Goal: Task Accomplishment & Management: Manage account settings

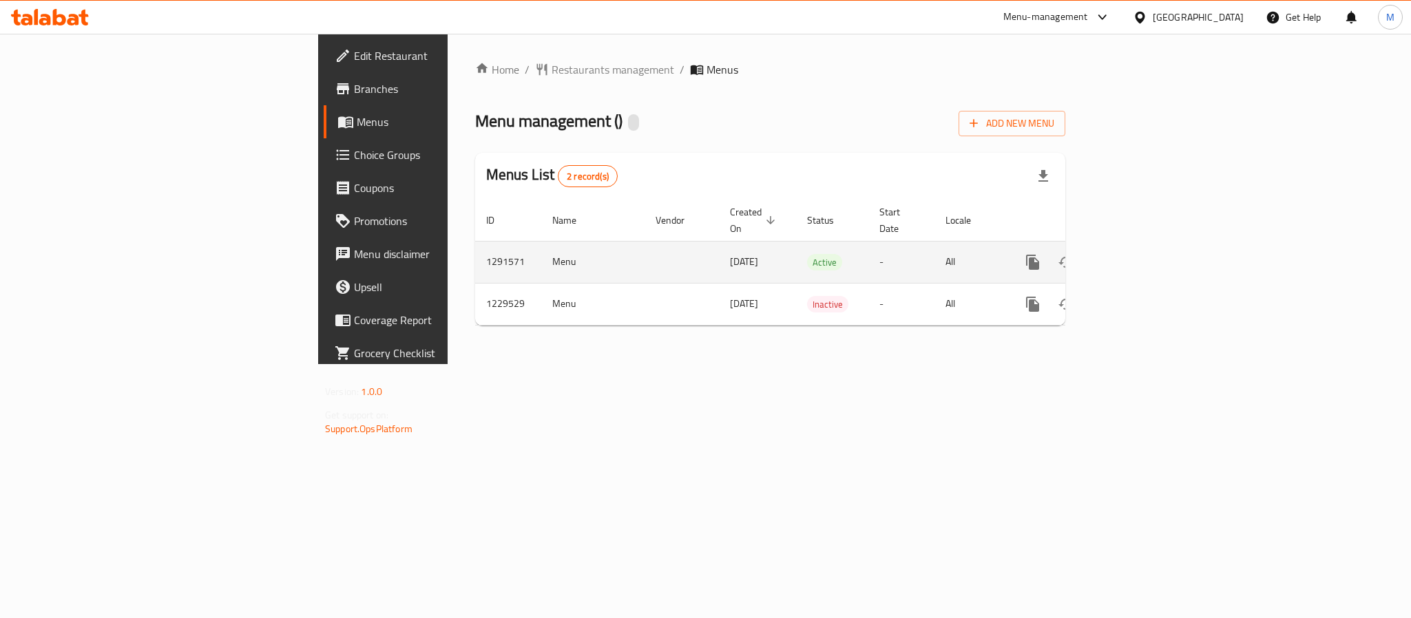
click at [1140, 254] on icon "enhanced table" at bounding box center [1132, 262] width 17 height 17
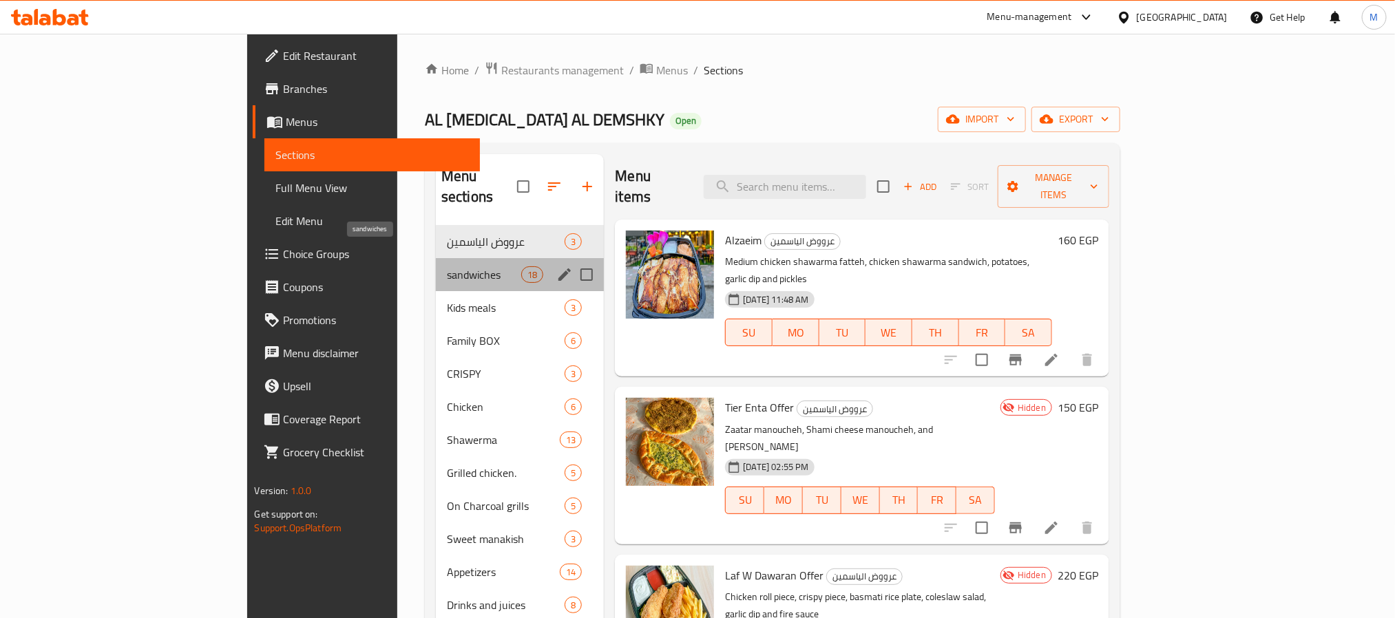
click at [447, 266] on span "sandwiches" at bounding box center [484, 274] width 74 height 17
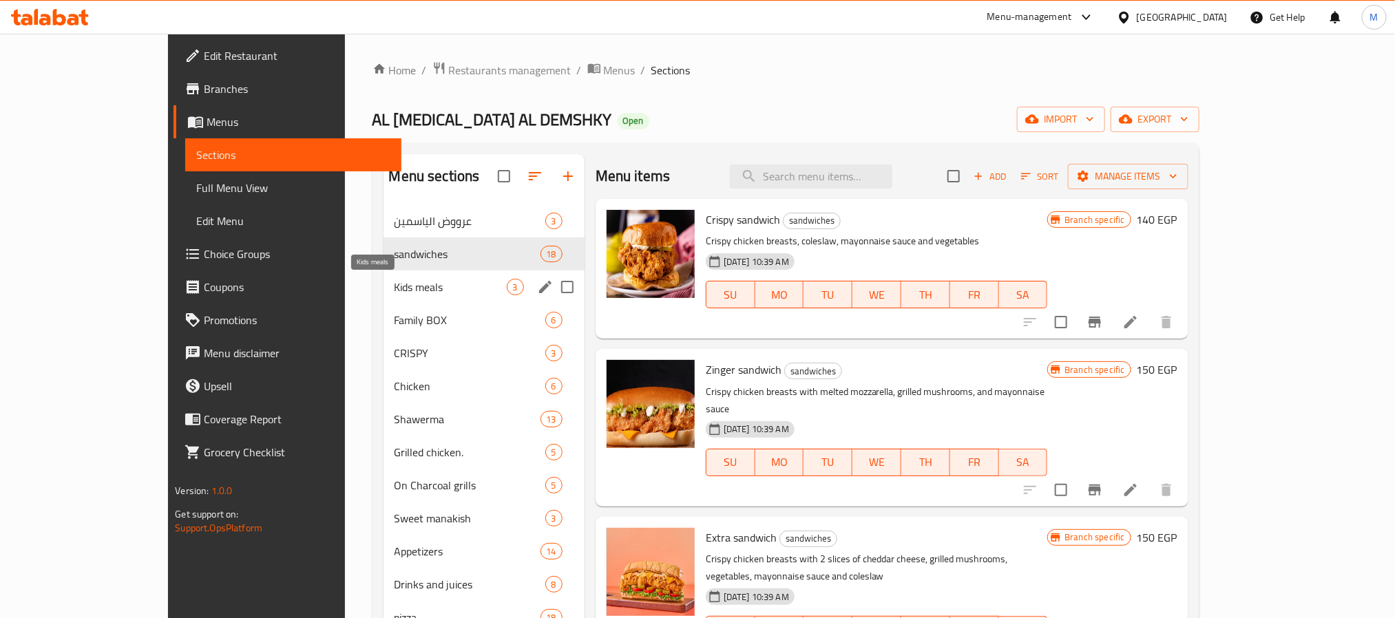
click at [395, 286] on span "Kids meals" at bounding box center [451, 287] width 112 height 17
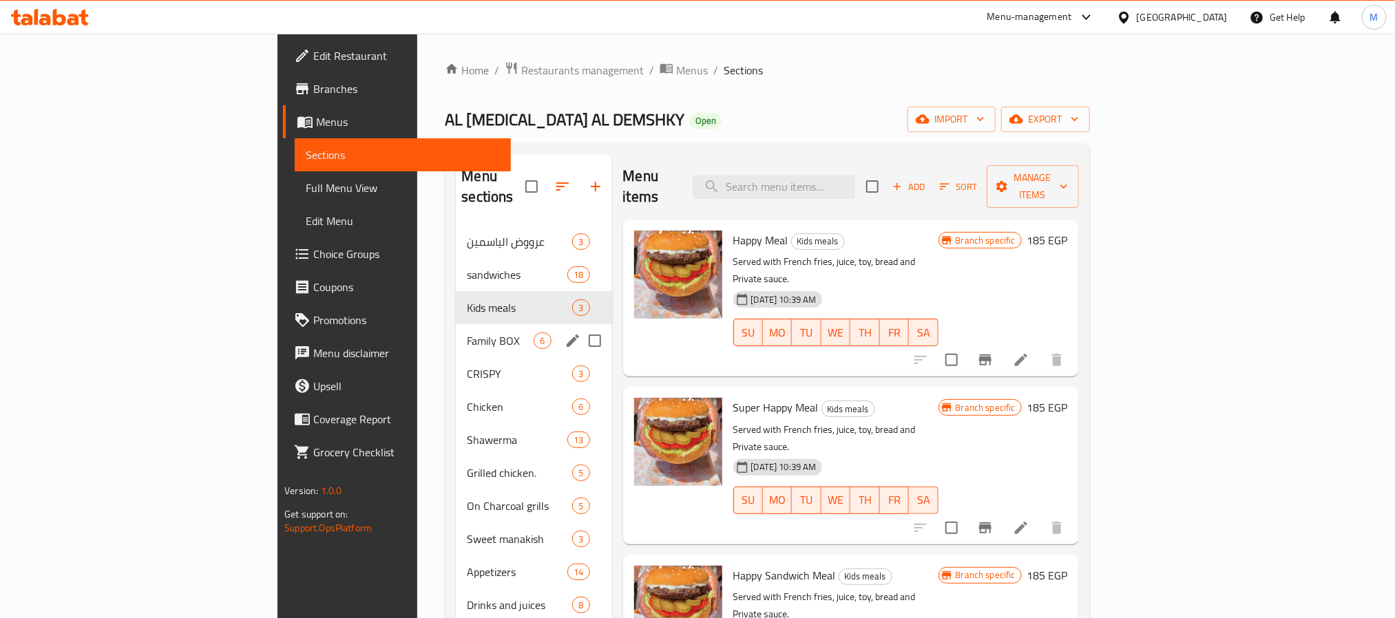
click at [467, 333] on span "Family BOX" at bounding box center [500, 341] width 67 height 17
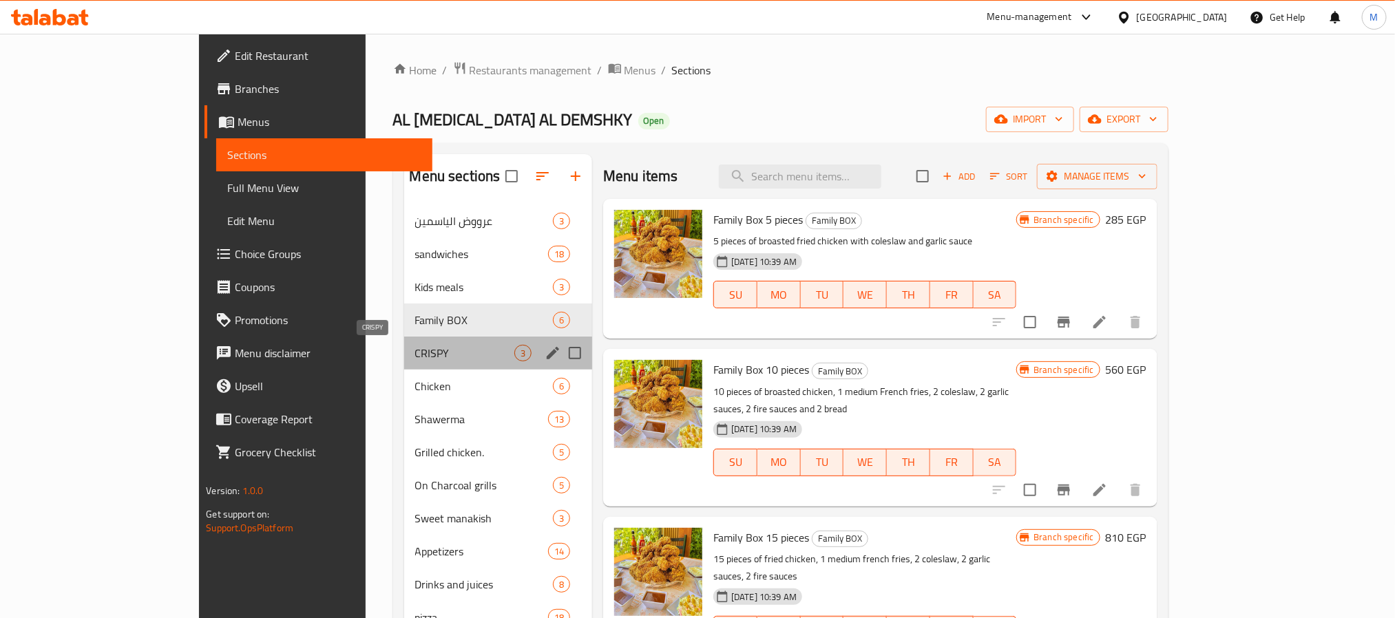
click at [415, 350] on span "CRISPY" at bounding box center [464, 353] width 99 height 17
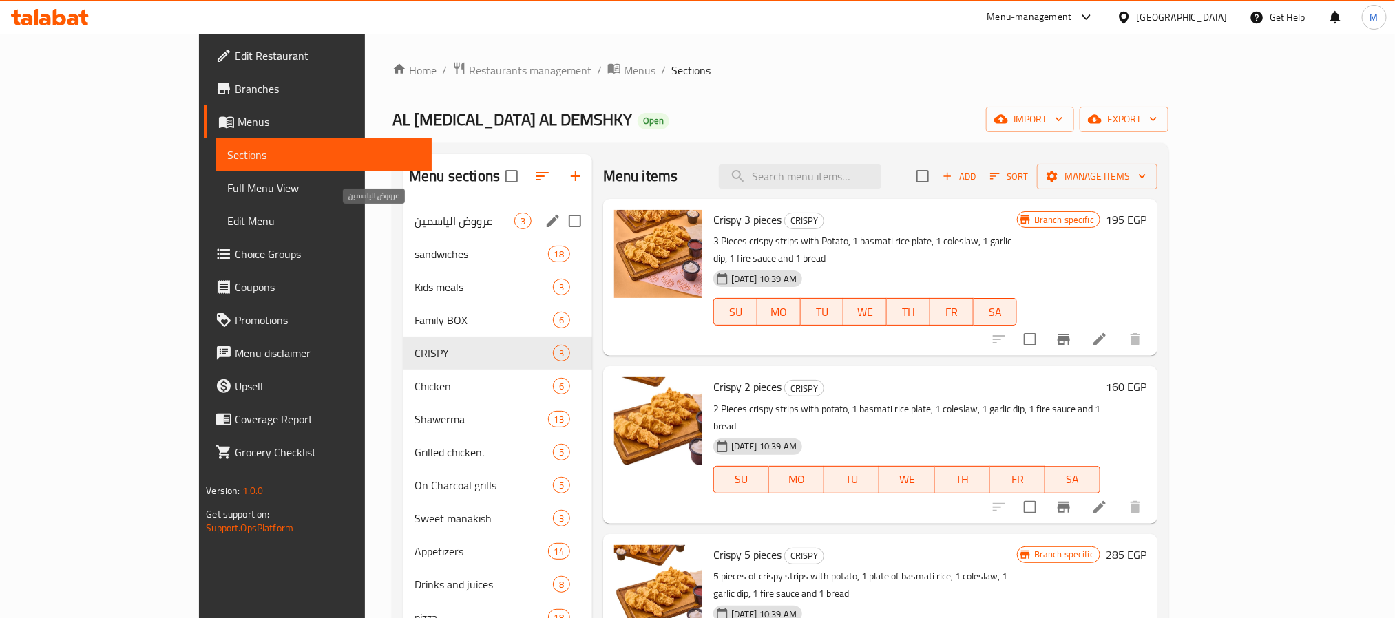
click at [415, 216] on span "عرووض الياسمين" at bounding box center [465, 221] width 100 height 17
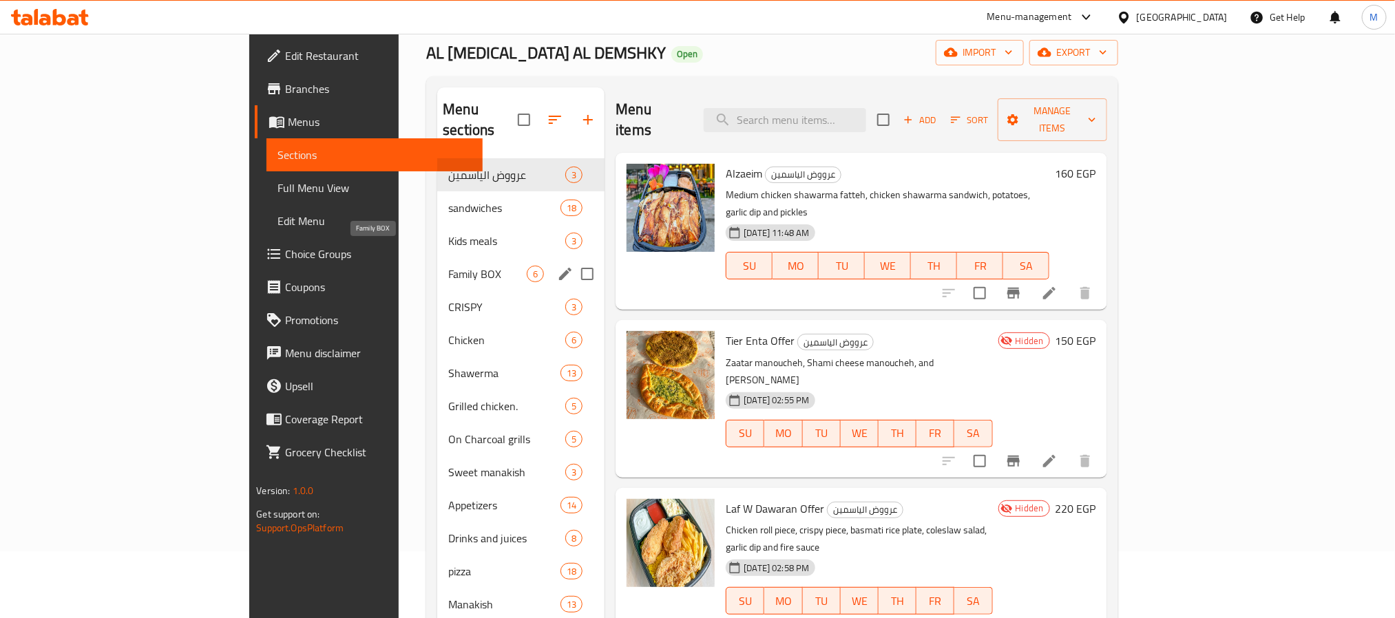
scroll to position [103, 0]
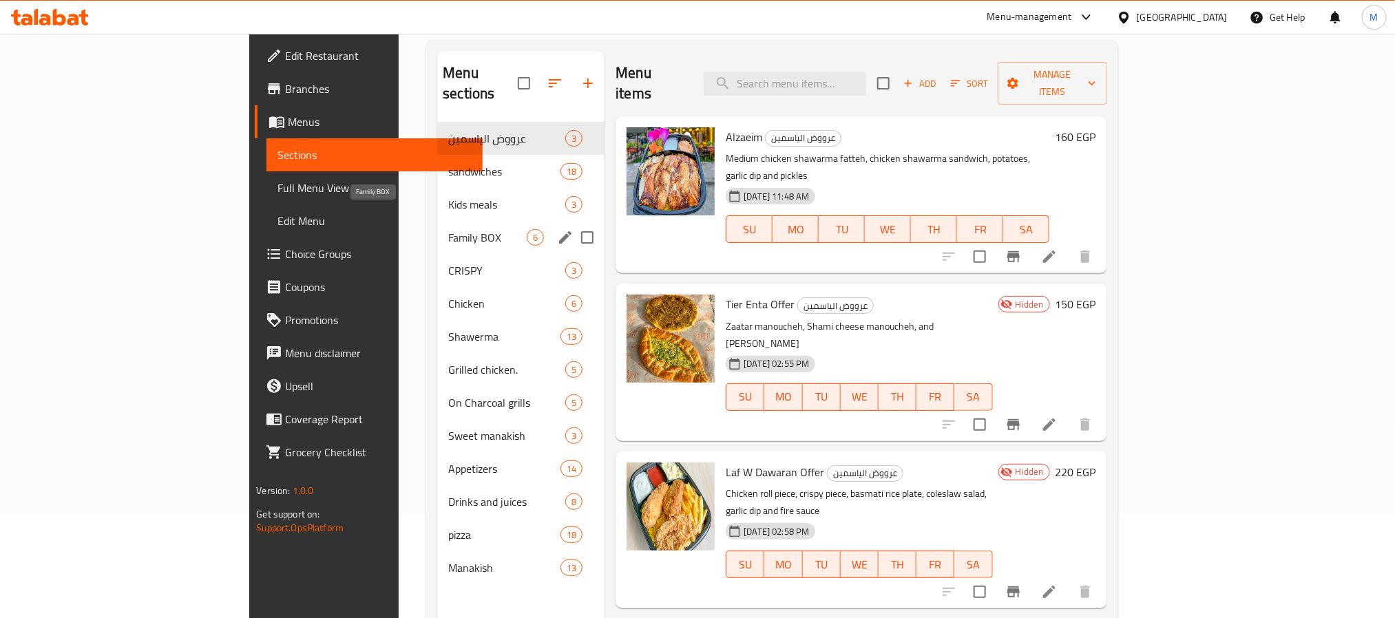
click at [448, 229] on span "Family BOX" at bounding box center [487, 237] width 78 height 17
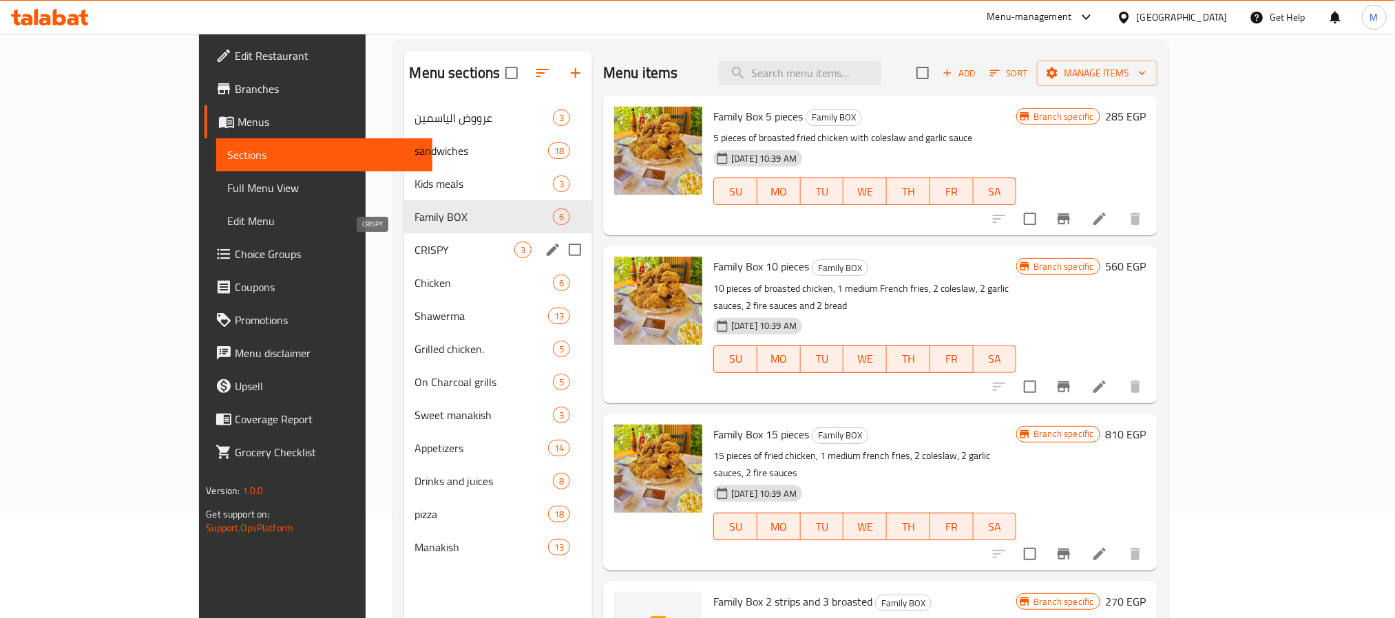
click at [415, 252] on span "CRISPY" at bounding box center [464, 250] width 99 height 17
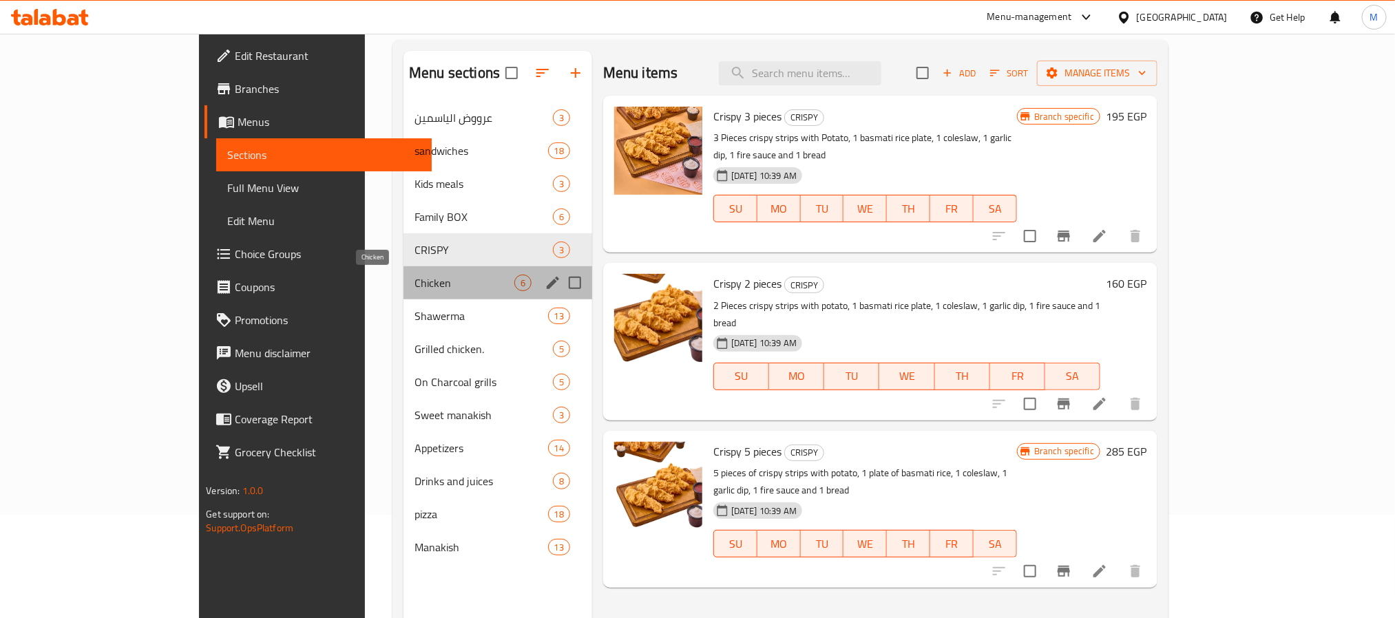
click at [415, 283] on span "Chicken" at bounding box center [465, 283] width 100 height 17
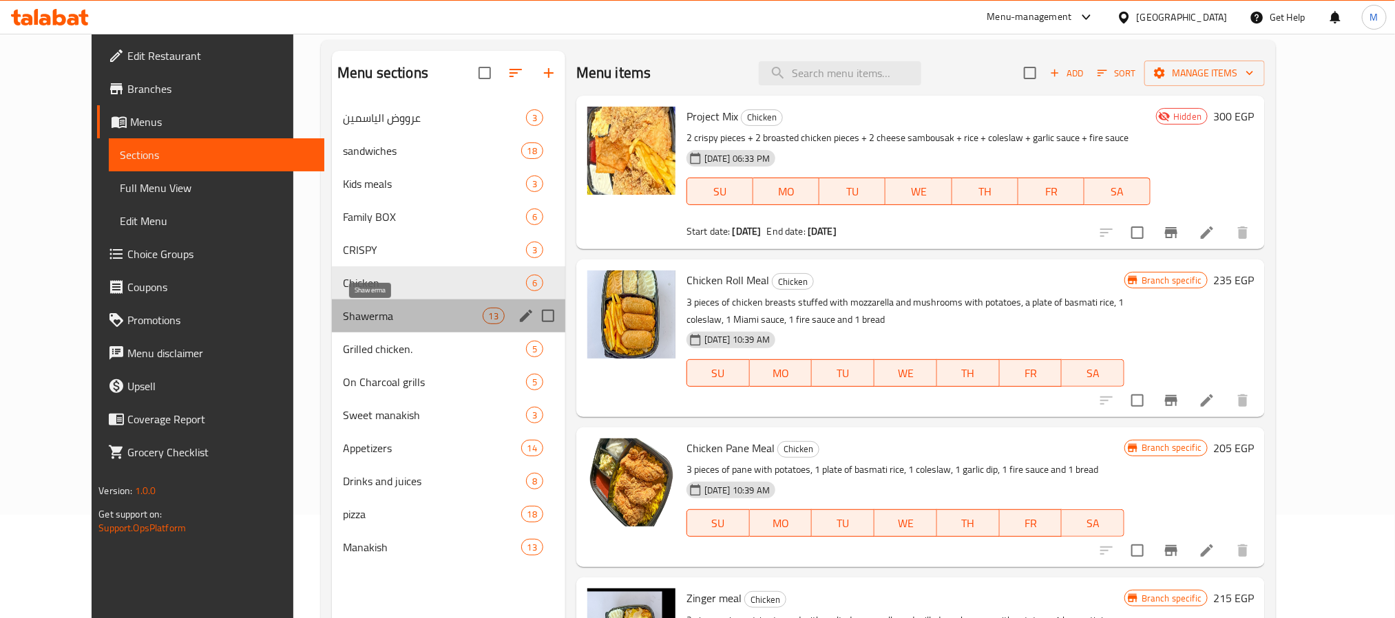
click at [352, 308] on span "Shawerma" at bounding box center [412, 316] width 139 height 17
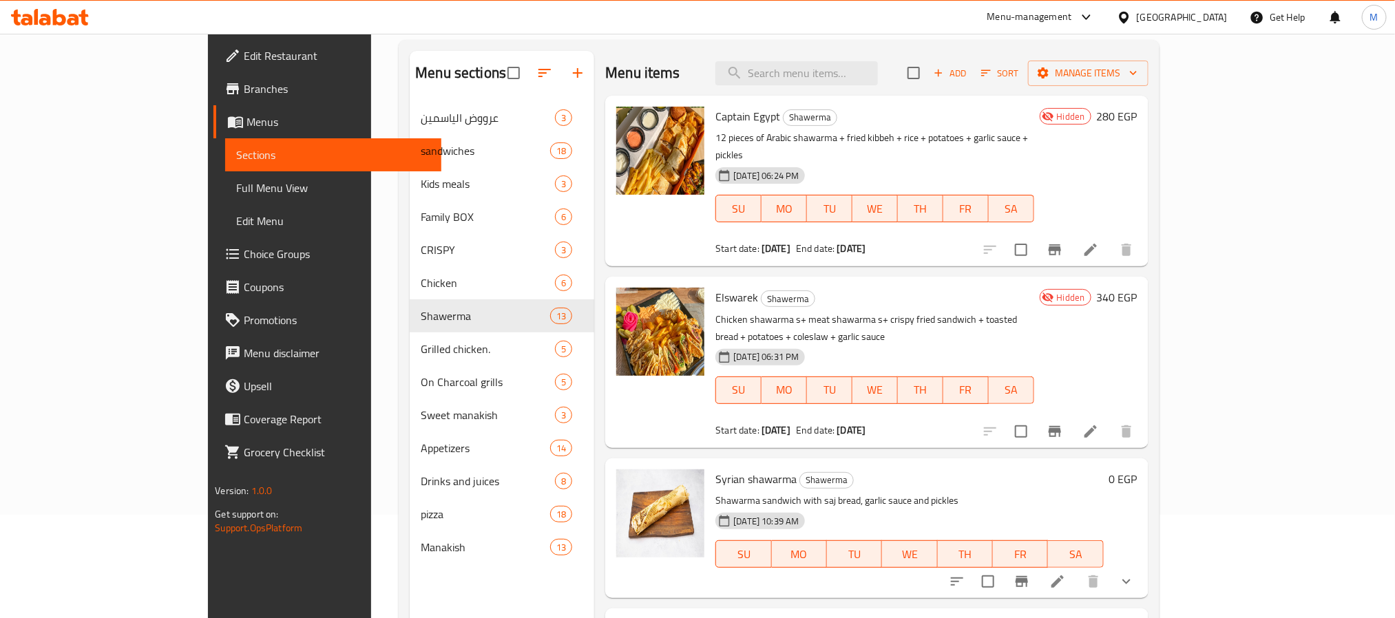
click at [1099, 423] on icon at bounding box center [1090, 431] width 17 height 17
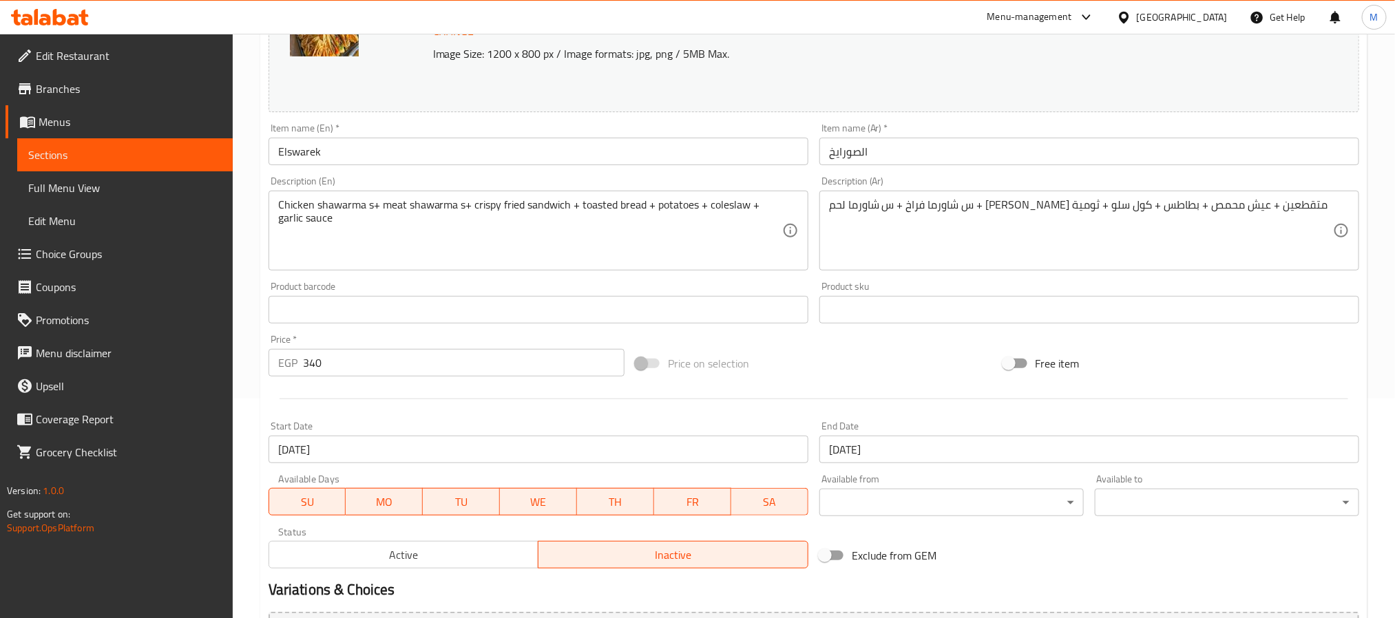
scroll to position [373, 0]
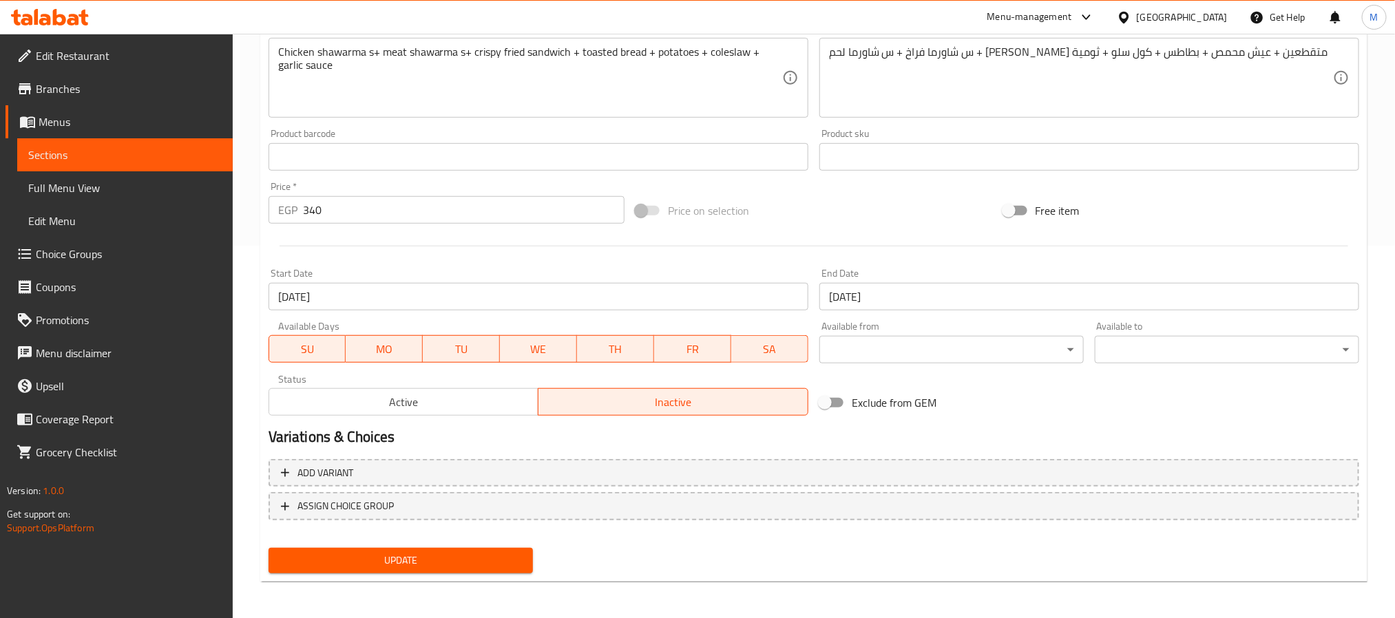
click at [459, 408] on span "Active" at bounding box center [404, 402] width 259 height 20
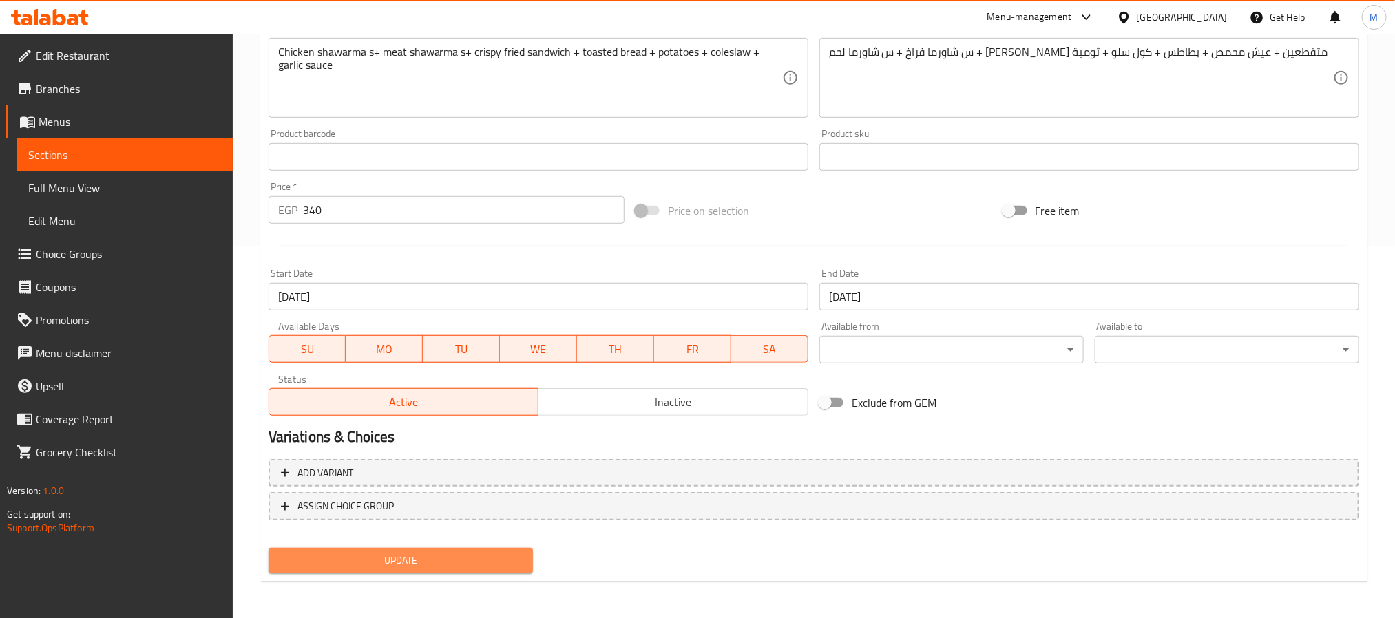
click at [445, 564] on span "Update" at bounding box center [401, 560] width 242 height 17
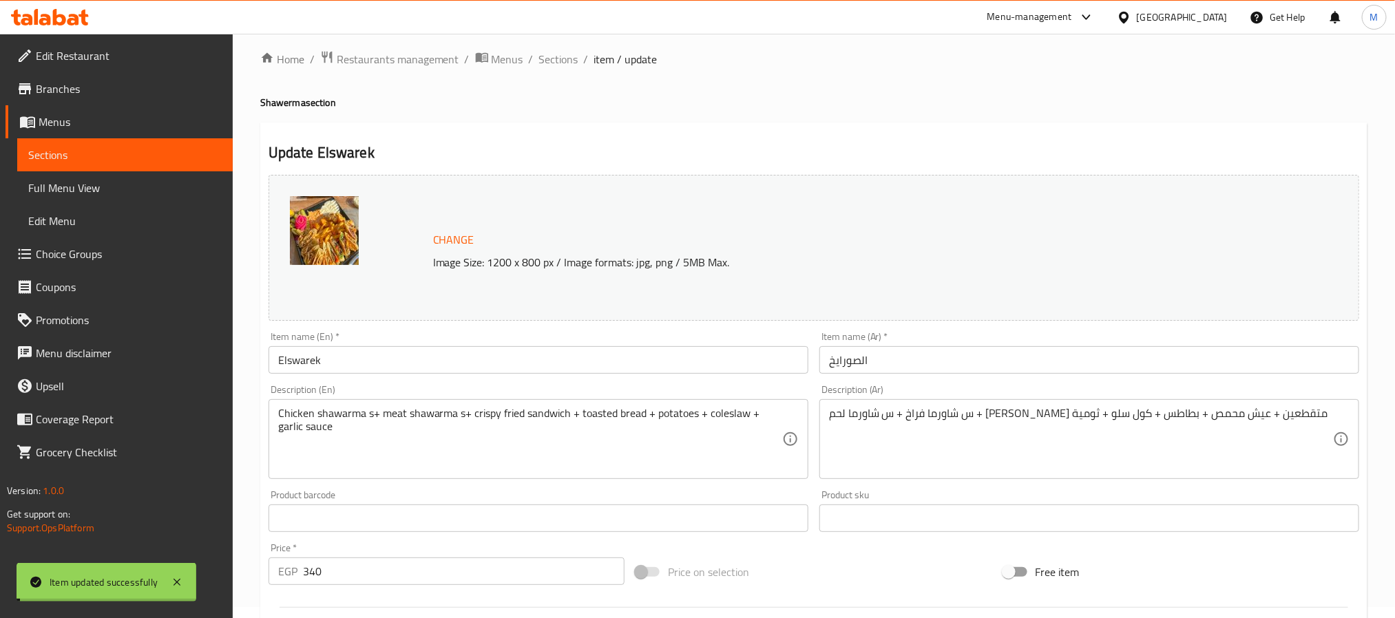
scroll to position [0, 0]
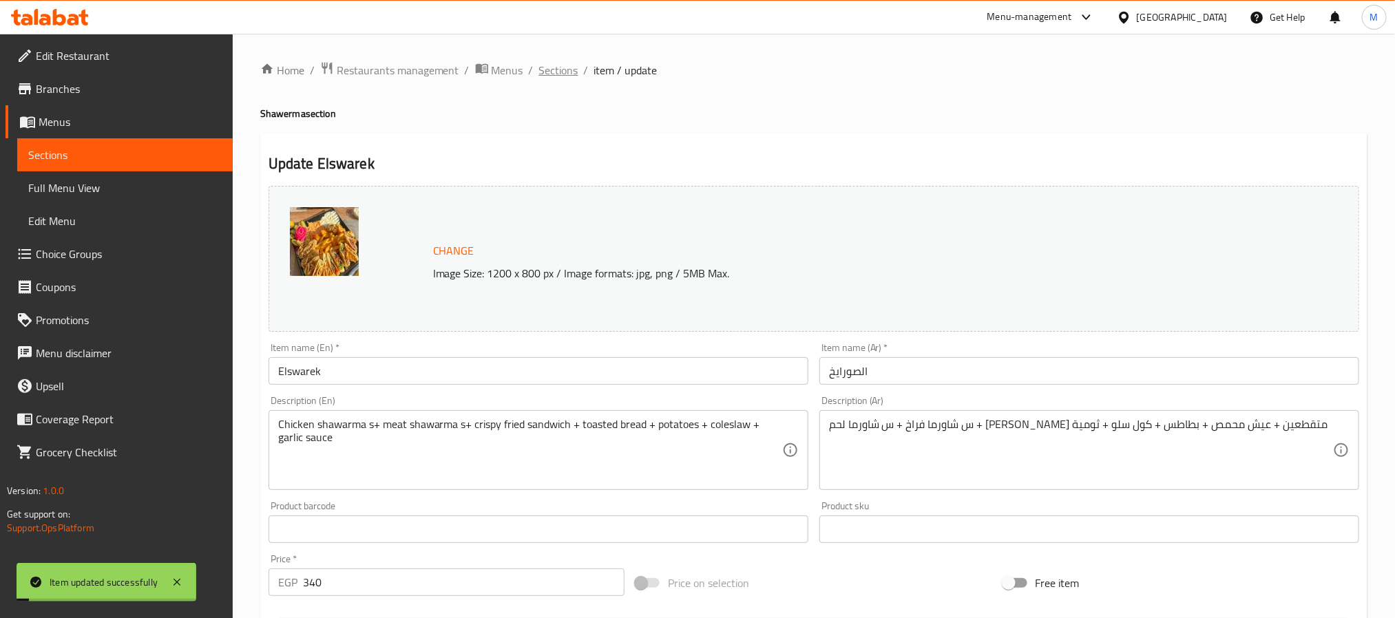
click at [570, 67] on span "Sections" at bounding box center [558, 70] width 39 height 17
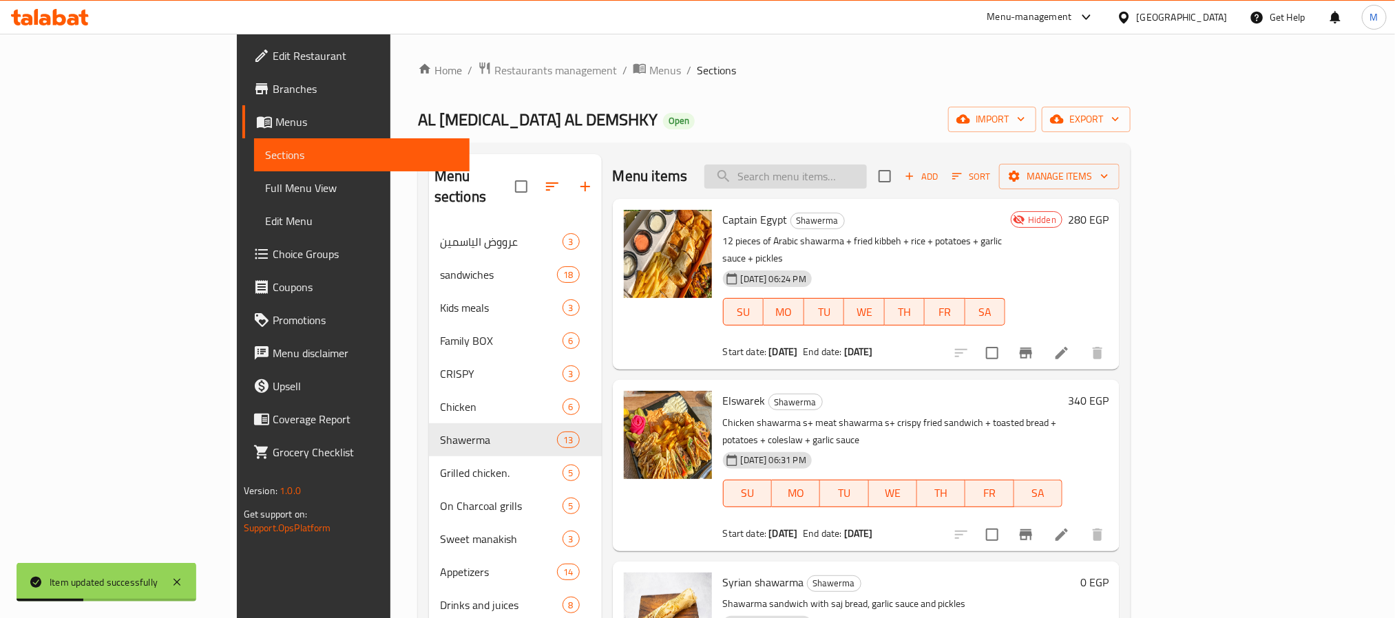
click at [850, 180] on input "search" at bounding box center [785, 177] width 163 height 24
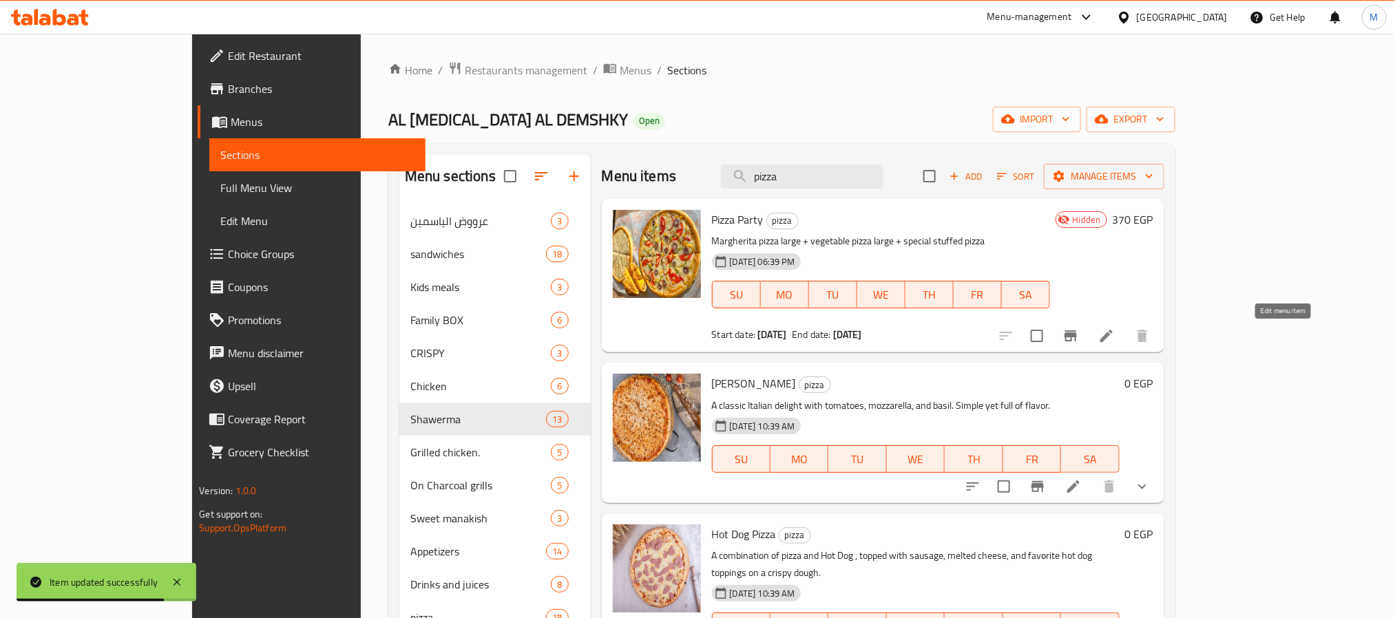
type input "pizza"
click at [1115, 328] on icon at bounding box center [1106, 336] width 17 height 17
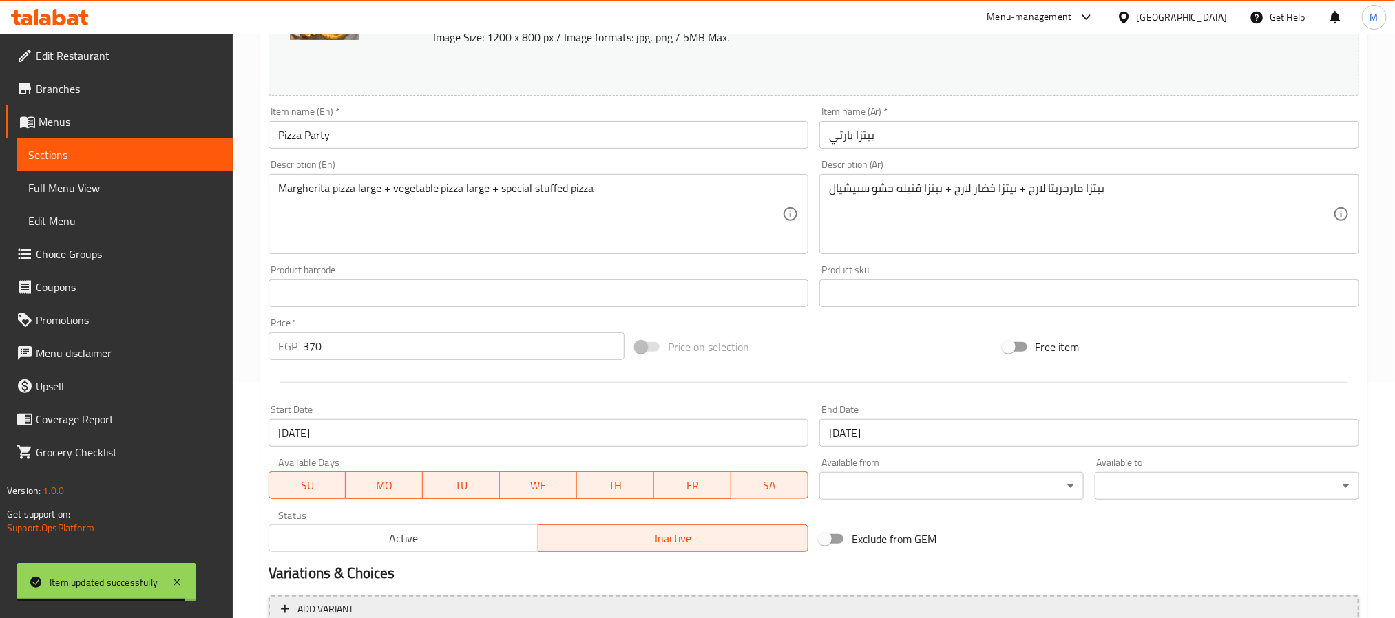
scroll to position [373, 0]
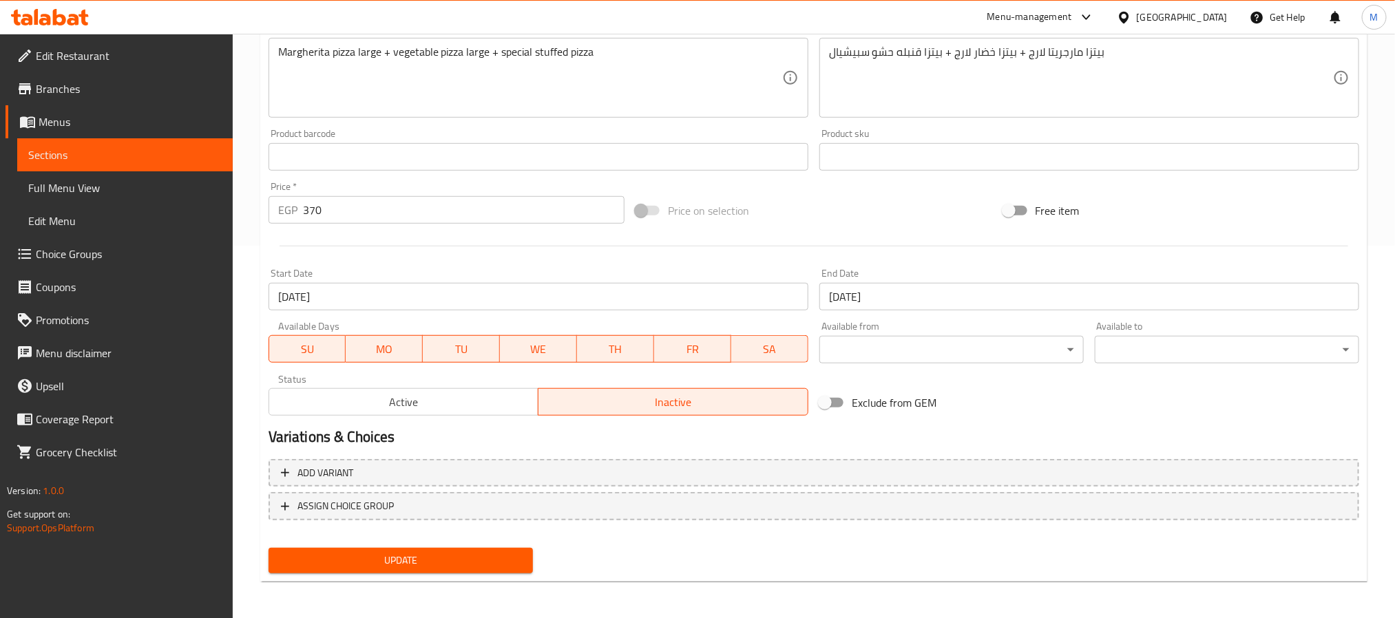
click at [455, 405] on span "Active" at bounding box center [404, 402] width 259 height 20
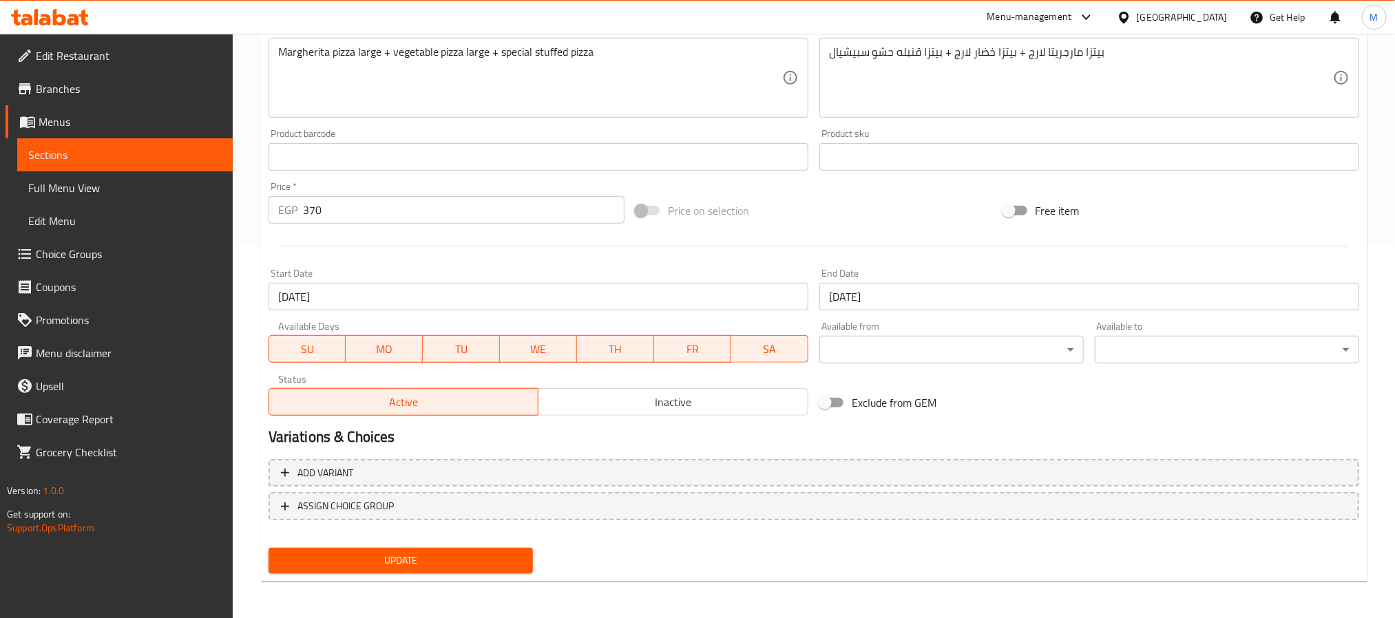
click at [482, 565] on span "Update" at bounding box center [401, 560] width 242 height 17
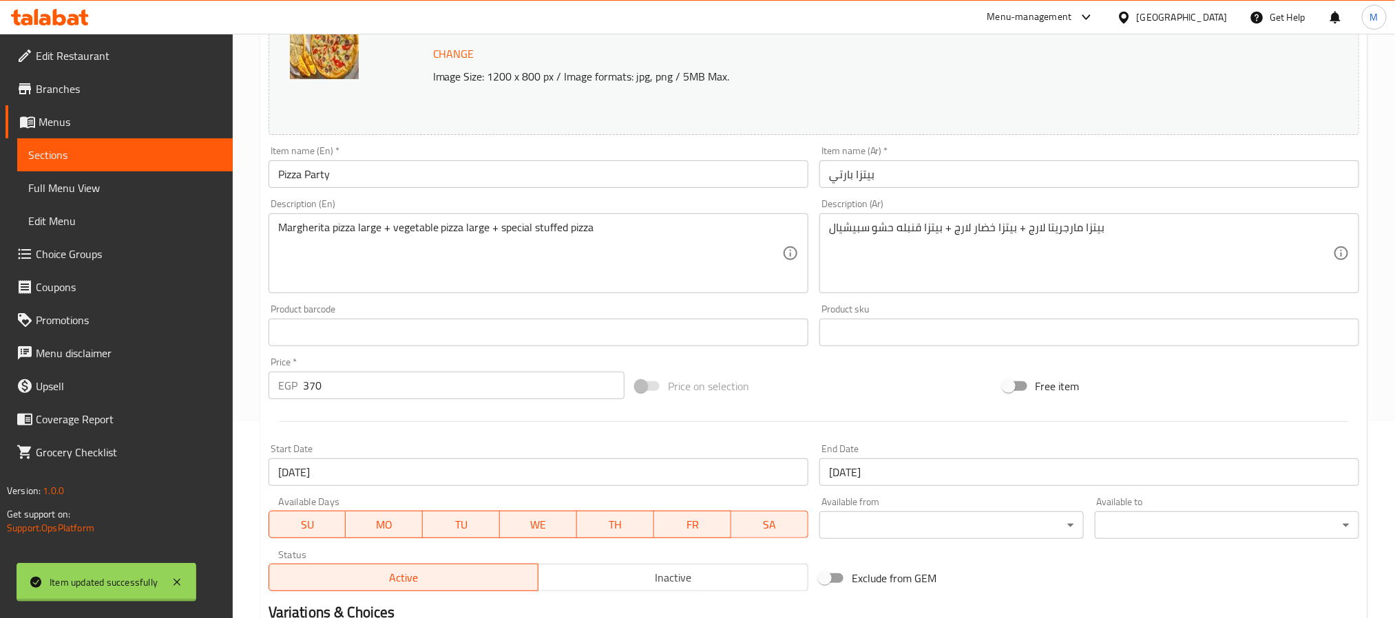
scroll to position [0, 0]
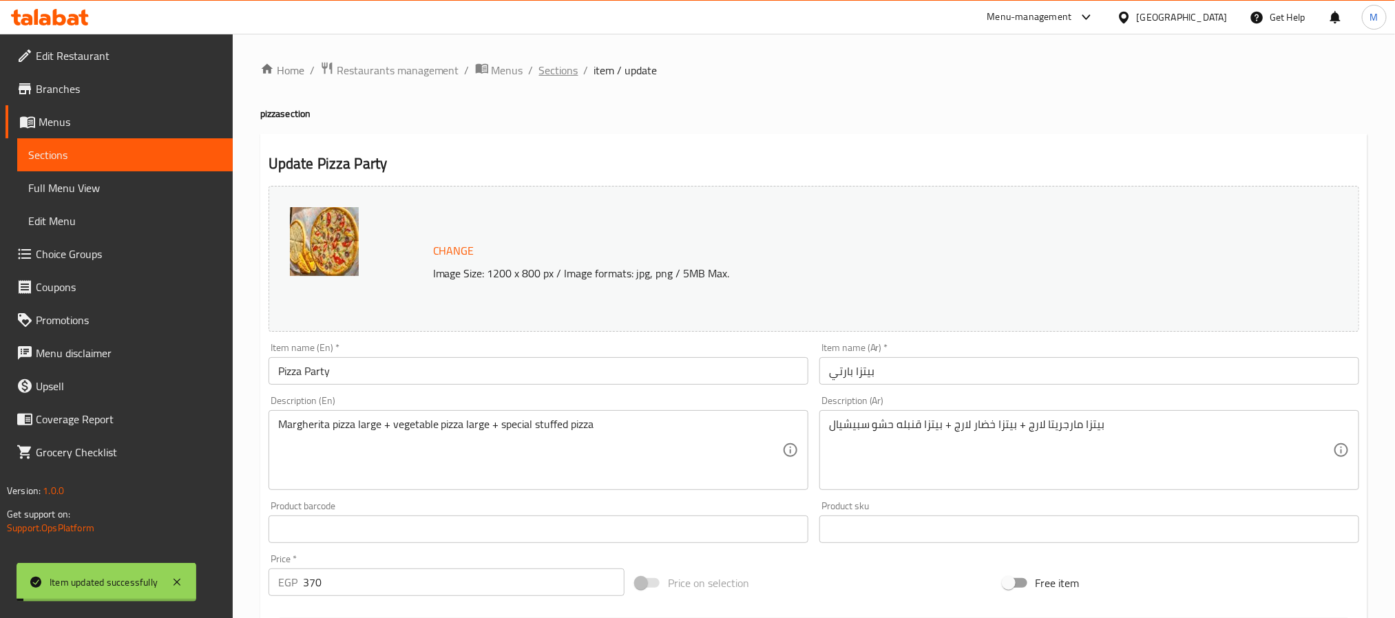
click at [544, 72] on span "Sections" at bounding box center [558, 70] width 39 height 17
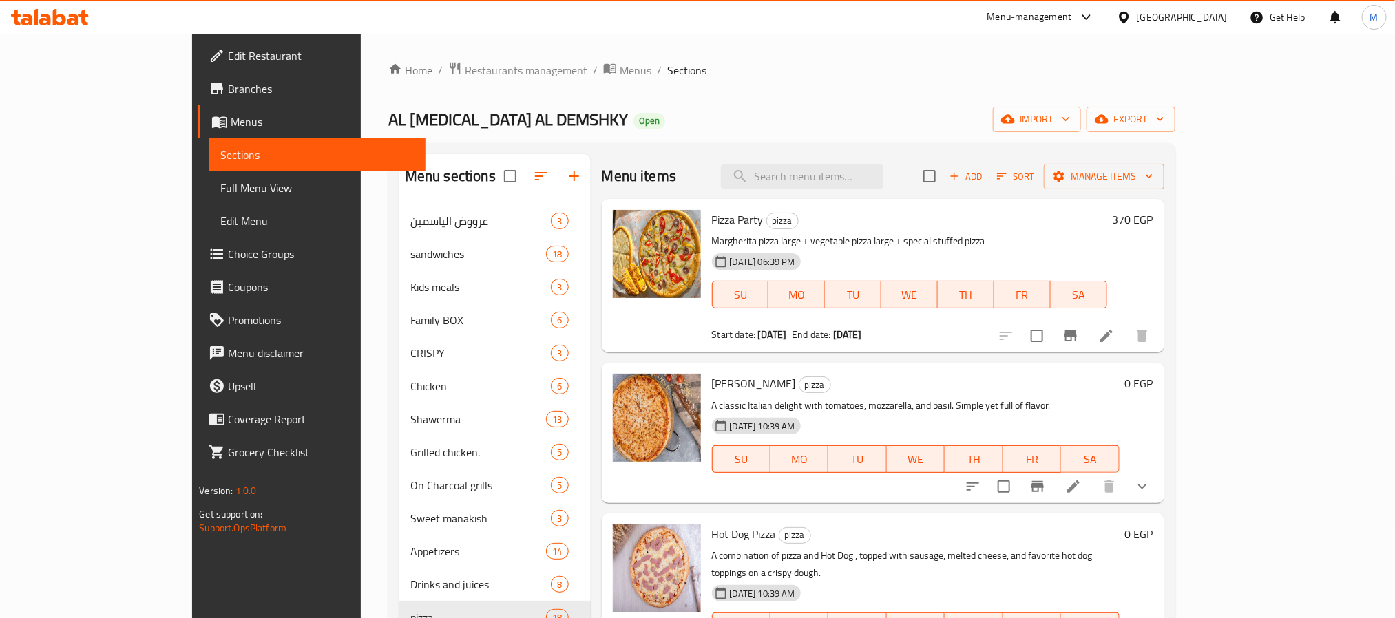
drag, startPoint x: 839, startPoint y: 192, endPoint x: 841, endPoint y: 178, distance: 14.6
click at [839, 191] on div "Menu items Add Sort Manage items" at bounding box center [883, 176] width 563 height 45
click at [841, 178] on input "search" at bounding box center [802, 177] width 163 height 24
paste input "The Damascene experience"
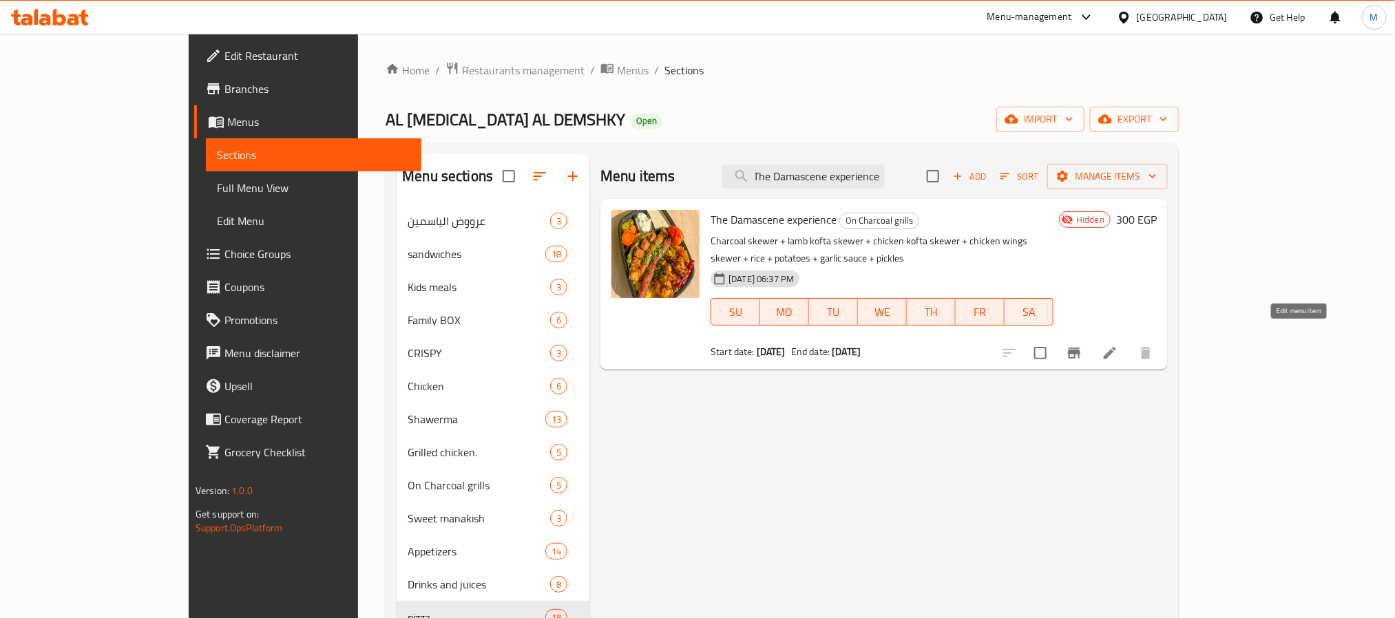
type input "The Damascene experience"
click at [1116, 347] on icon at bounding box center [1110, 353] width 12 height 12
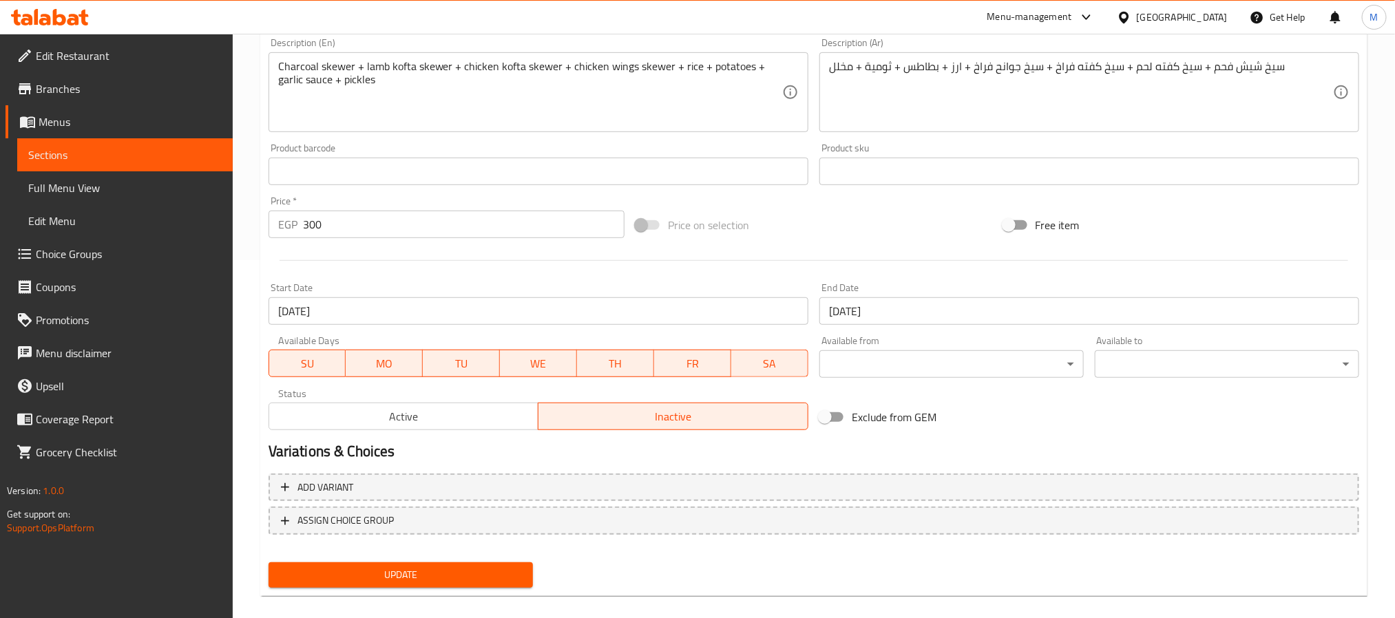
scroll to position [373, 0]
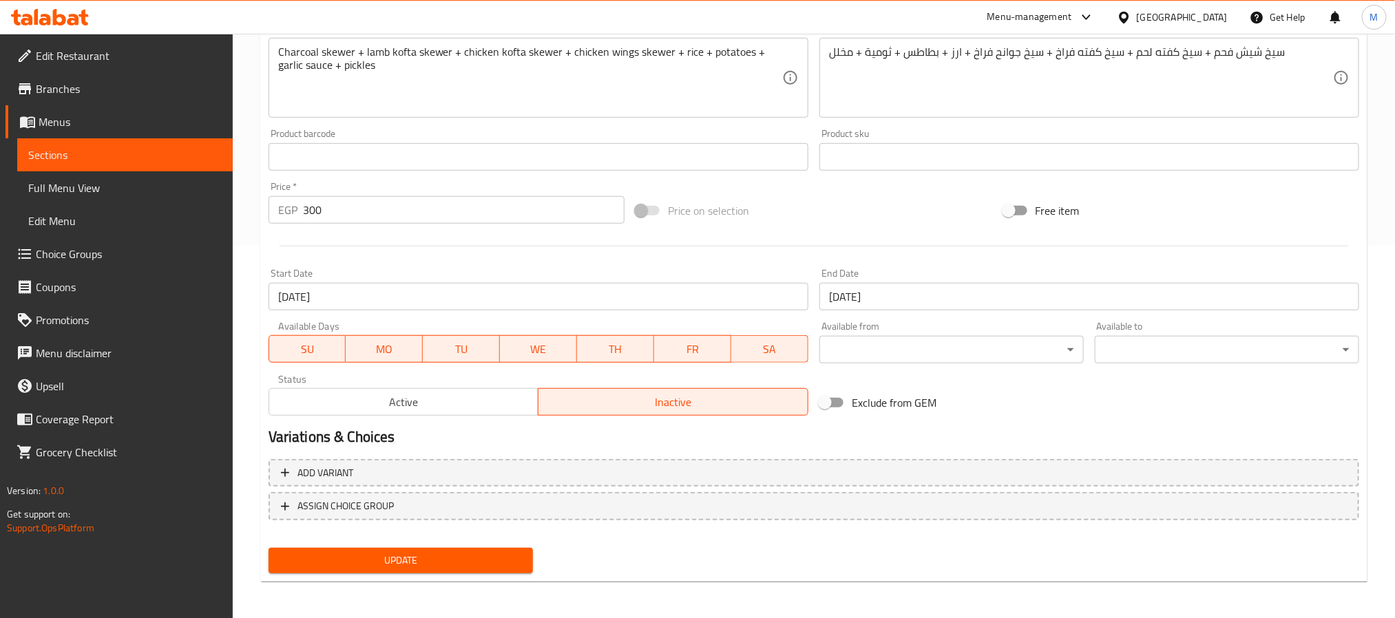
click at [461, 406] on span "Active" at bounding box center [404, 402] width 259 height 20
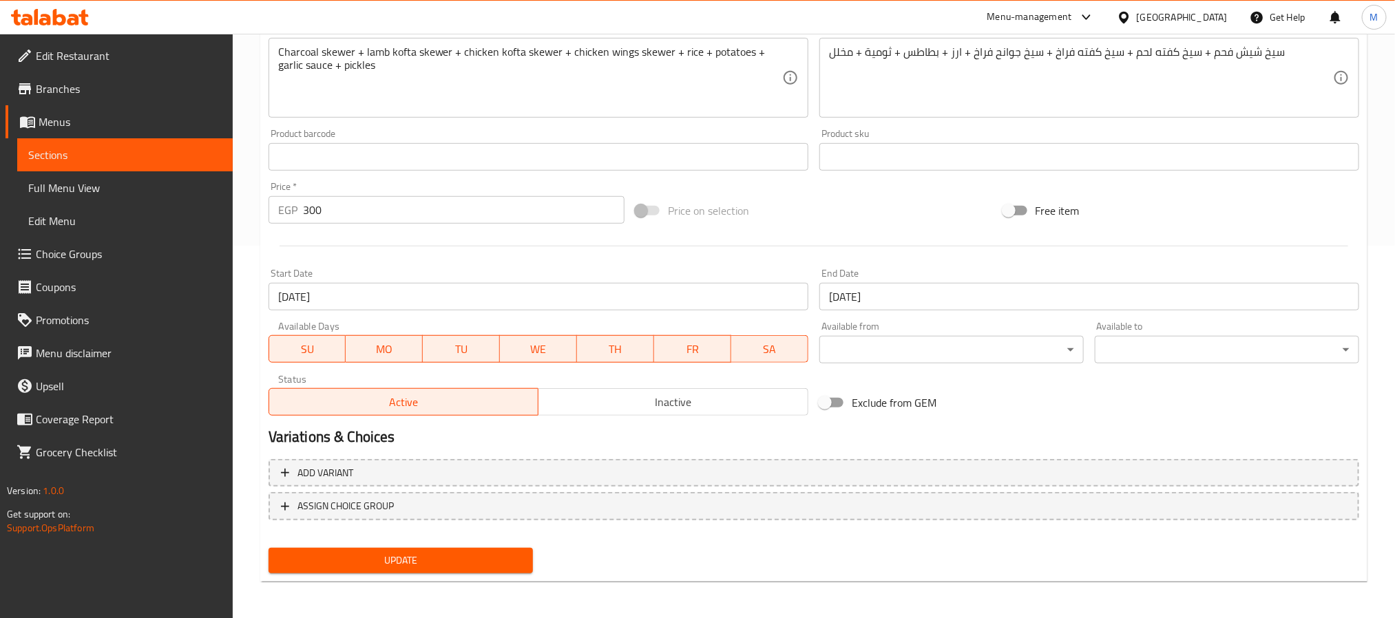
click at [465, 552] on span "Update" at bounding box center [401, 560] width 242 height 17
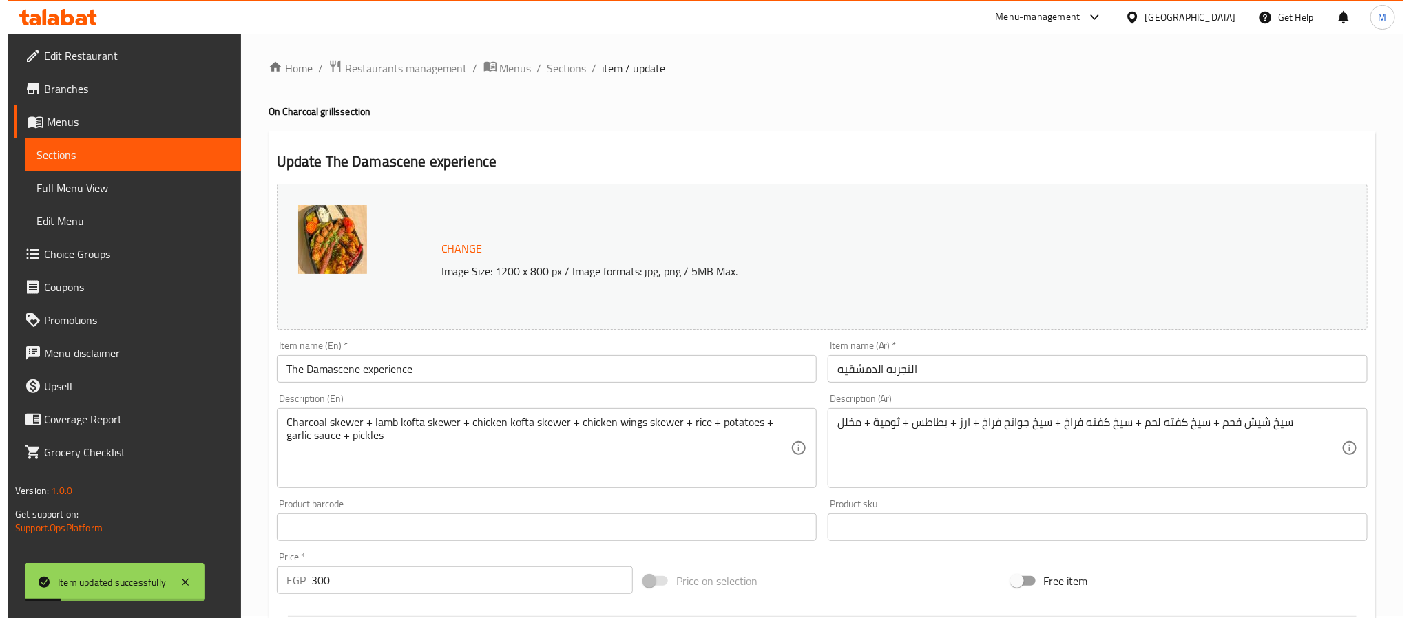
scroll to position [0, 0]
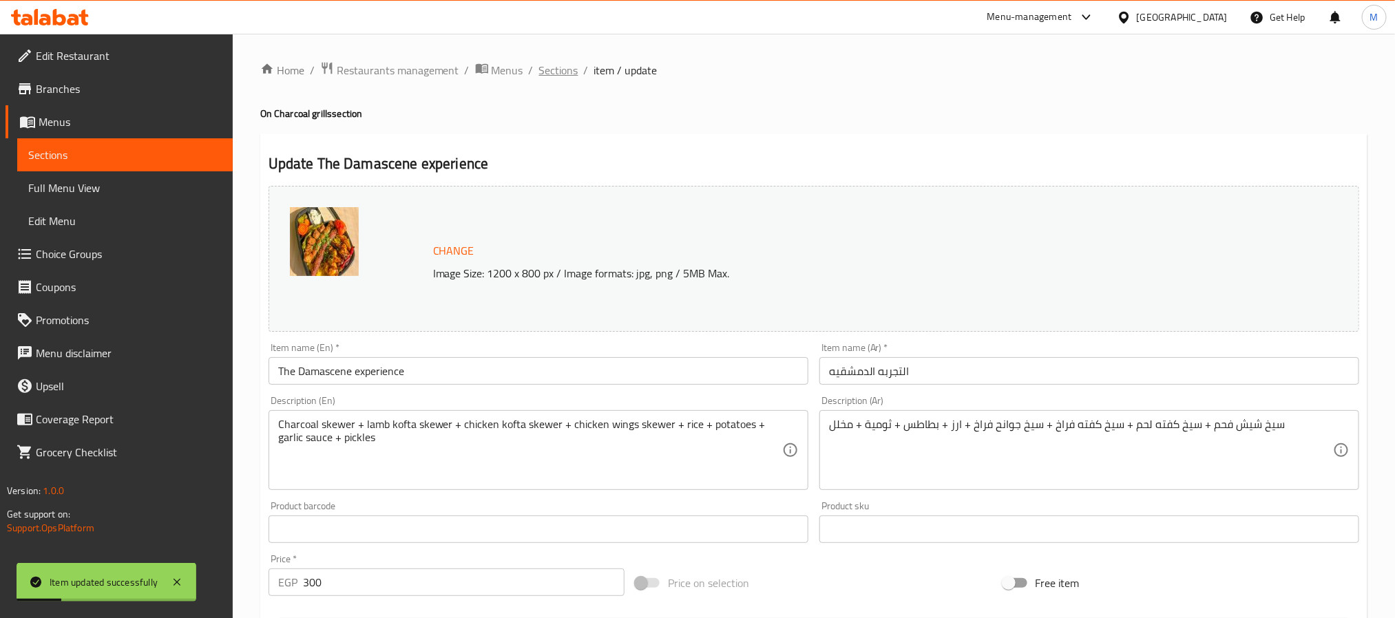
click at [558, 75] on span "Sections" at bounding box center [558, 70] width 39 height 17
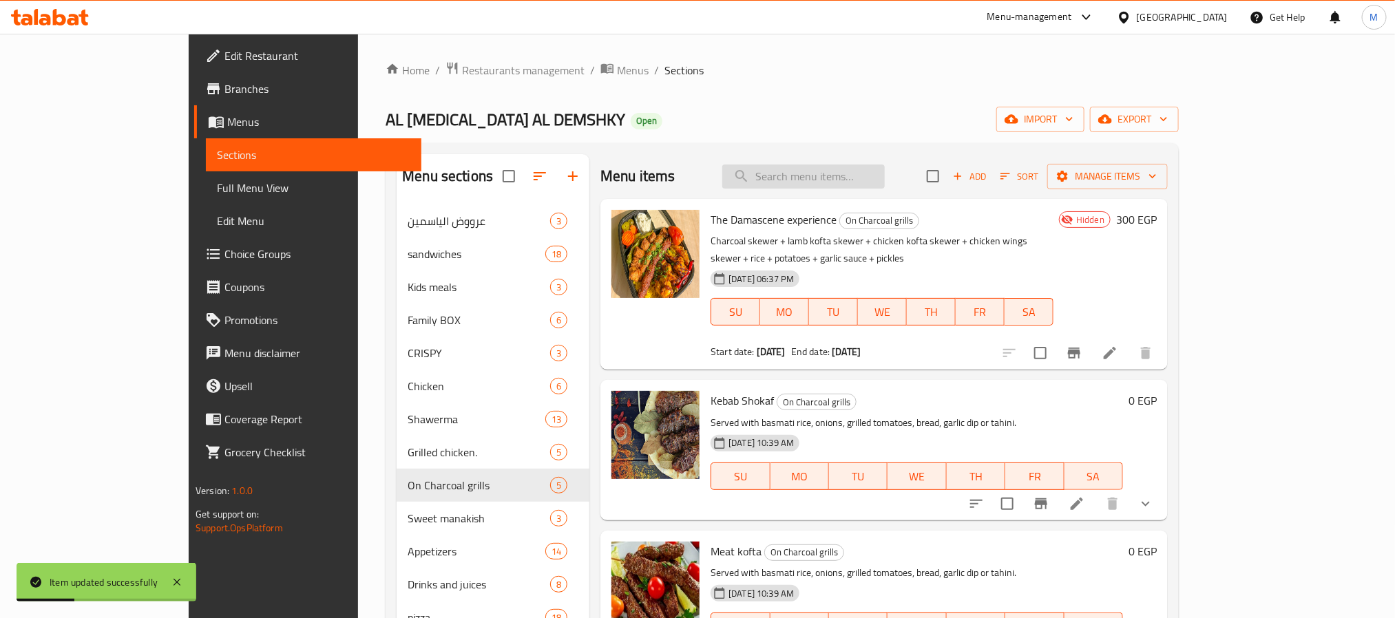
click at [839, 185] on input "search" at bounding box center [803, 177] width 163 height 24
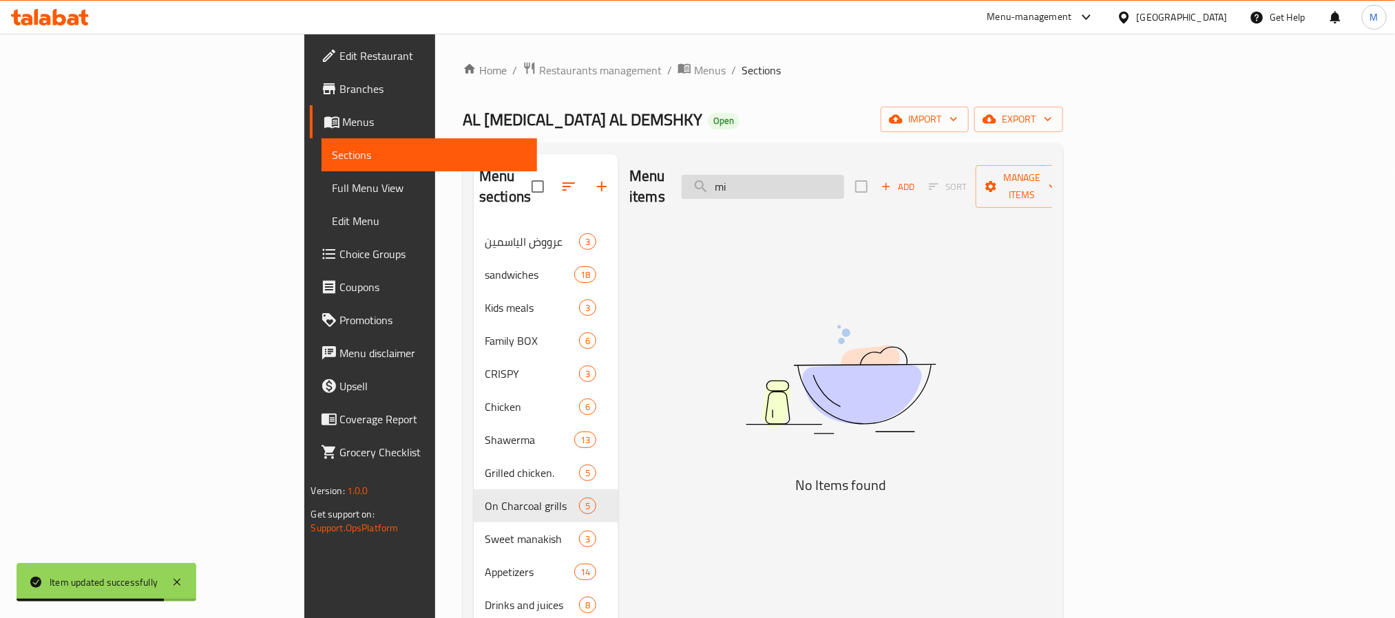
type input "m"
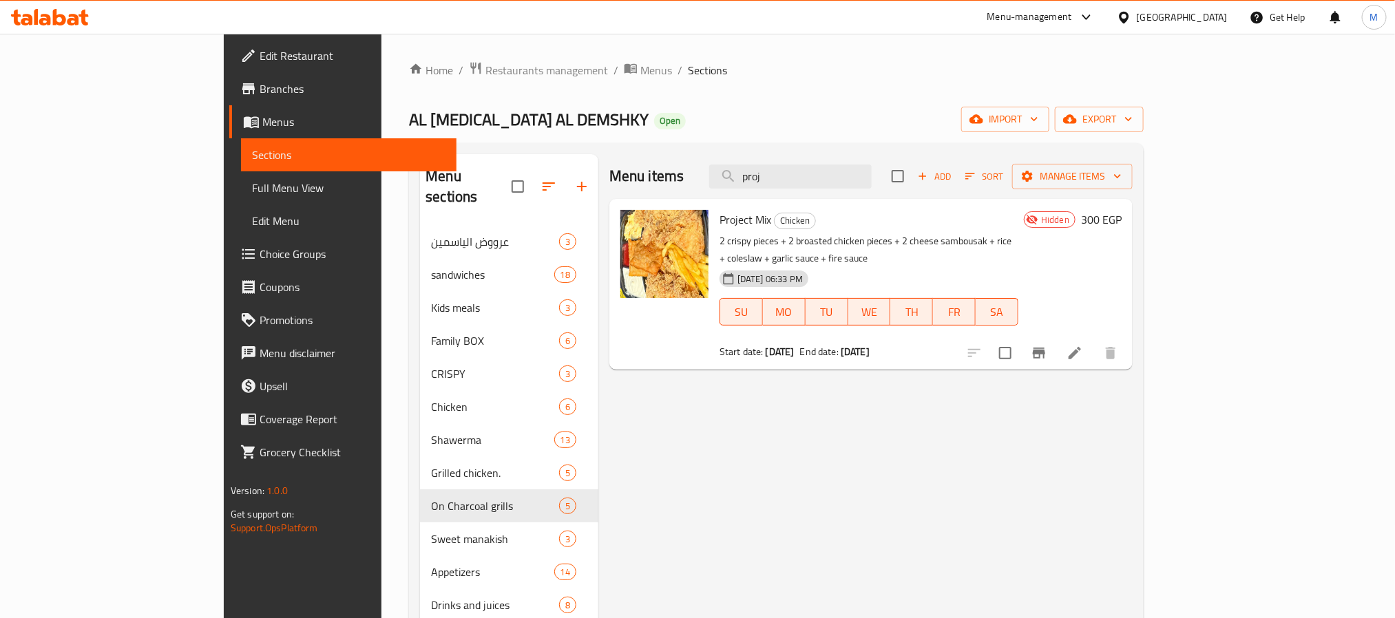
type input "proj"
click at [1083, 345] on icon at bounding box center [1075, 353] width 17 height 17
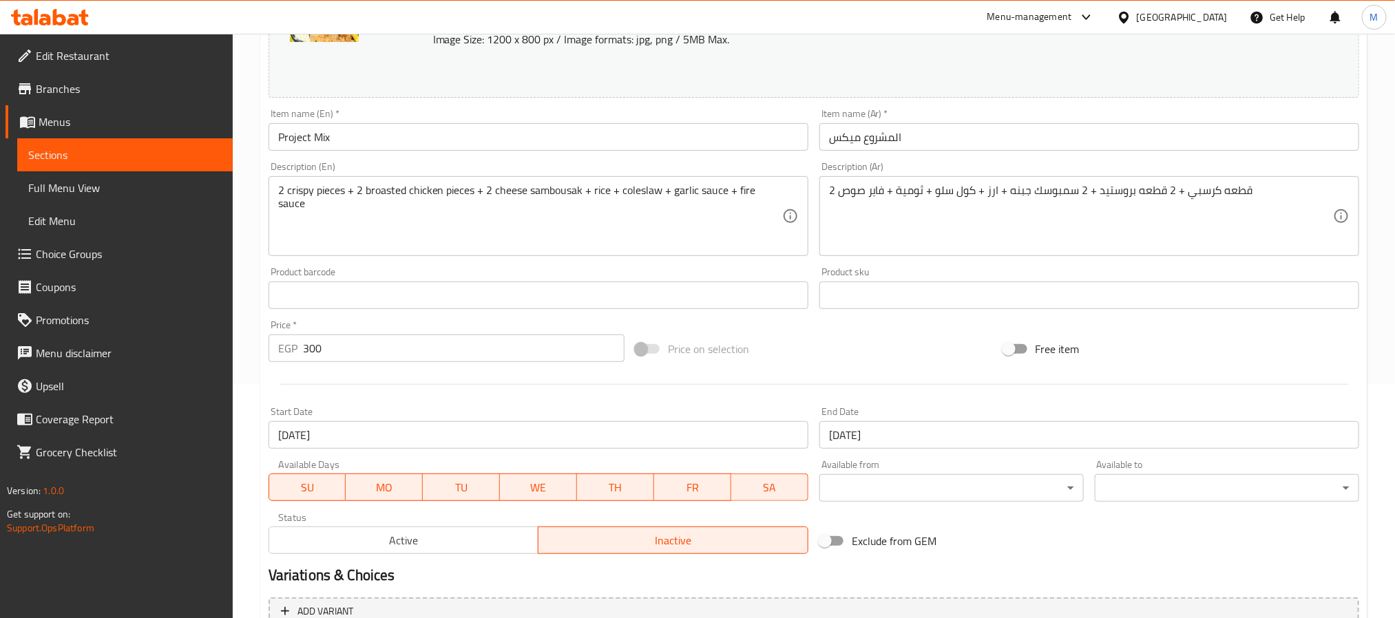
scroll to position [373, 0]
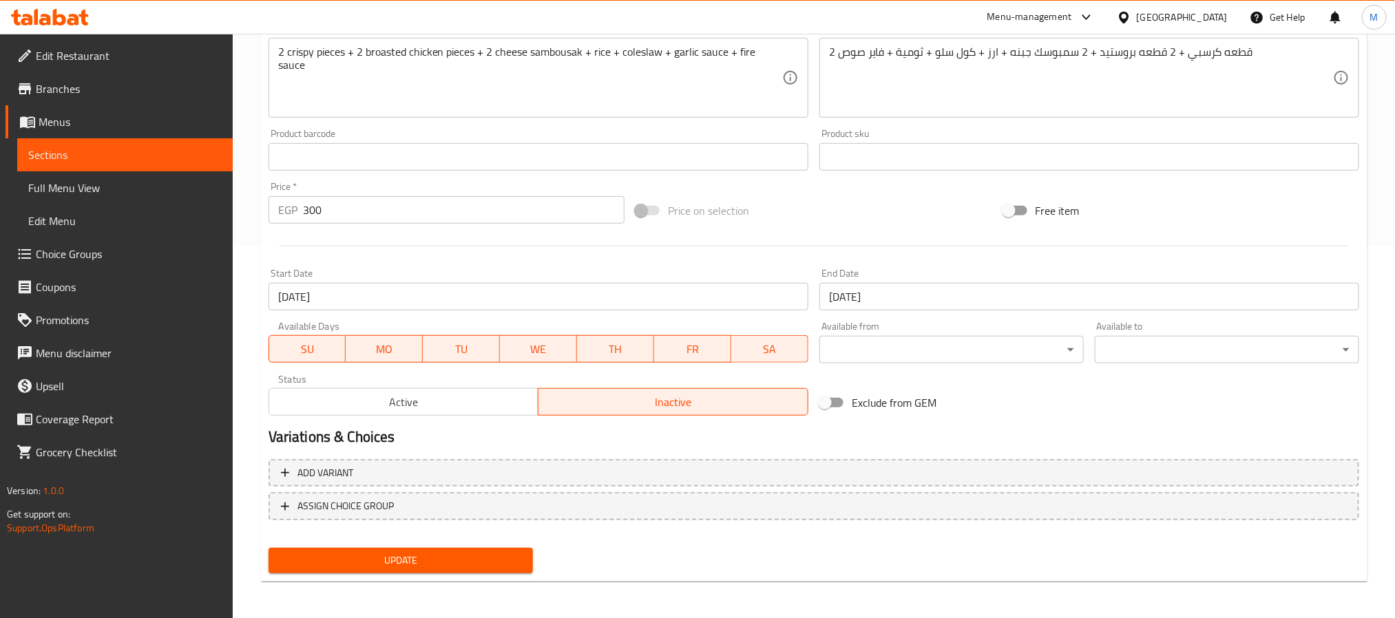
click at [461, 409] on span "Active" at bounding box center [404, 402] width 259 height 20
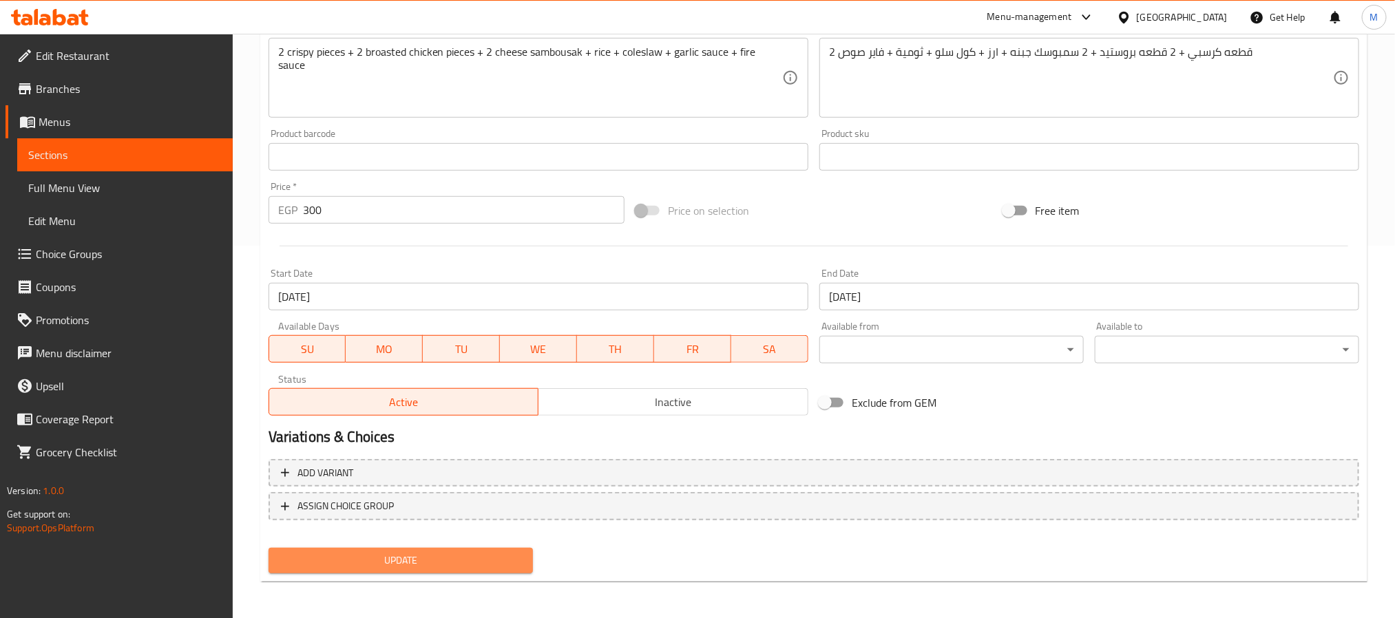
click at [415, 562] on span "Update" at bounding box center [401, 560] width 242 height 17
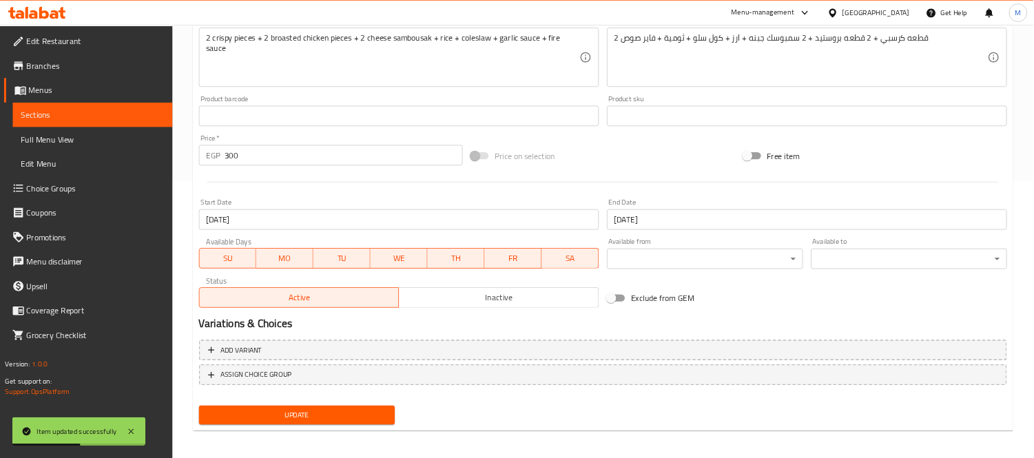
scroll to position [0, 0]
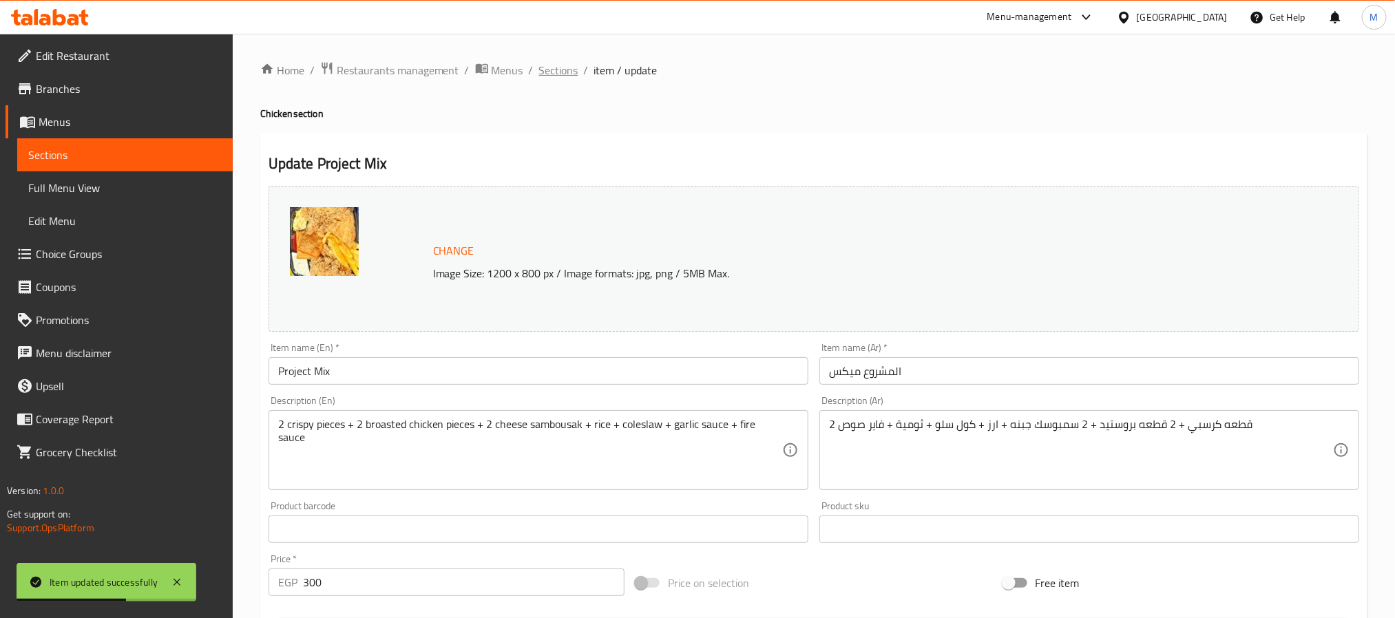
click at [558, 67] on span "Sections" at bounding box center [558, 70] width 39 height 17
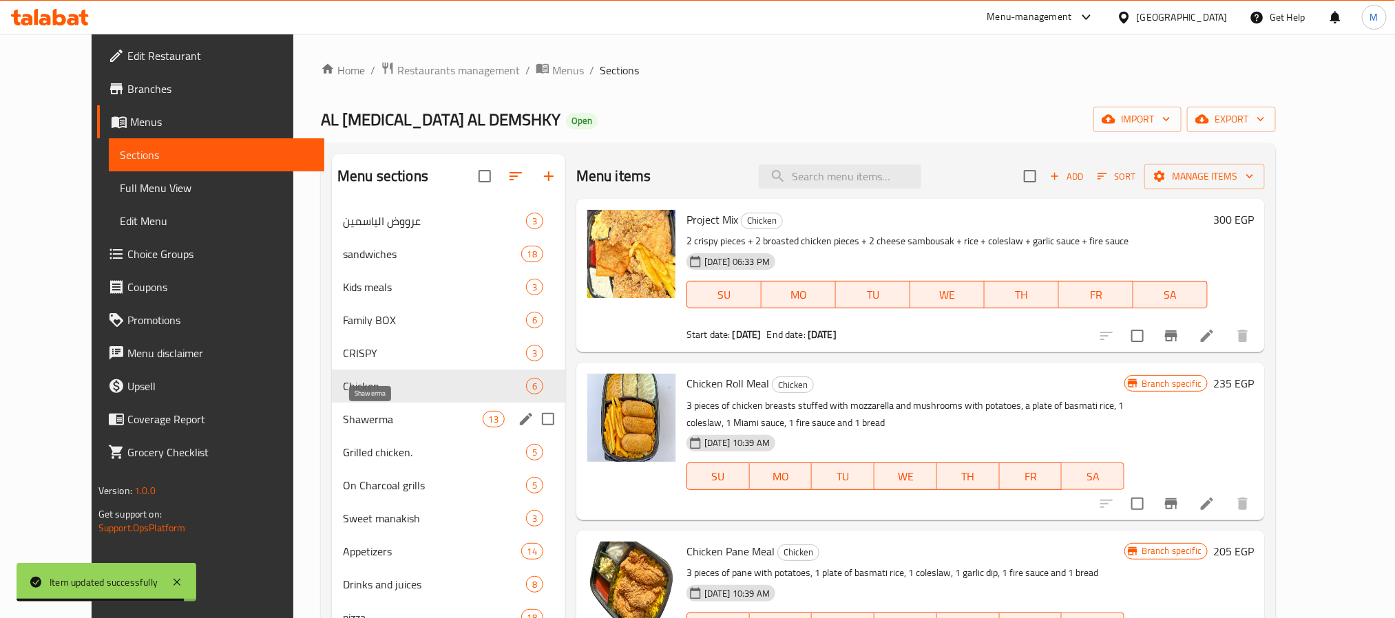
click at [350, 414] on span "Shawerma" at bounding box center [412, 419] width 139 height 17
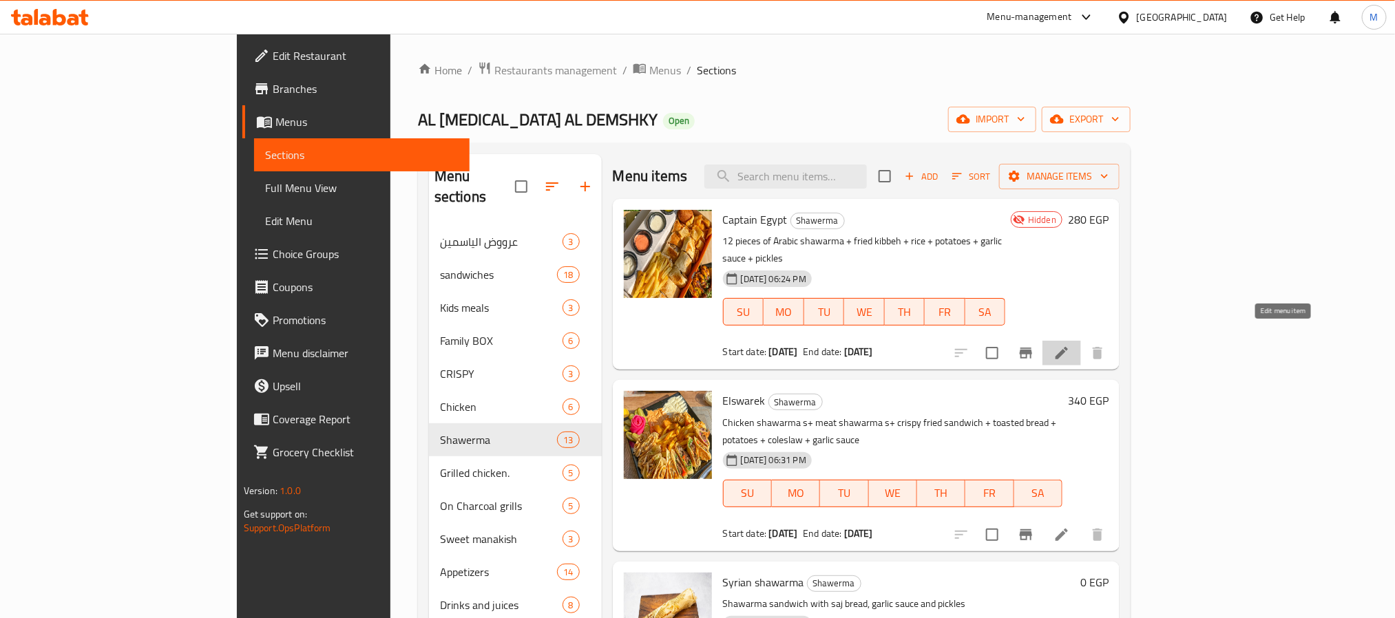
click at [1070, 345] on icon at bounding box center [1062, 353] width 17 height 17
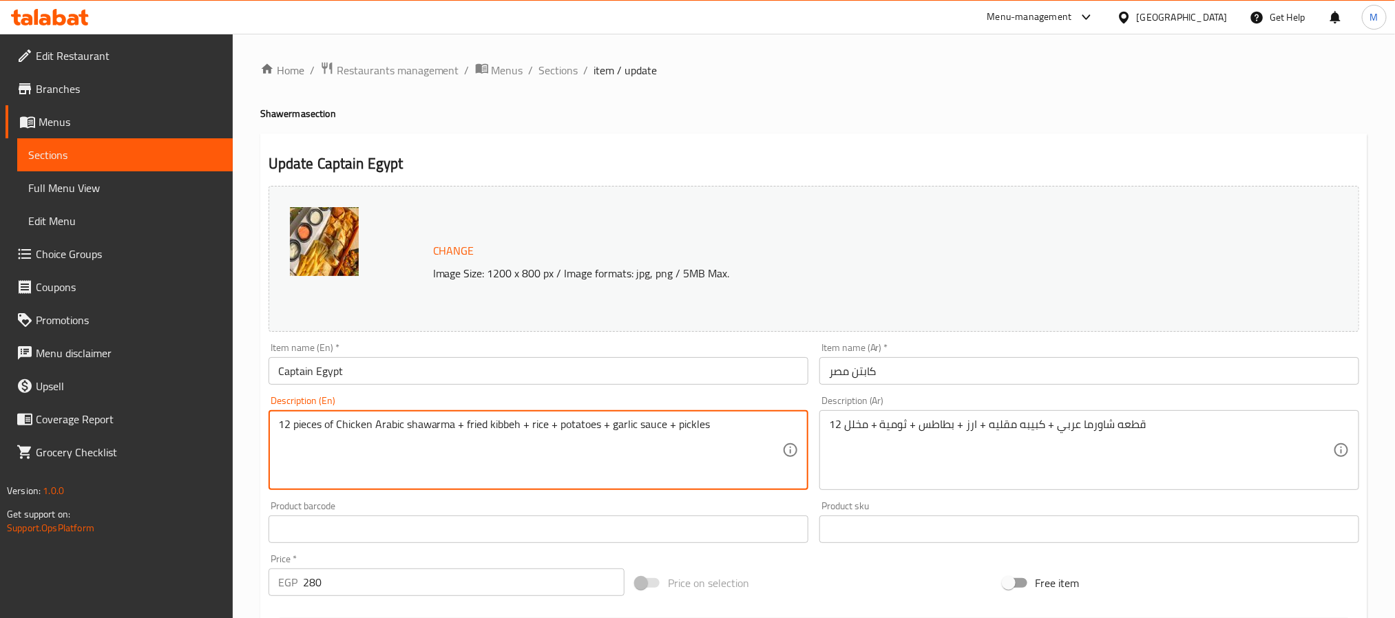
click at [461, 432] on textarea "12 pieces of Chicken Arabic shawarma + fried kibbeh + rice + potatoes + garlic …" at bounding box center [530, 450] width 504 height 65
click at [523, 428] on textarea "12 pieces of Chicken Arabic shawarma, fried kibbeh + rice + potatoes + garlic s…" at bounding box center [530, 450] width 504 height 65
click at [544, 428] on textarea "12 pieces of Chicken Arabic shawarma, fried kibbeh, rice + potatoes + garlic sa…" at bounding box center [530, 450] width 504 height 65
click at [587, 430] on textarea "12 pieces of Chicken Arabic shawarma, fried kibbeh, rice, potatoes + garlic sau…" at bounding box center [530, 450] width 504 height 65
click at [649, 422] on textarea "12 pieces of Chicken Arabic shawarma, fried kibbeh, rice, potatoes, garlic sauc…" at bounding box center [530, 450] width 504 height 65
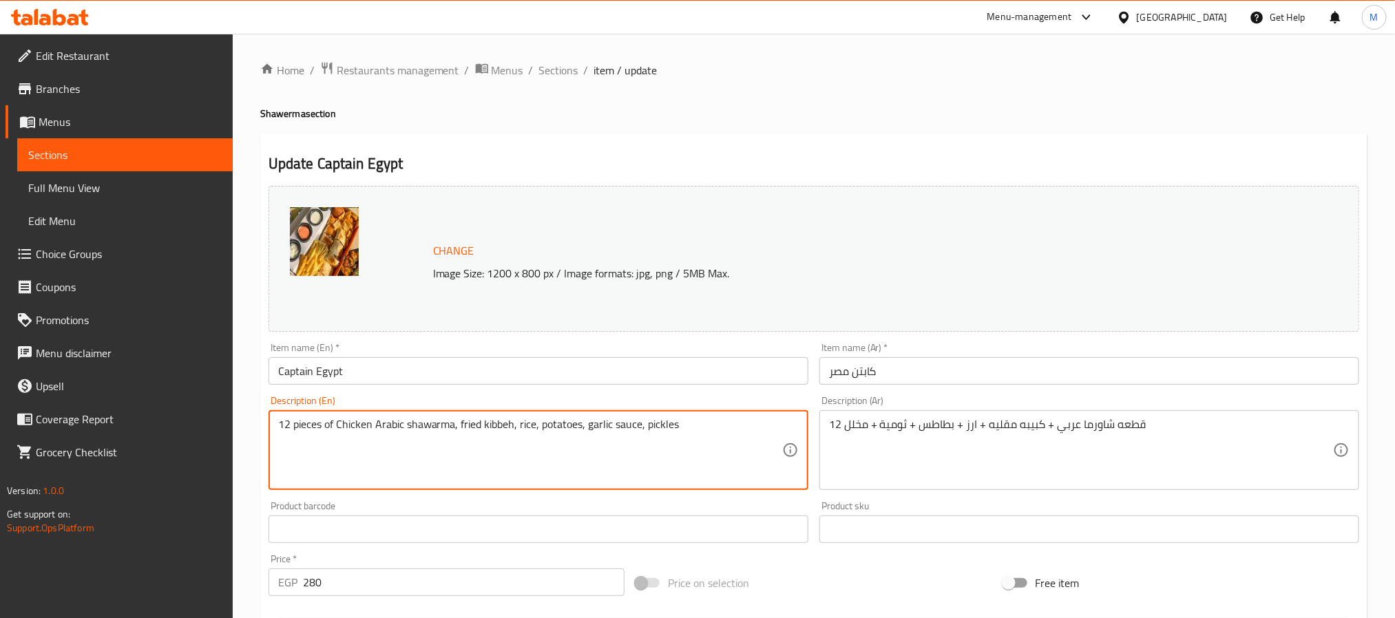
click at [718, 424] on textarea "12 pieces of Chicken Arabic shawarma, fried kibbeh, rice, potatoes, garlic sauc…" at bounding box center [530, 450] width 504 height 65
type textarea "12 pieces of chicken arabic shawarma, fried kibbeh, rice, potatoes, garlic sauc…"
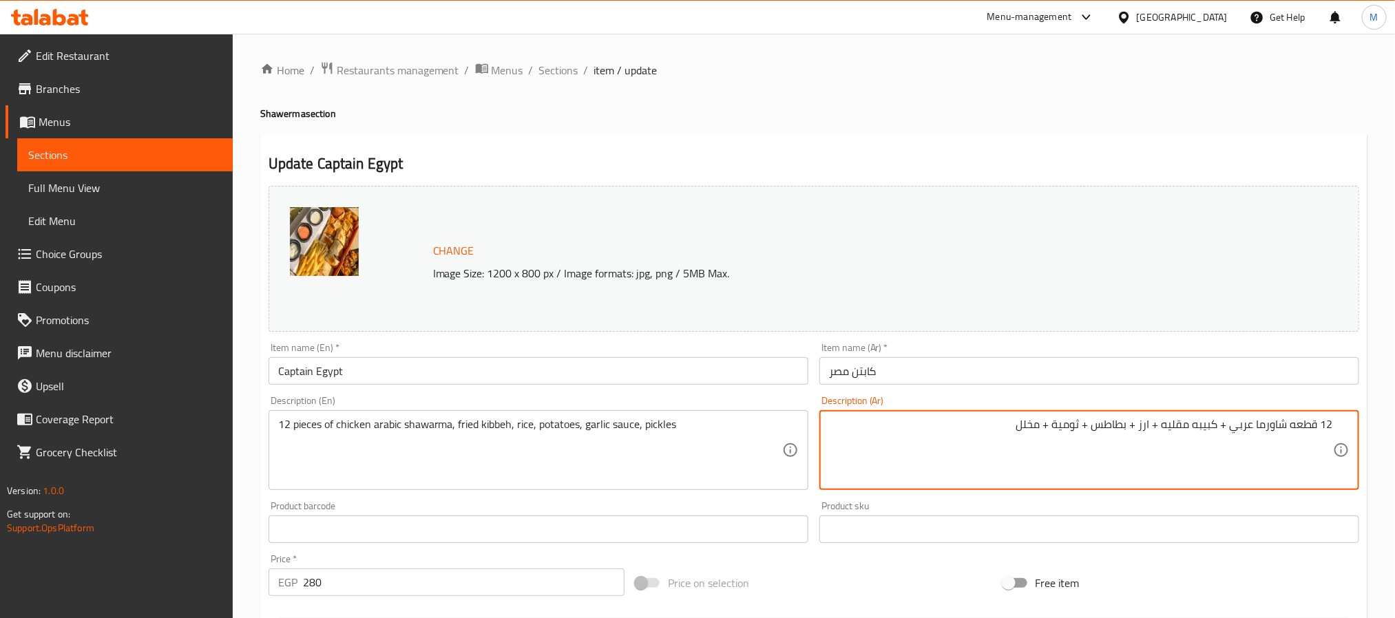
click at [1228, 426] on textarea "12 قطعه شاورما عربي + كبيبه مقليه + ارز + بطاطس + ثومية + مخلل" at bounding box center [1081, 450] width 504 height 65
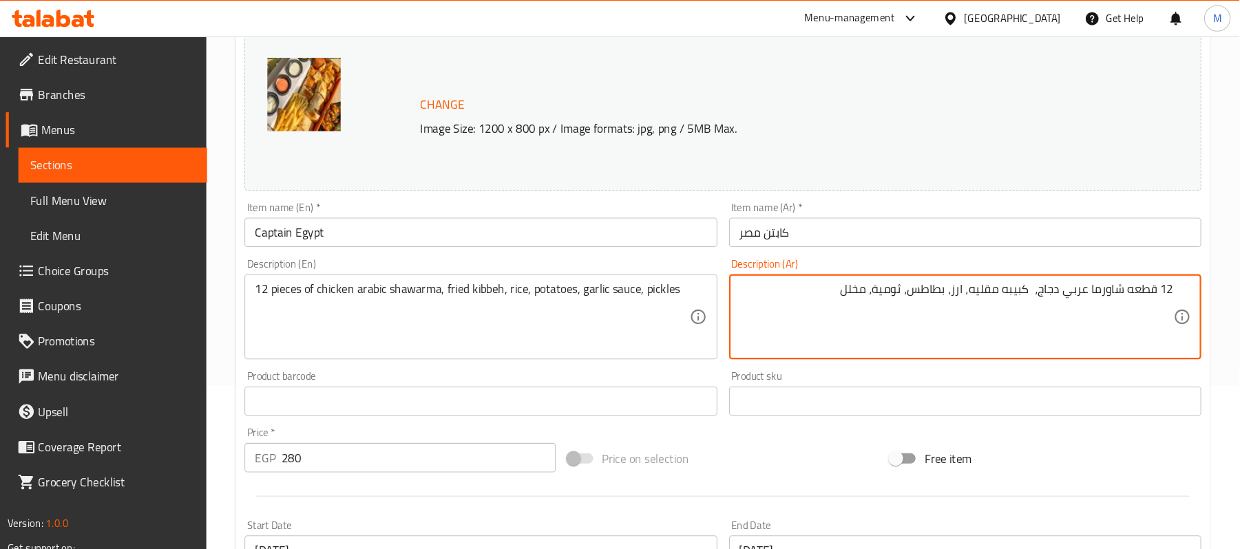
scroll to position [153, 0]
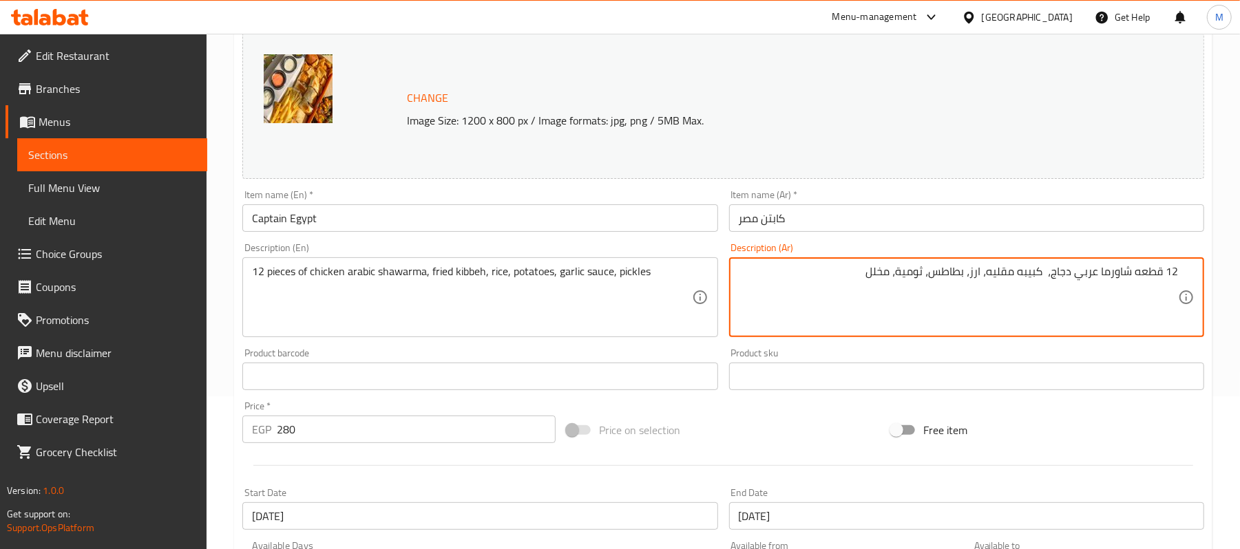
type textarea "12 قطعه شاورما عربي دجاج، كبيبه مقليه، ارز، بطاطس، ثومية، مخلل"
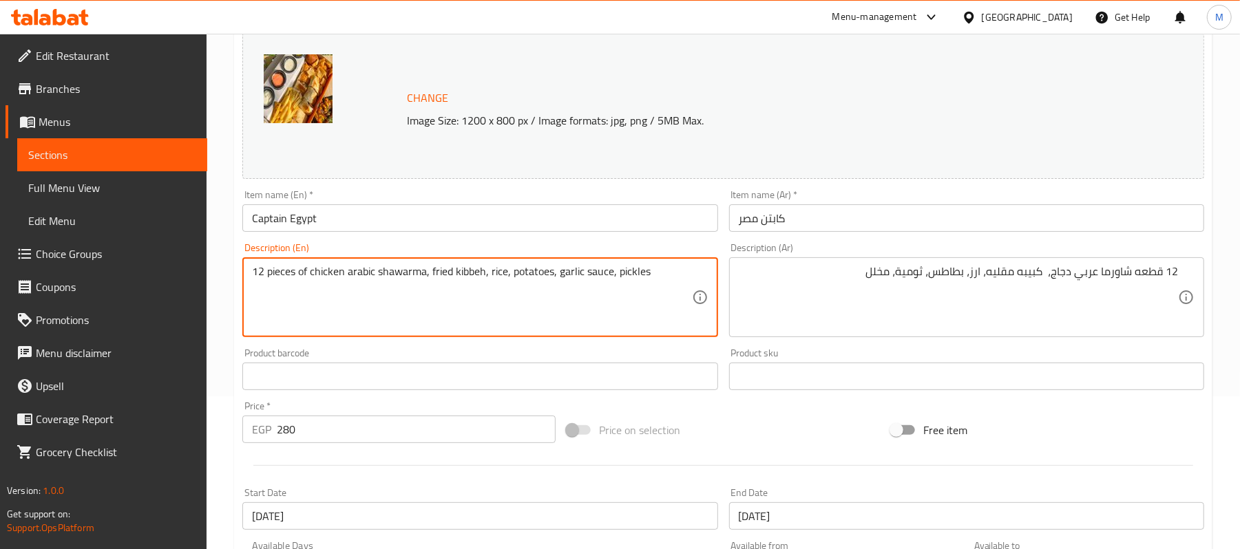
click at [602, 271] on textarea "12 pieces of chicken arabic shawarma, fried kibbeh, rice, potatoes, garlic sauc…" at bounding box center [471, 297] width 439 height 65
type textarea "12 pieces of chicken arabic shawarma, fried kibbeh, rice, potatoes, garlic dip,…"
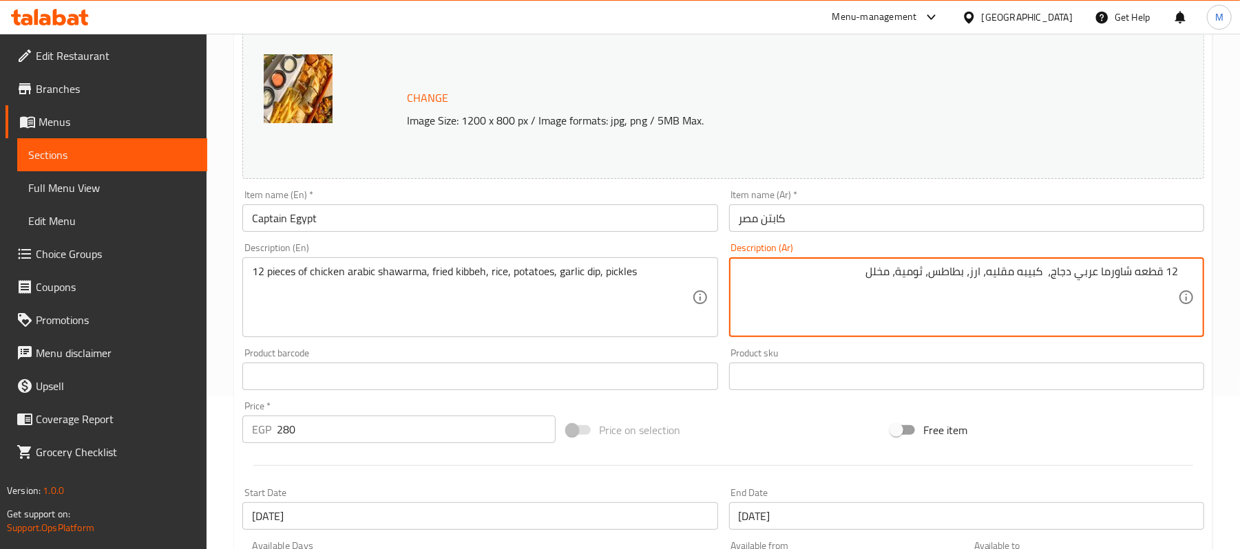
click at [912, 275] on textarea "12 قطعه شاورما عربي دجاج، كبيبه مقليه، ارز، بطاطس، ثومية، مخلل" at bounding box center [958, 297] width 439 height 65
click at [716, 247] on div "Description (En) 12 pieces of chicken arabic shawarma, fried kibbeh, rice, pota…" at bounding box center [479, 290] width 475 height 94
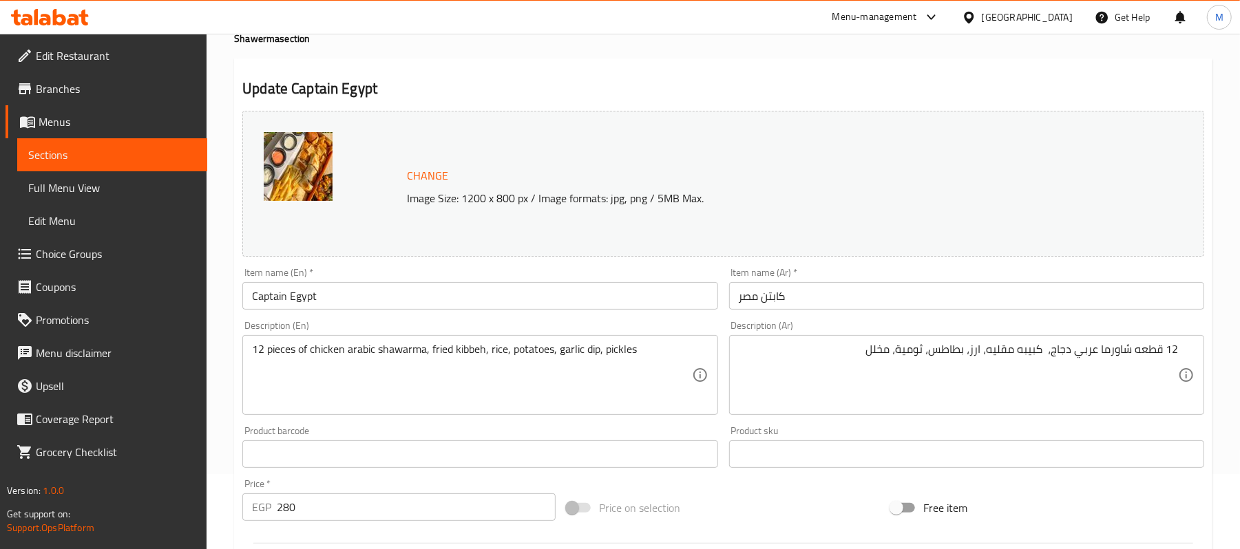
scroll to position [442, 0]
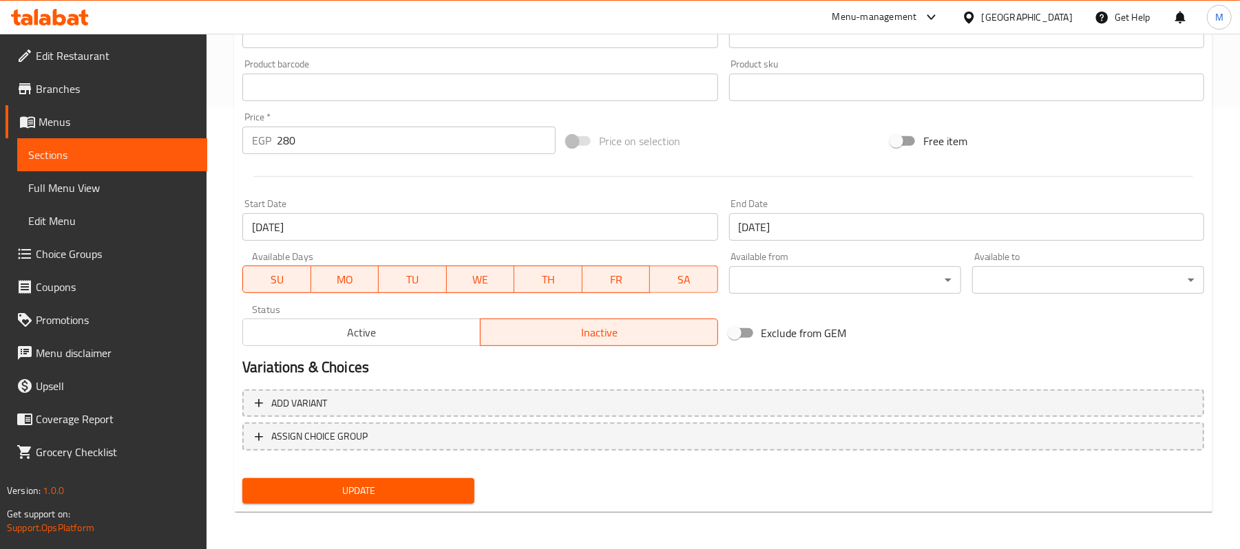
click at [449, 480] on button "Update" at bounding box center [358, 491] width 232 height 25
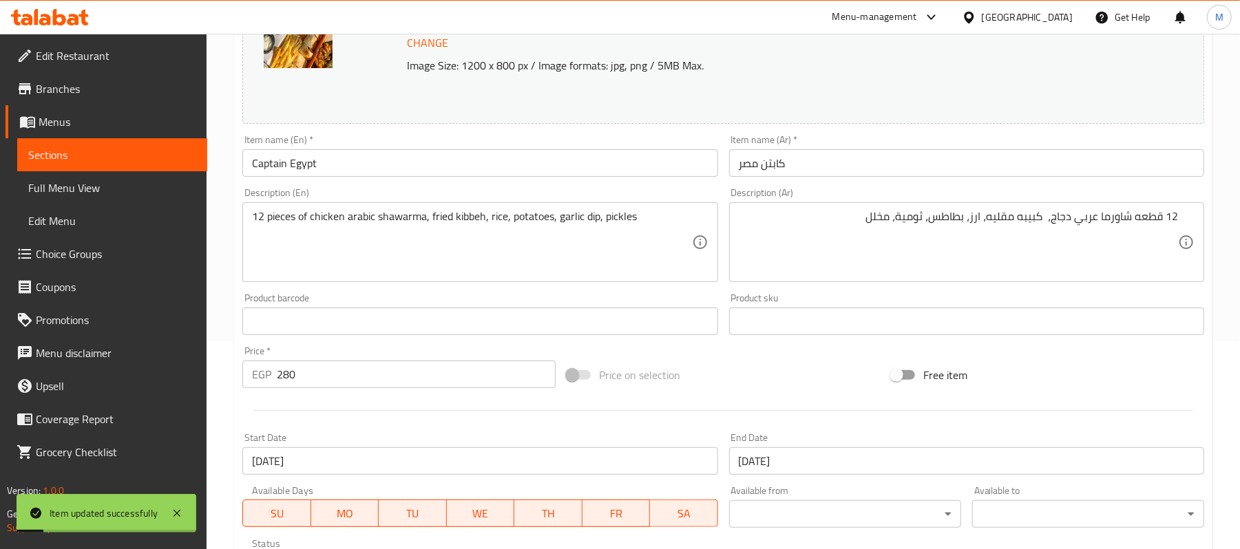
scroll to position [75, 0]
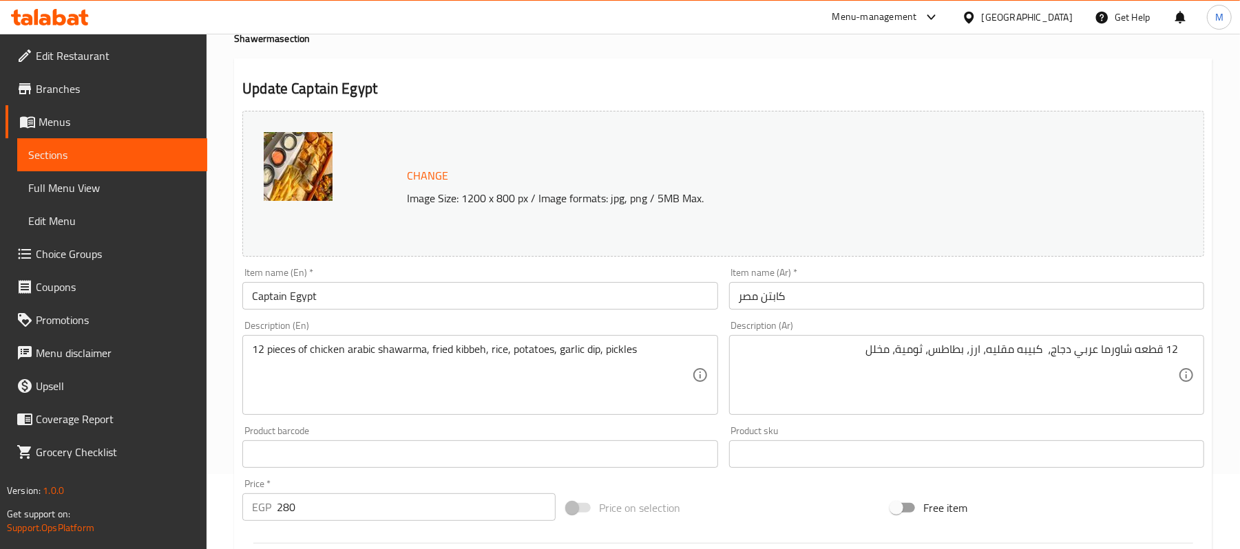
click at [332, 288] on input "Captain Egypt" at bounding box center [479, 296] width 475 height 28
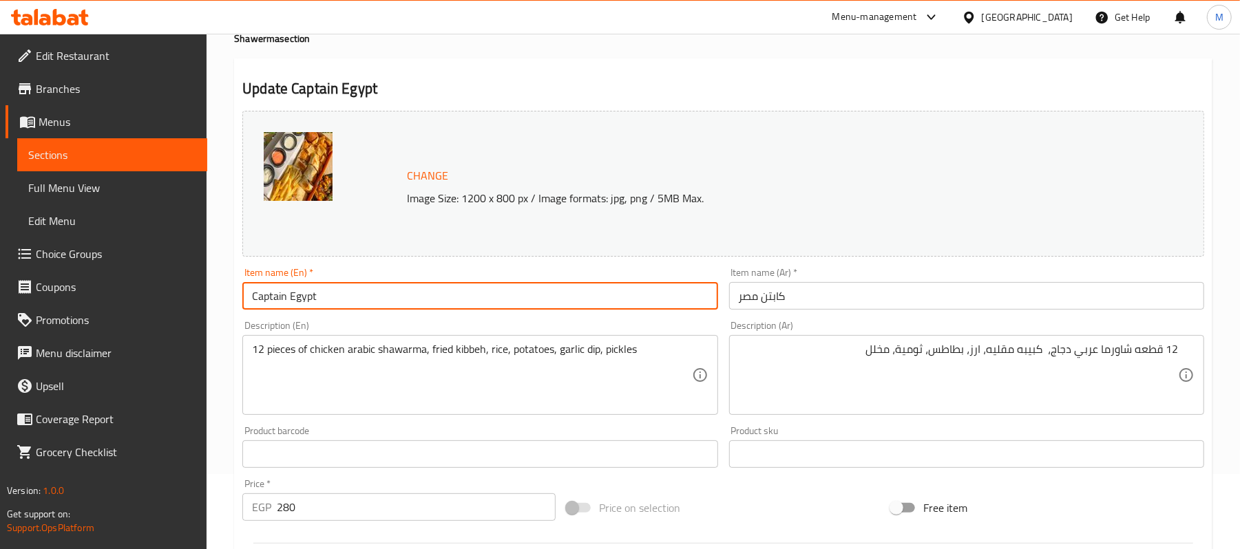
click at [730, 337] on div "12 قطعه شاورما عربي دجاج، كبيبه مقليه، ارز، بطاطس، ثومية، مخلل Description (Ar)" at bounding box center [966, 375] width 475 height 80
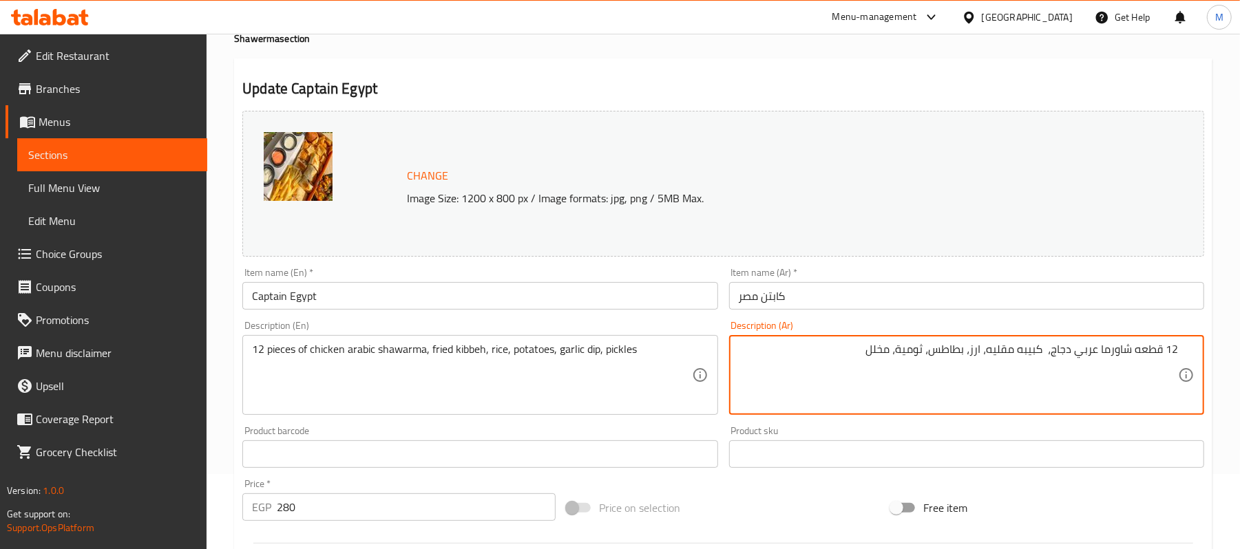
click at [724, 323] on div "Description (Ar) 12 قطعه شاورما عربي دجاج، كبيبه مقليه، ارز، بطاطس، ثومية، مخلل…" at bounding box center [967, 367] width 486 height 105
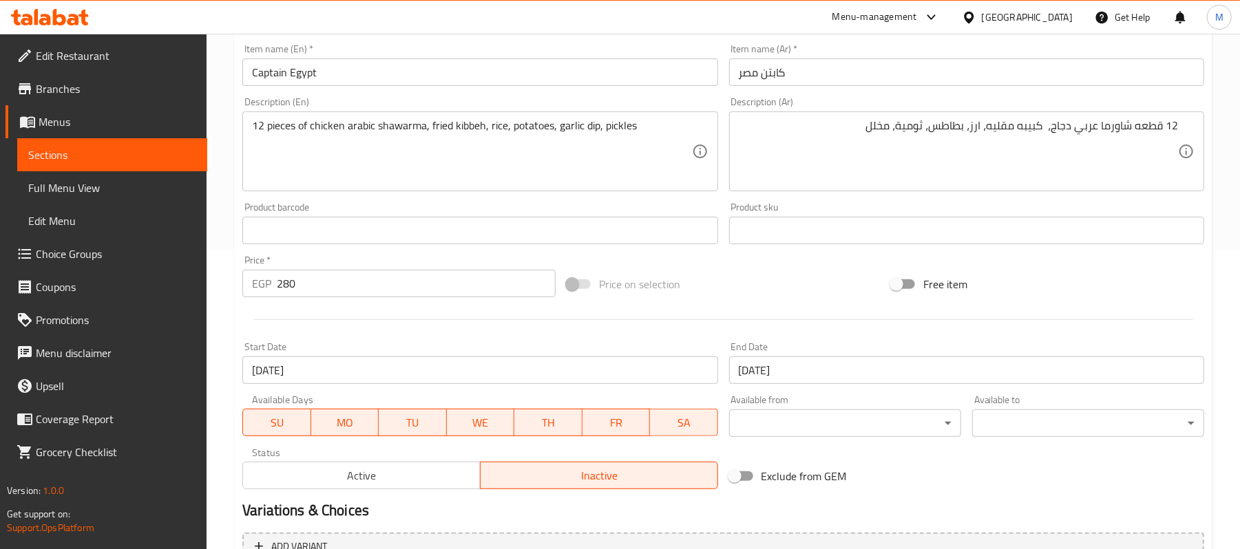
scroll to position [442, 0]
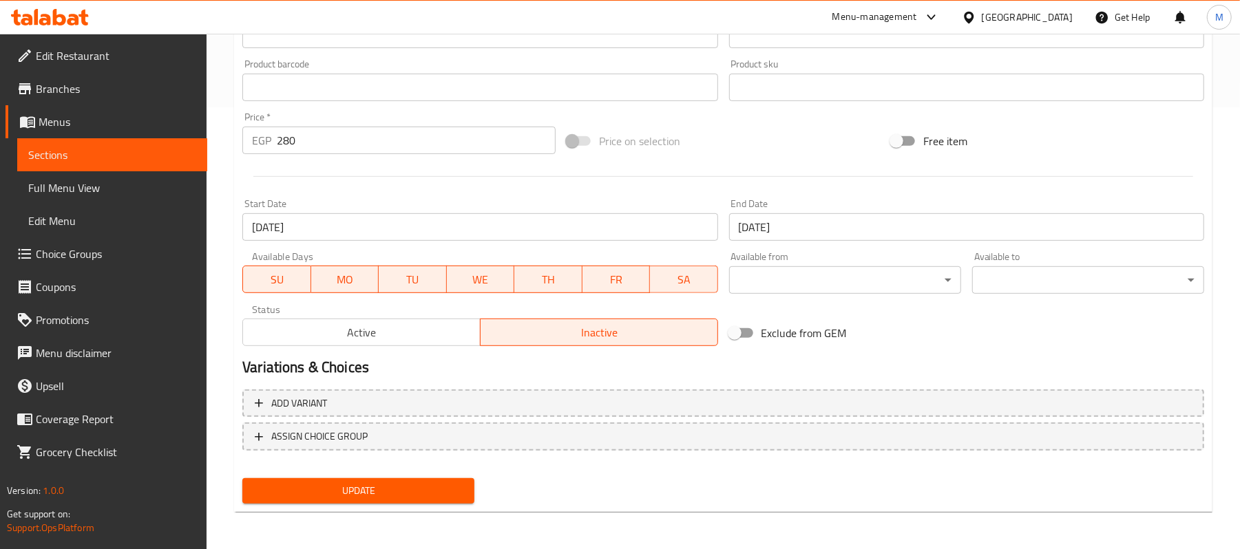
click at [397, 336] on span "Active" at bounding box center [362, 333] width 227 height 20
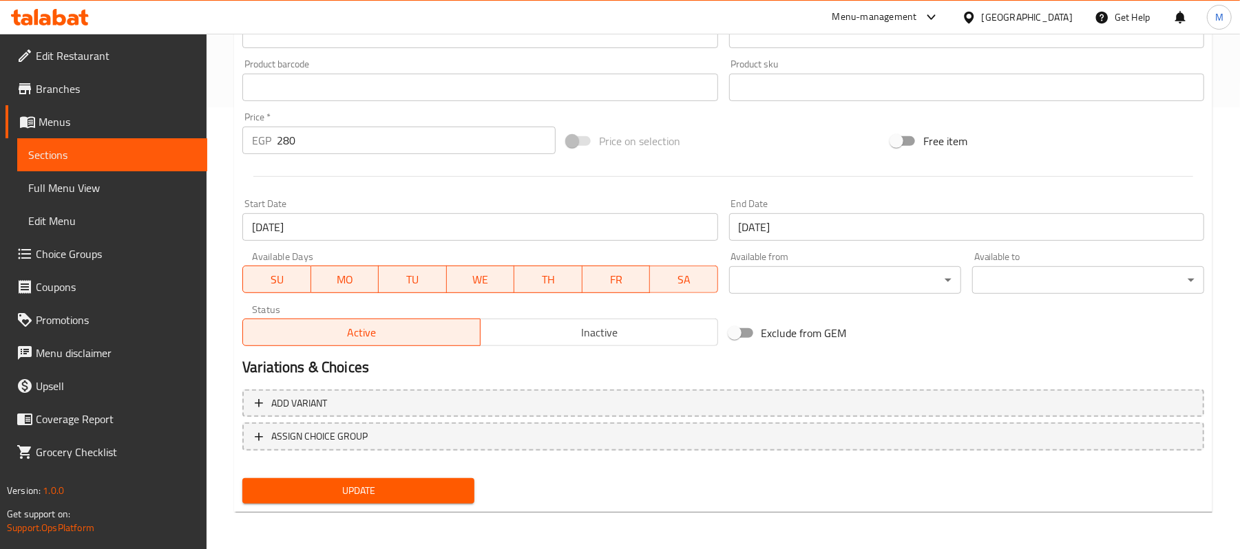
click at [383, 488] on span "Update" at bounding box center [358, 491] width 210 height 17
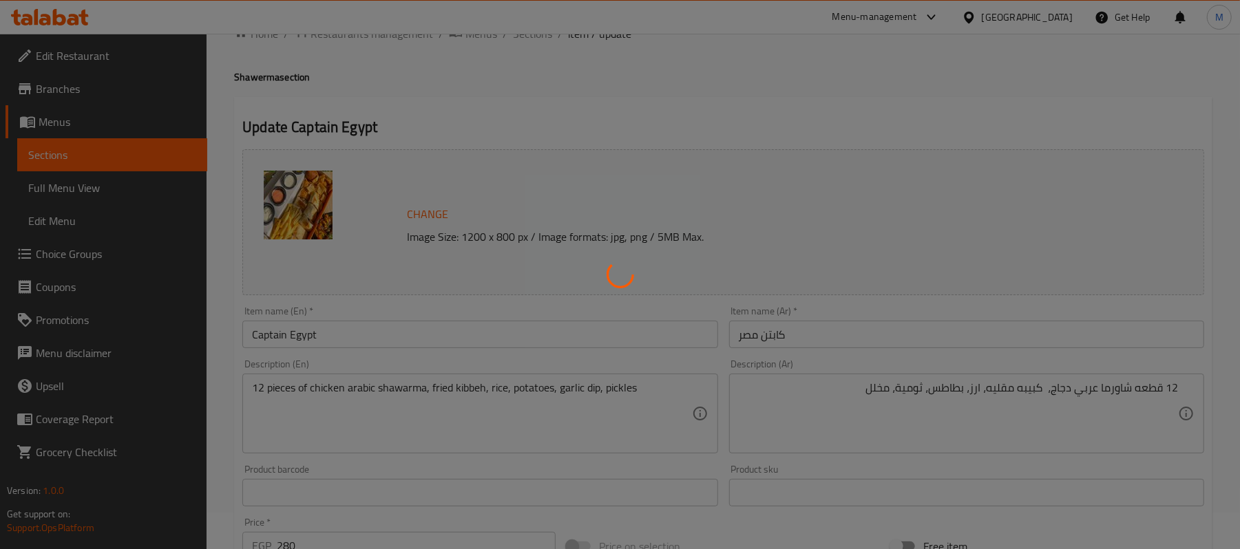
scroll to position [0, 0]
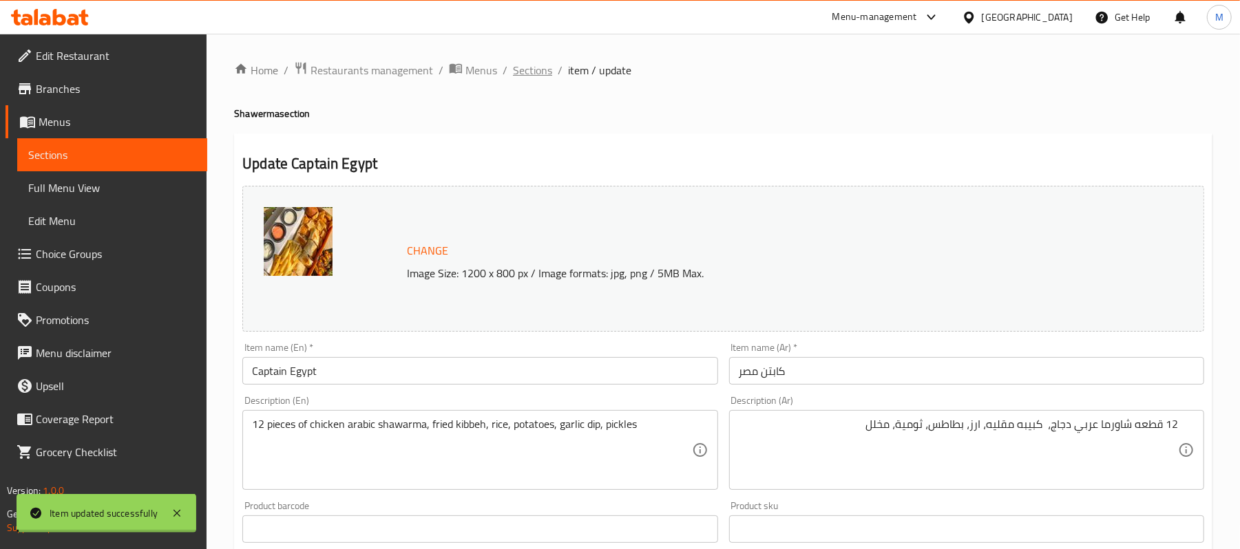
click at [545, 67] on span "Sections" at bounding box center [532, 70] width 39 height 17
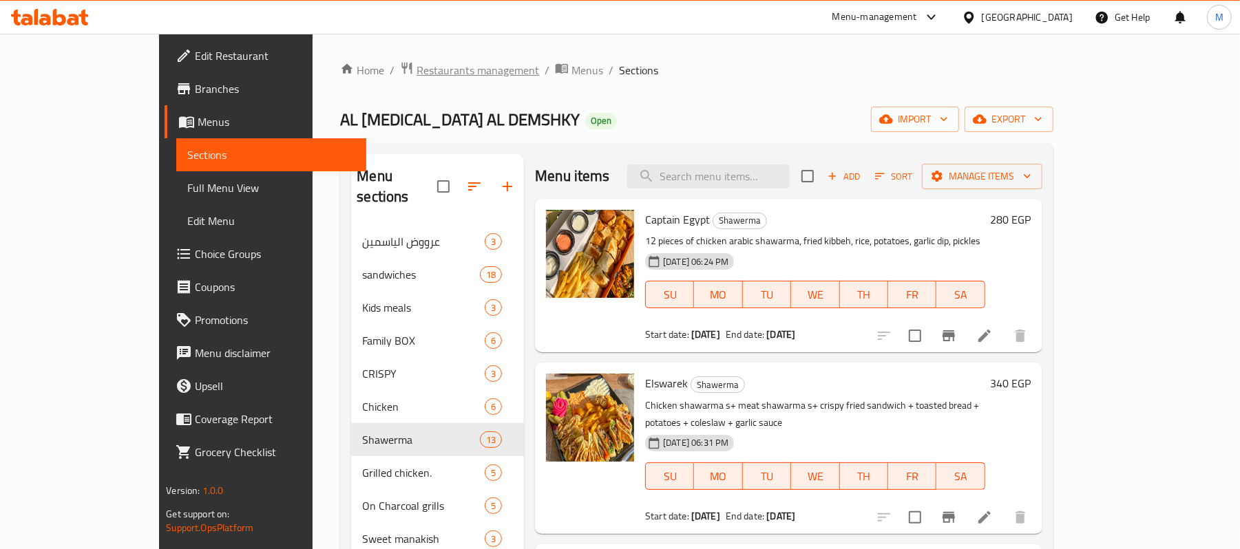
click at [417, 69] on span "Restaurants management" at bounding box center [478, 70] width 123 height 17
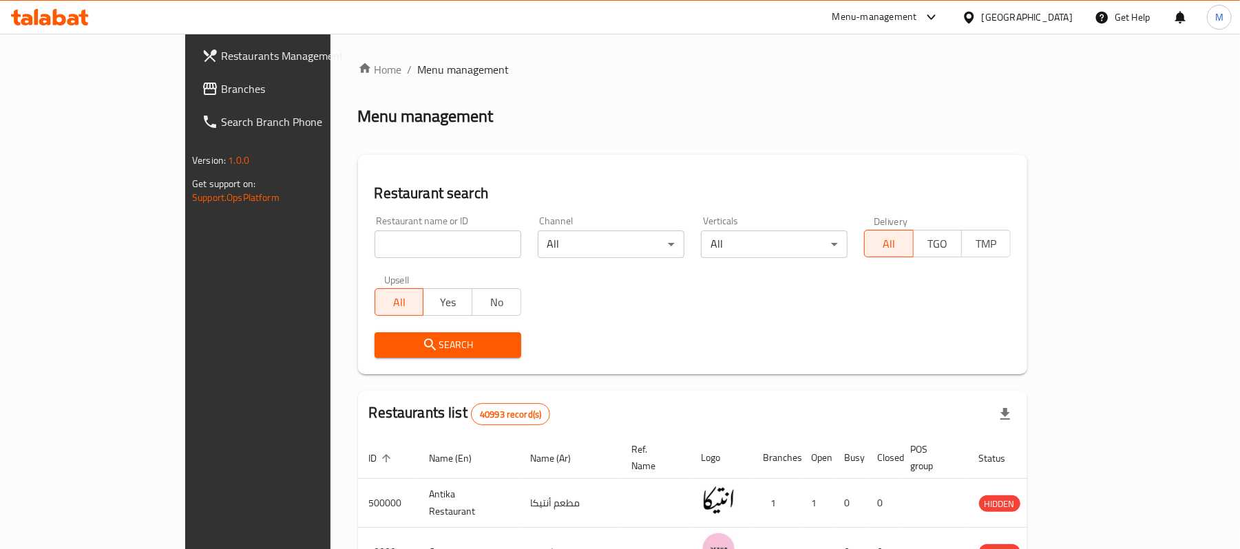
click at [416, 243] on input "search" at bounding box center [448, 245] width 147 height 28
paste input "610761"
type input "610761"
click at [375, 333] on button "Search" at bounding box center [448, 345] width 147 height 25
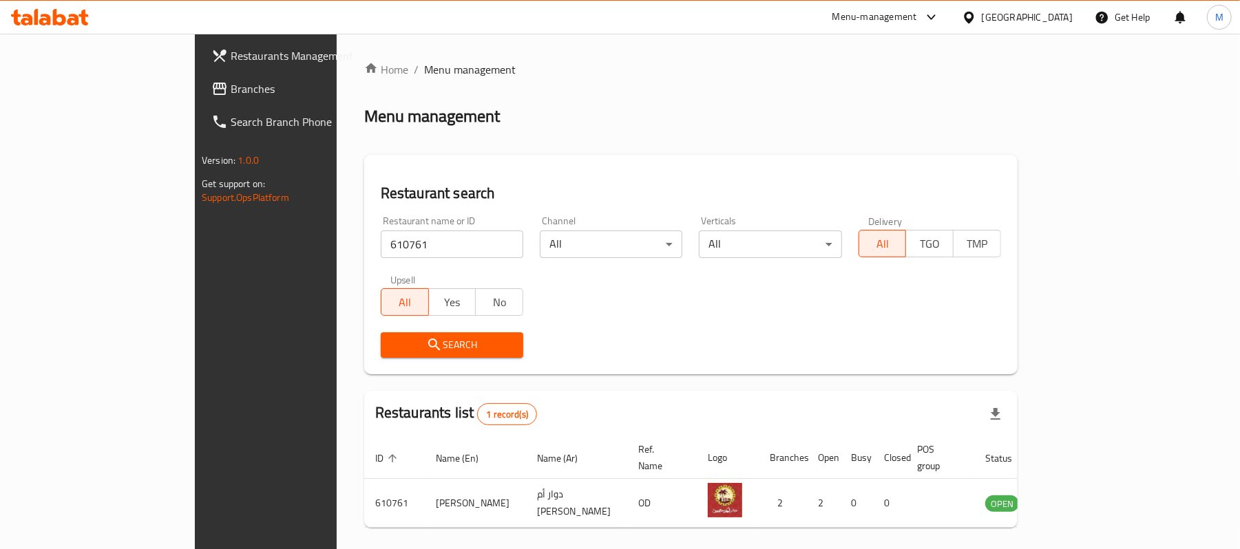
scroll to position [39, 0]
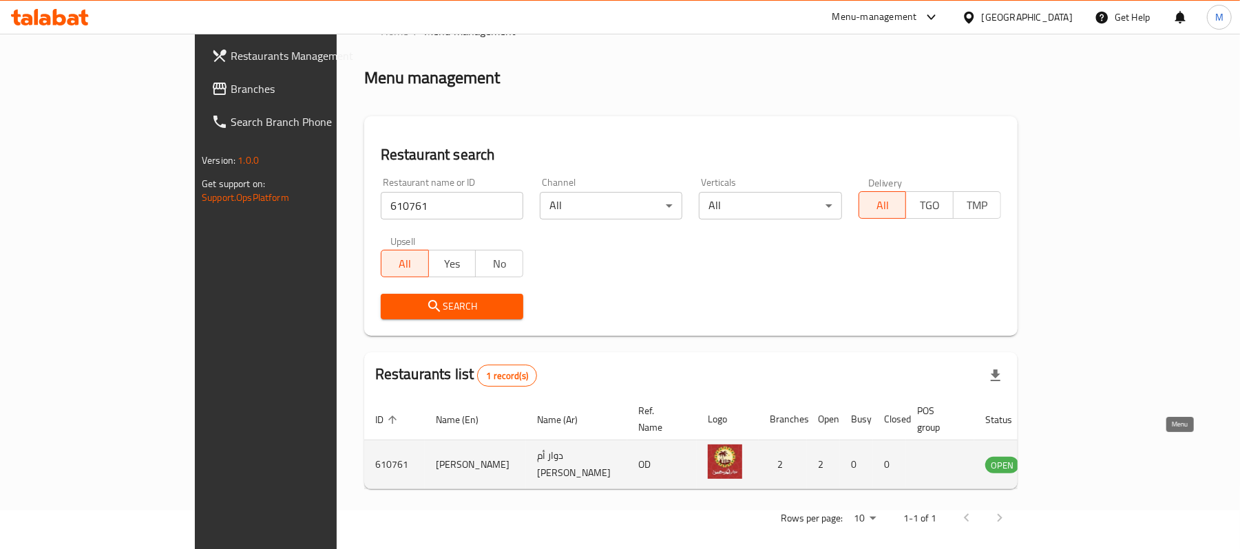
click at [1074, 457] on icon "enhanced table" at bounding box center [1066, 465] width 17 height 17
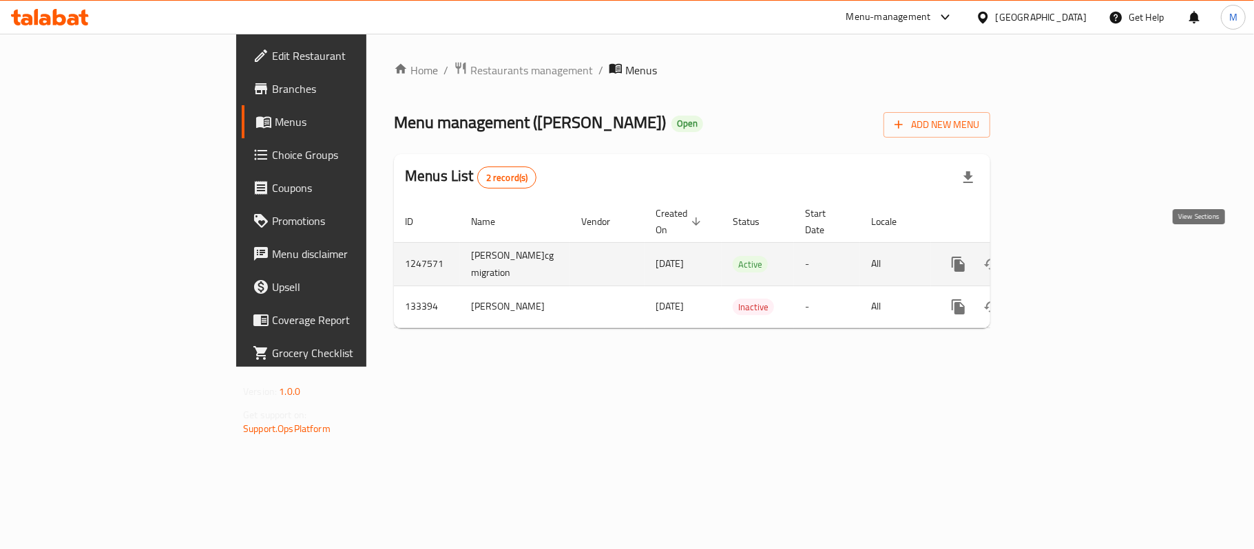
click at [1066, 258] on icon "enhanced table" at bounding box center [1057, 264] width 17 height 17
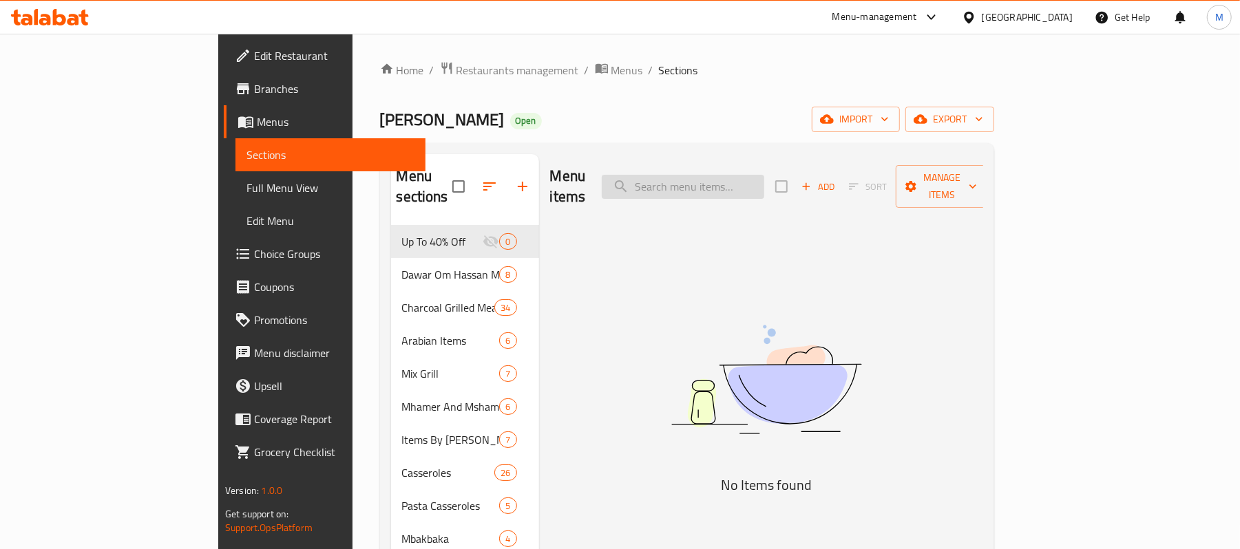
click at [764, 175] on input "search" at bounding box center [683, 187] width 163 height 24
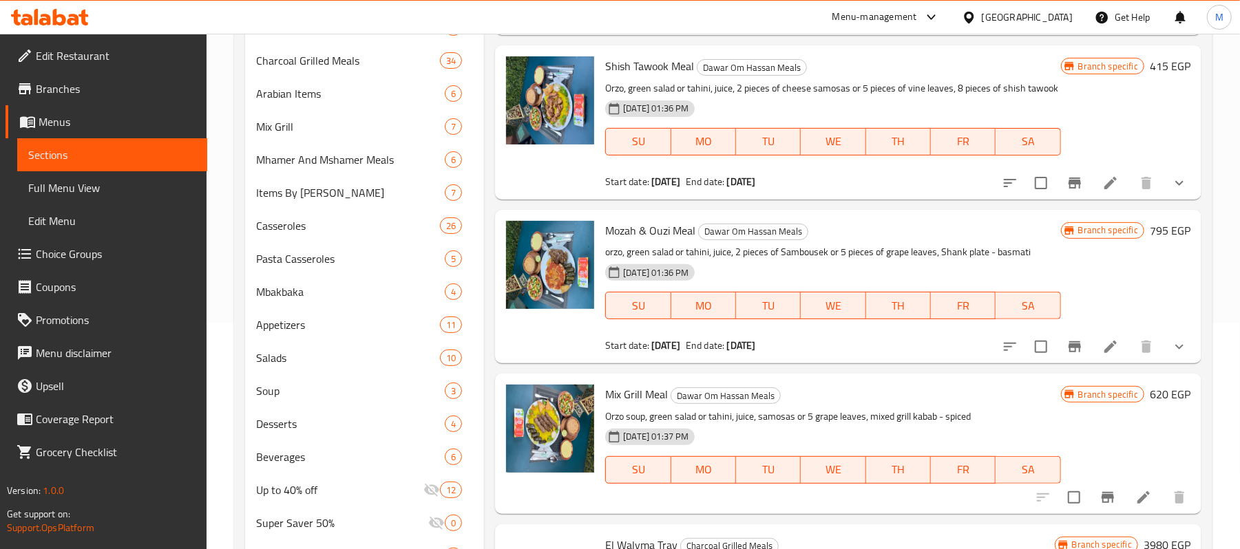
scroll to position [460, 0]
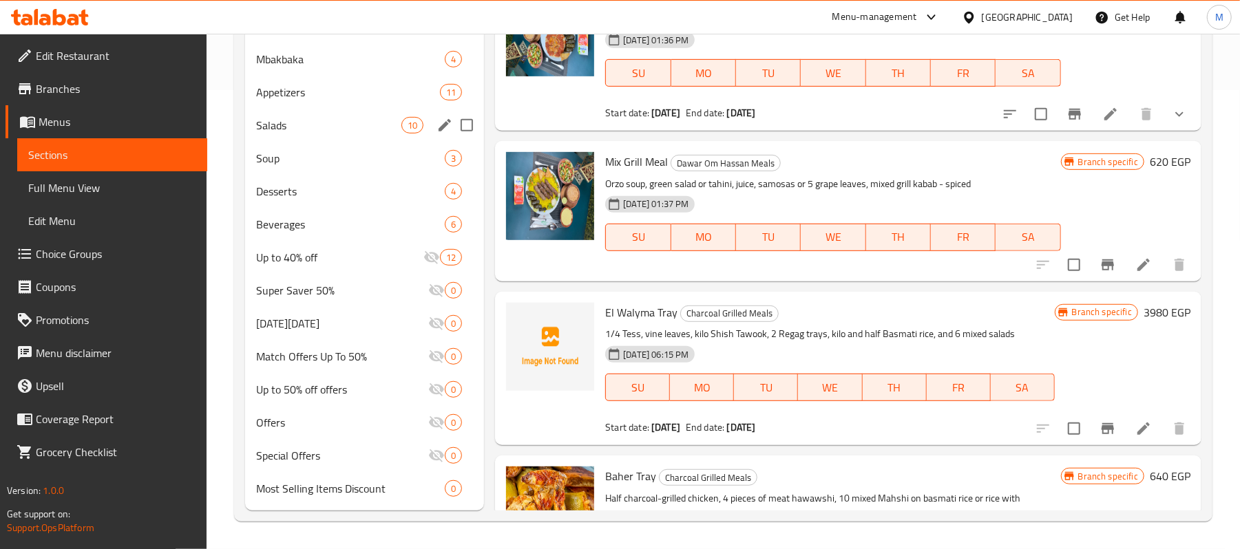
click at [301, 124] on span "Salads" at bounding box center [328, 125] width 145 height 17
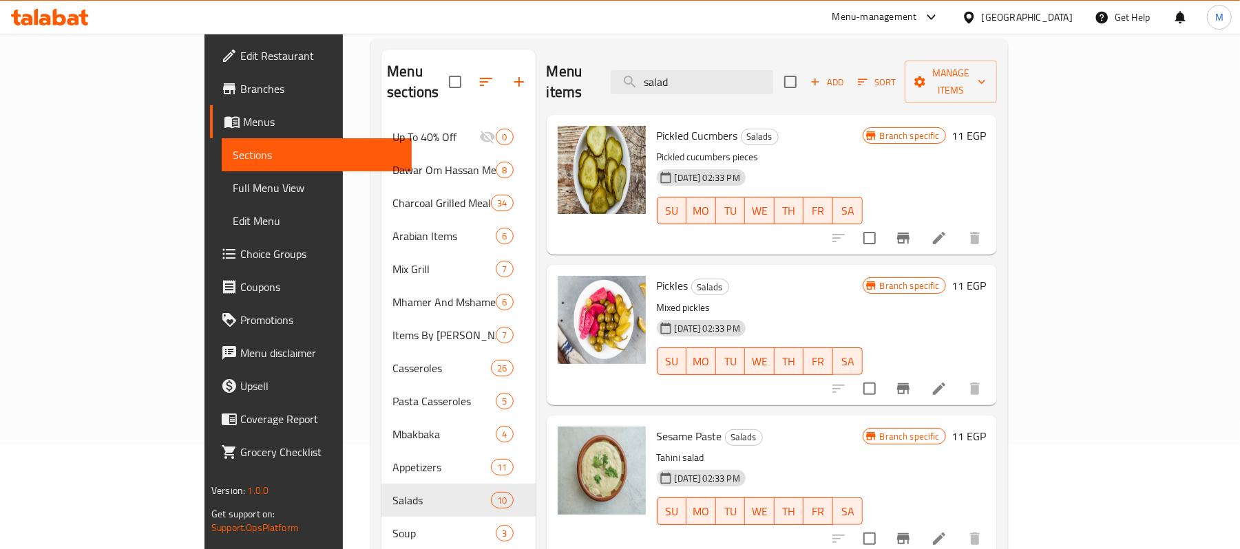
scroll to position [92, 0]
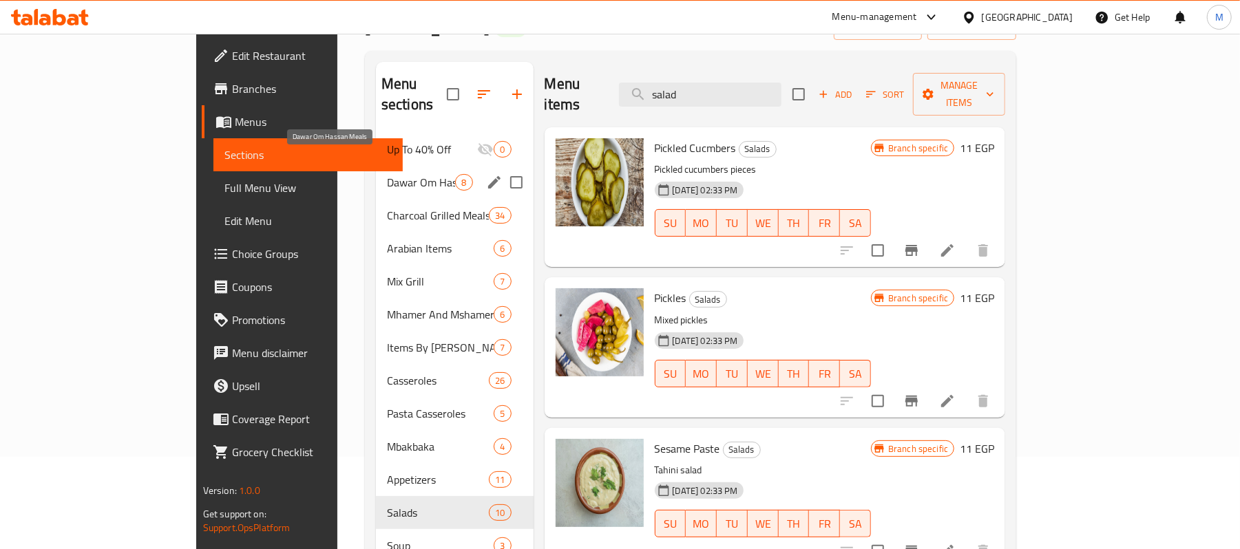
click at [387, 174] on span "Dawar Om Hassan Meals" at bounding box center [421, 182] width 68 height 17
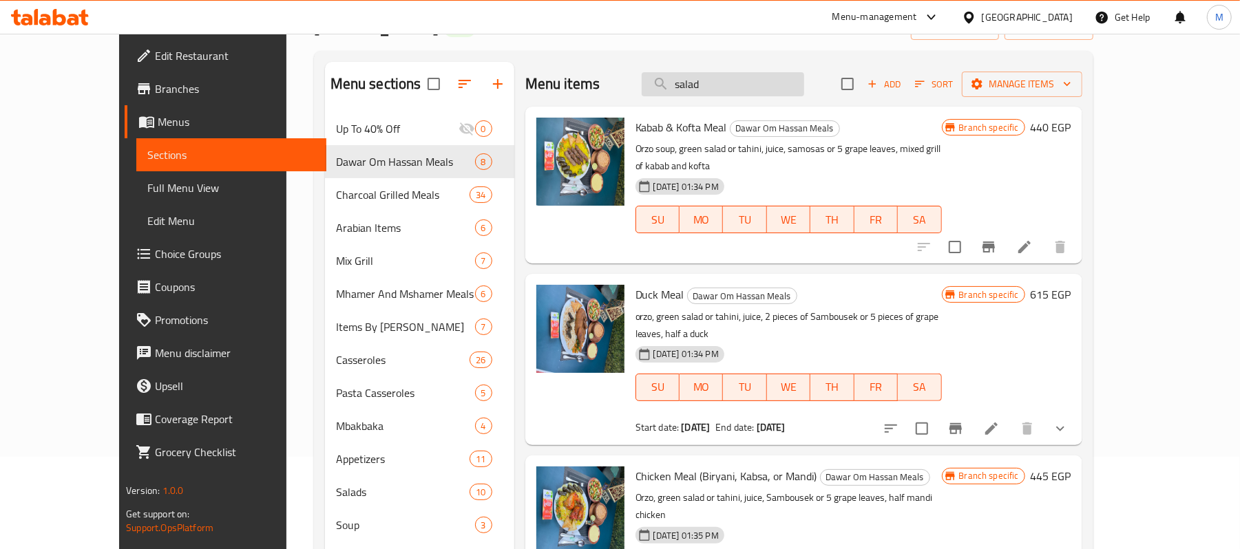
click at [804, 83] on input "salad" at bounding box center [723, 84] width 163 height 24
drag, startPoint x: 810, startPoint y: 89, endPoint x: 613, endPoint y: 86, distance: 197.6
click at [653, 86] on div "Menu items salad Add Sort Manage items" at bounding box center [803, 84] width 557 height 45
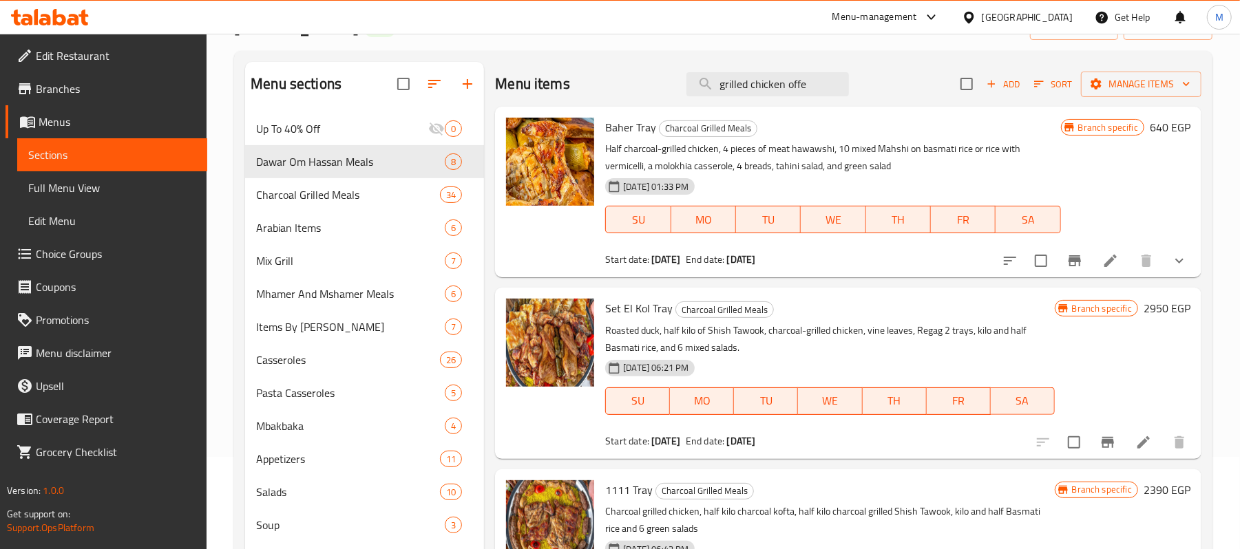
type input "grilled chicken offer"
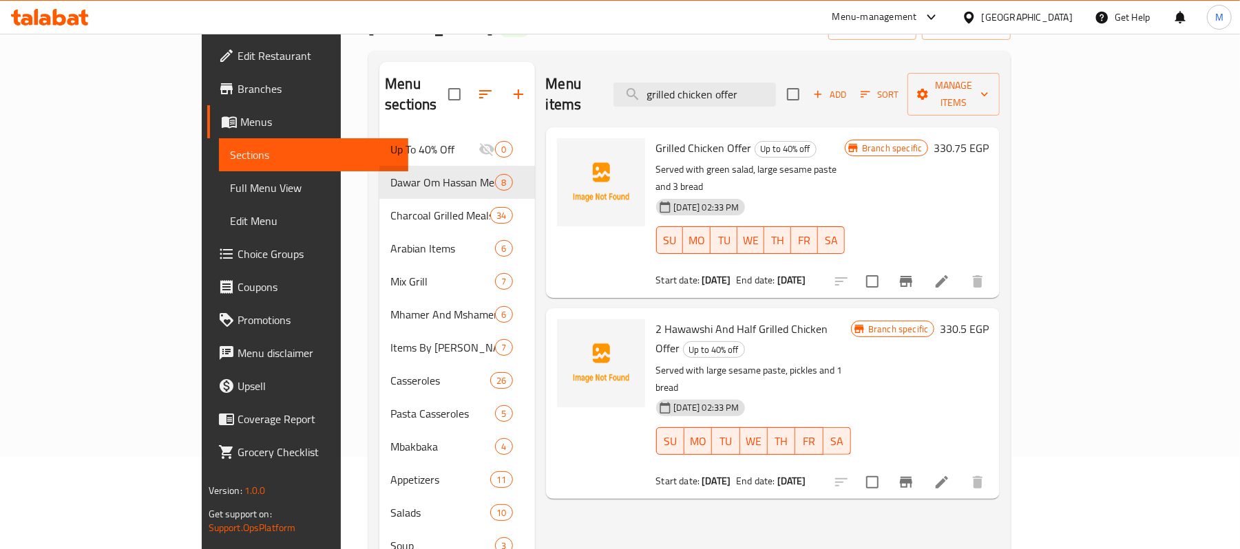
drag, startPoint x: 595, startPoint y: 61, endPoint x: 54, endPoint y: 48, distance: 541.4
click at [368, 45] on div "Home / Restaurants management / Menus / Sections Dawar Om Hassan Open import ex…" at bounding box center [689, 439] width 642 height 941
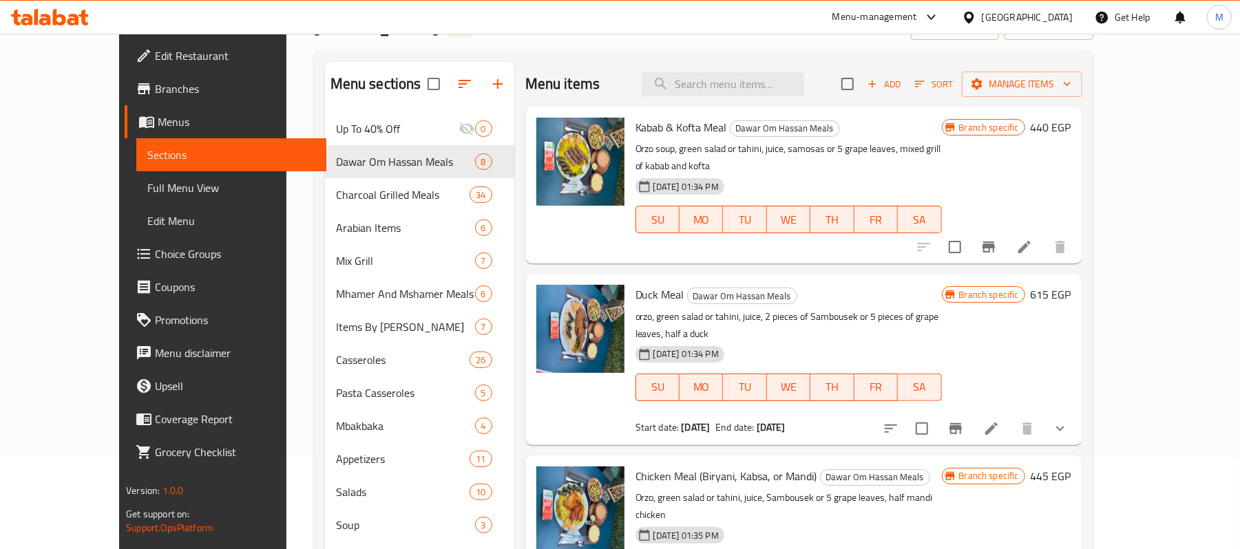
click at [155, 83] on span "Branches" at bounding box center [235, 89] width 160 height 17
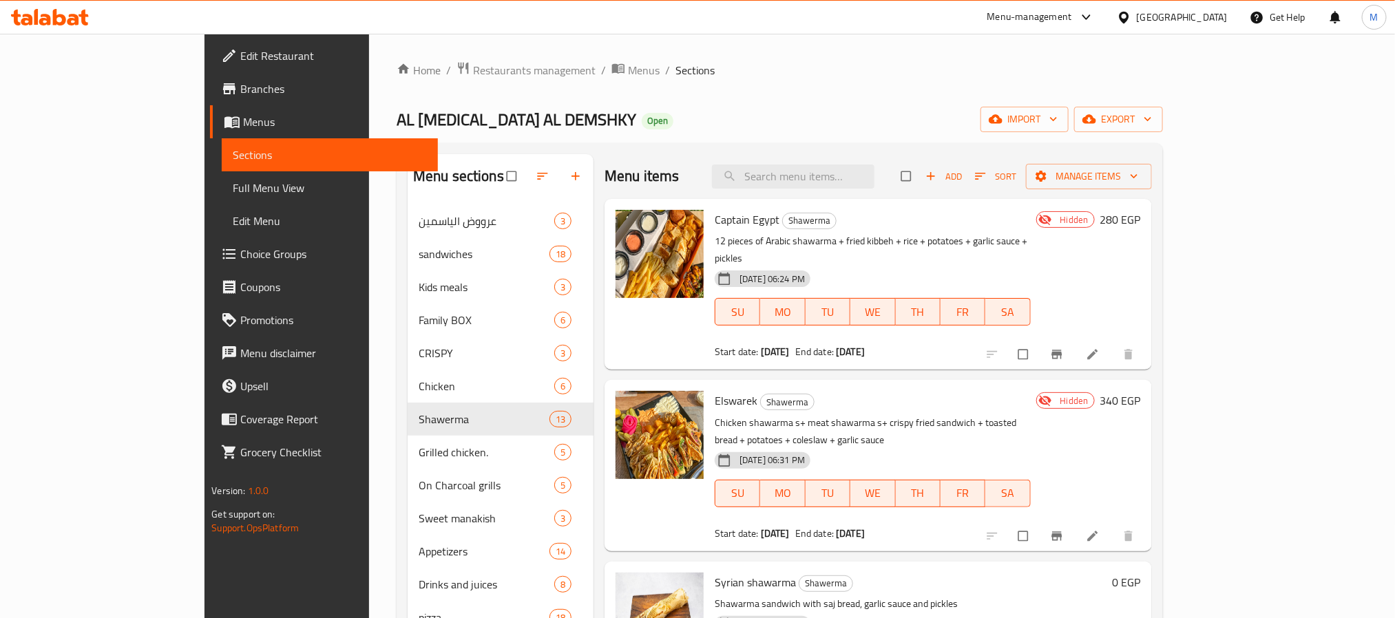
click at [240, 95] on span "Branches" at bounding box center [333, 89] width 186 height 17
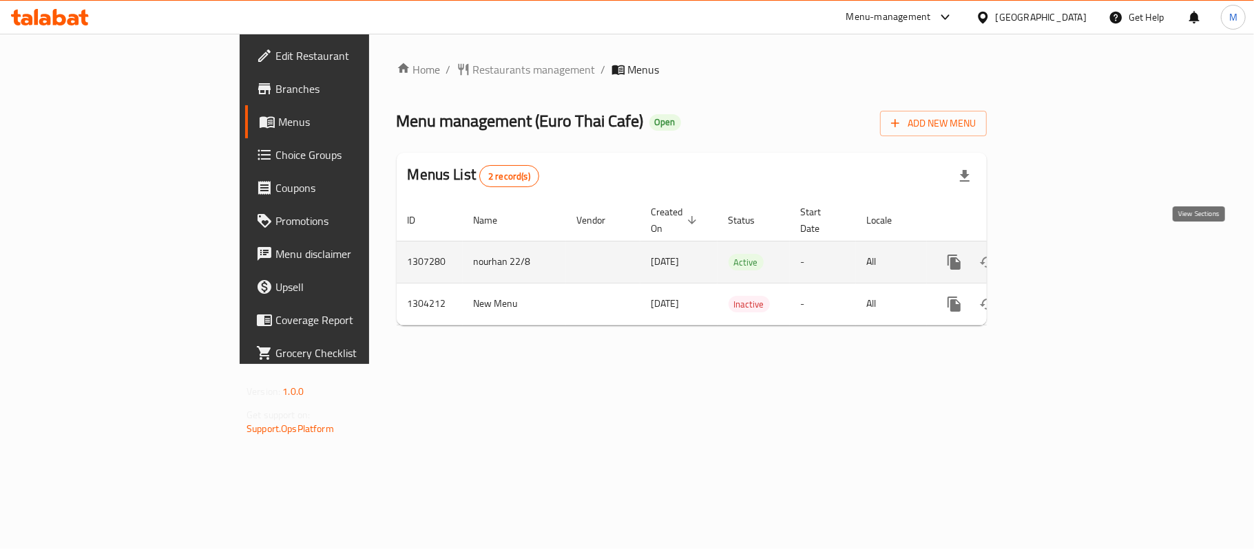
click at [1060, 256] on icon "enhanced table" at bounding box center [1053, 262] width 12 height 12
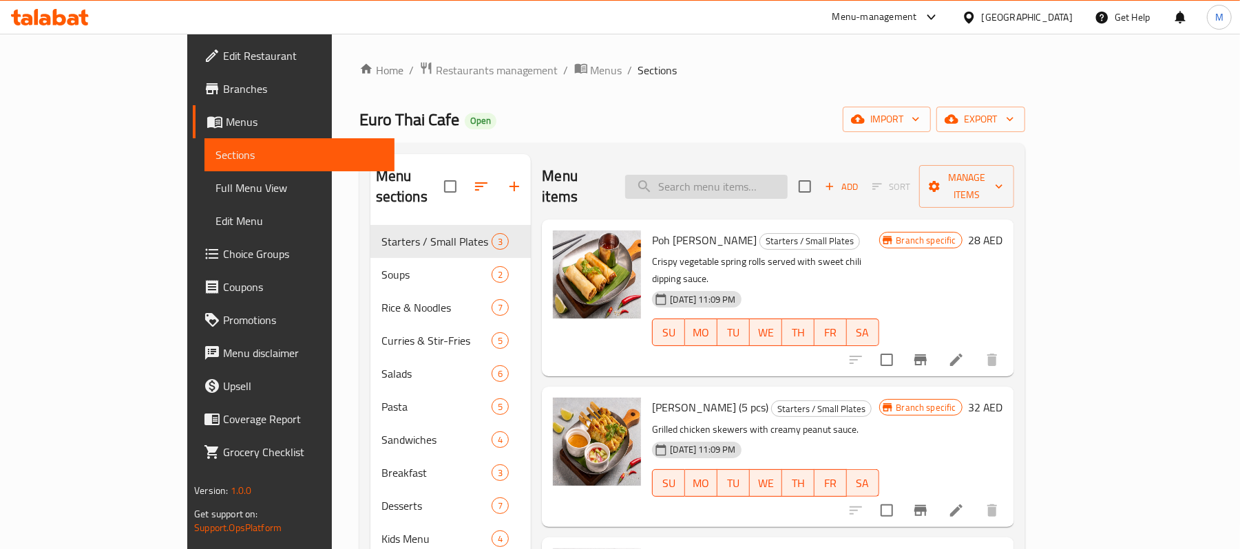
click at [753, 178] on input "search" at bounding box center [706, 187] width 163 height 24
paste input "Pineapple Fried Rice"
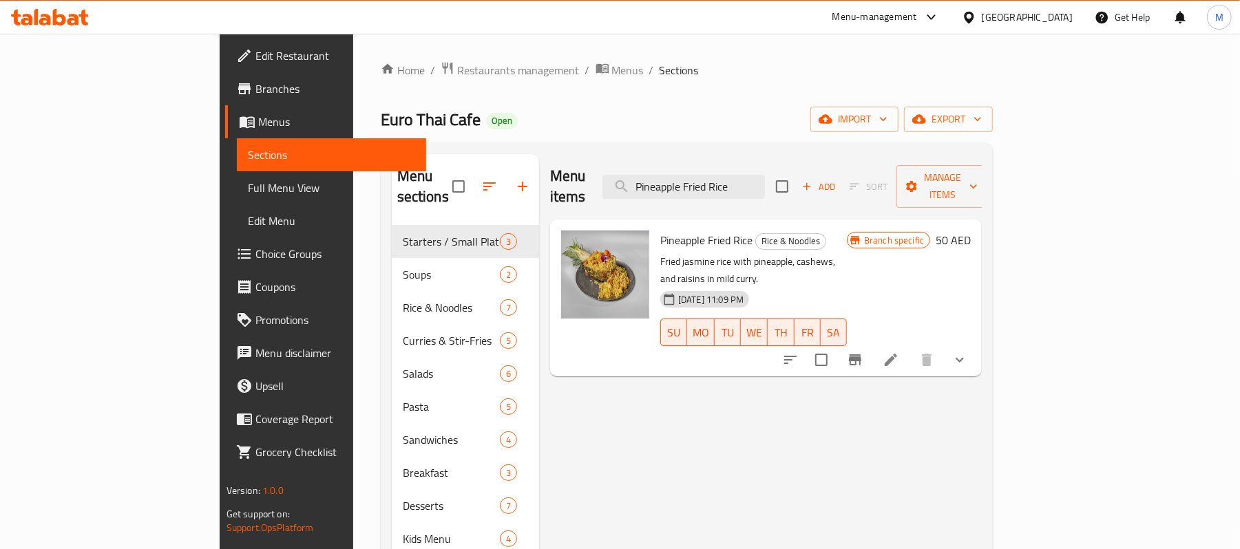
type input "Pineapple Fried Rice"
click at [976, 344] on button "show more" at bounding box center [959, 360] width 33 height 33
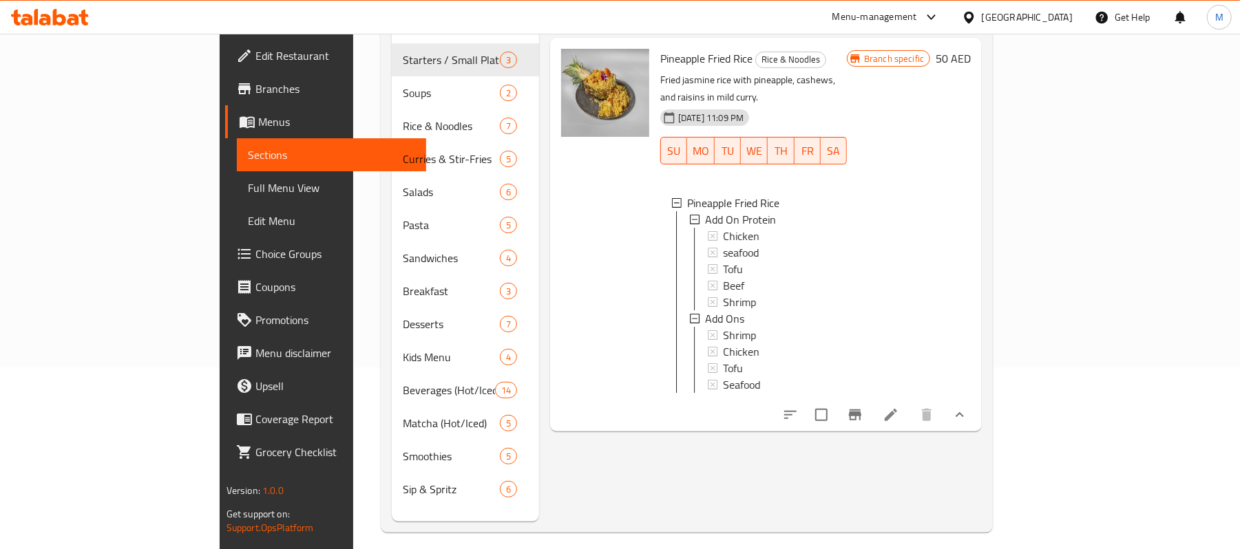
scroll to position [183, 0]
click at [897, 408] on icon at bounding box center [891, 414] width 12 height 12
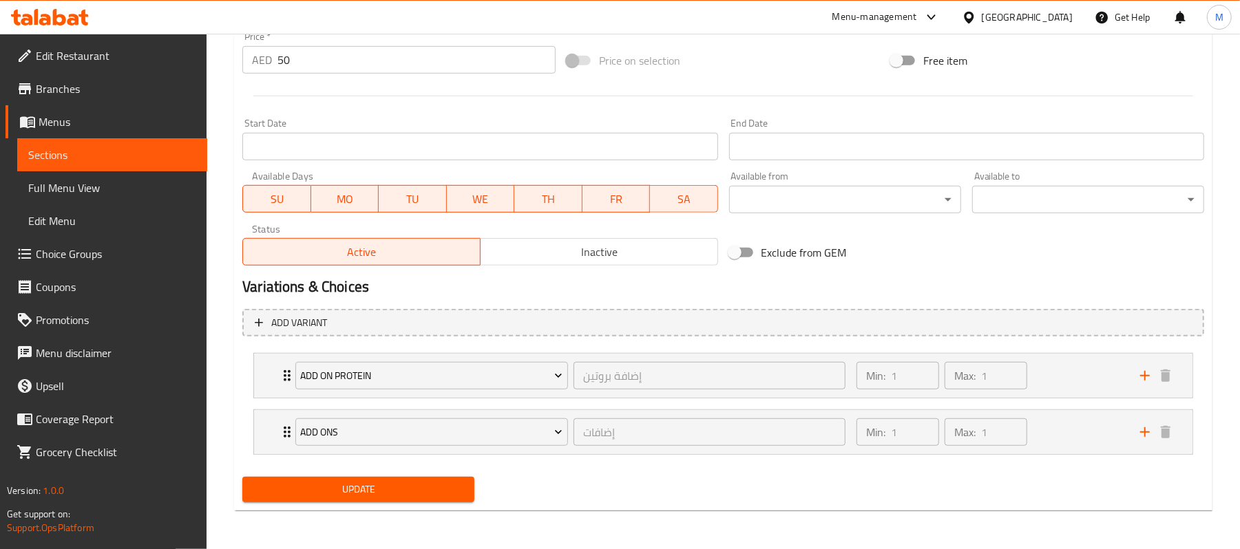
scroll to position [524, 0]
click at [578, 359] on div "إضافة بروتين ​" at bounding box center [710, 375] width 278 height 33
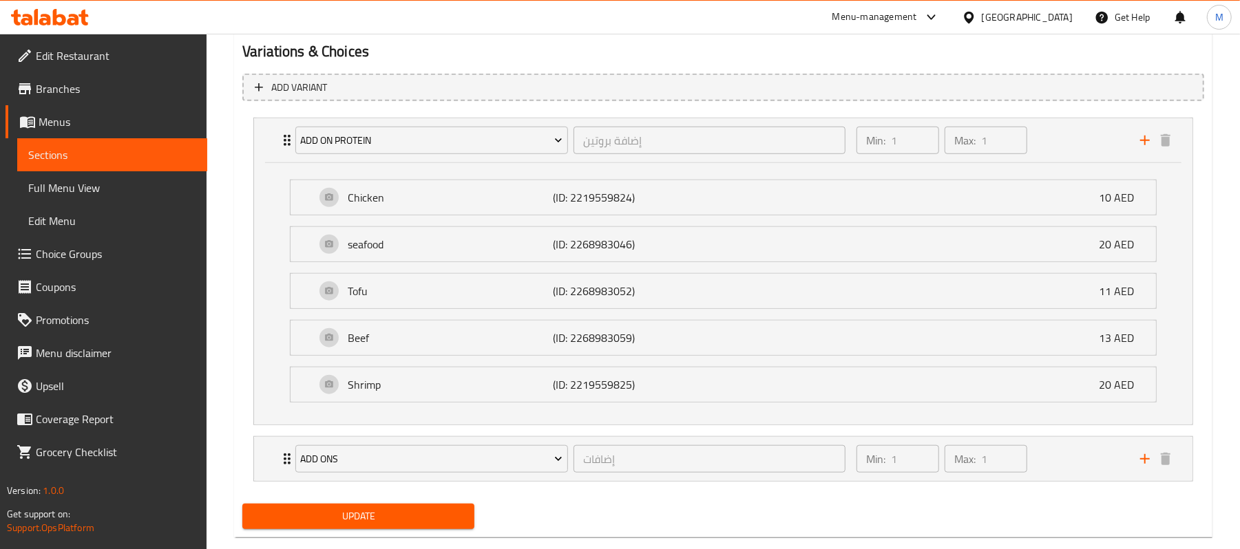
scroll to position [766, 0]
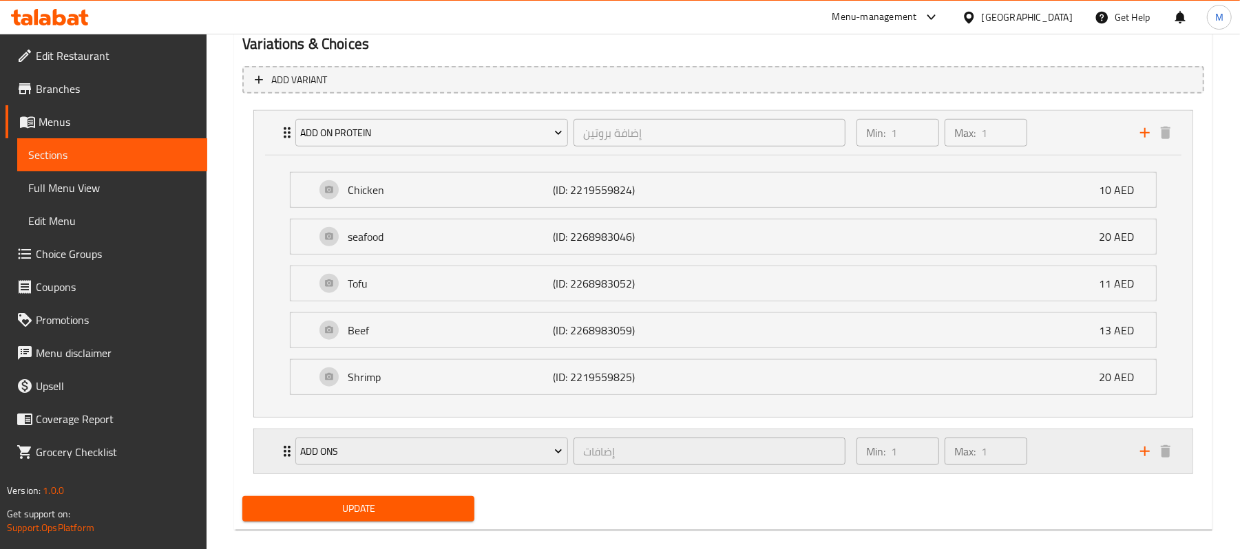
click at [571, 441] on div "إضافات ​" at bounding box center [710, 451] width 278 height 33
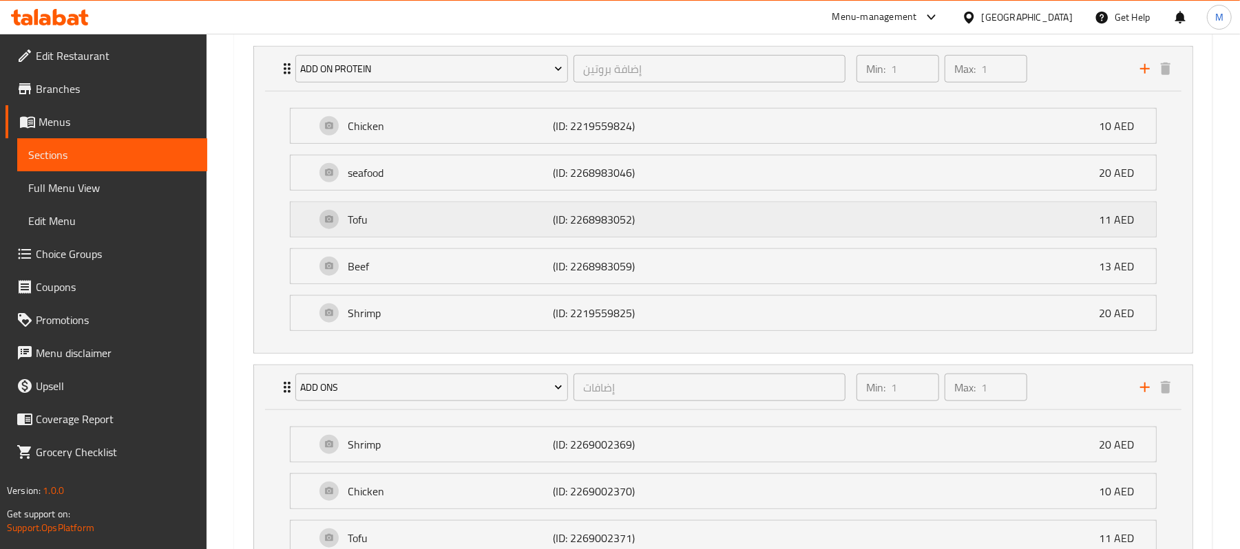
scroll to position [1006, 0]
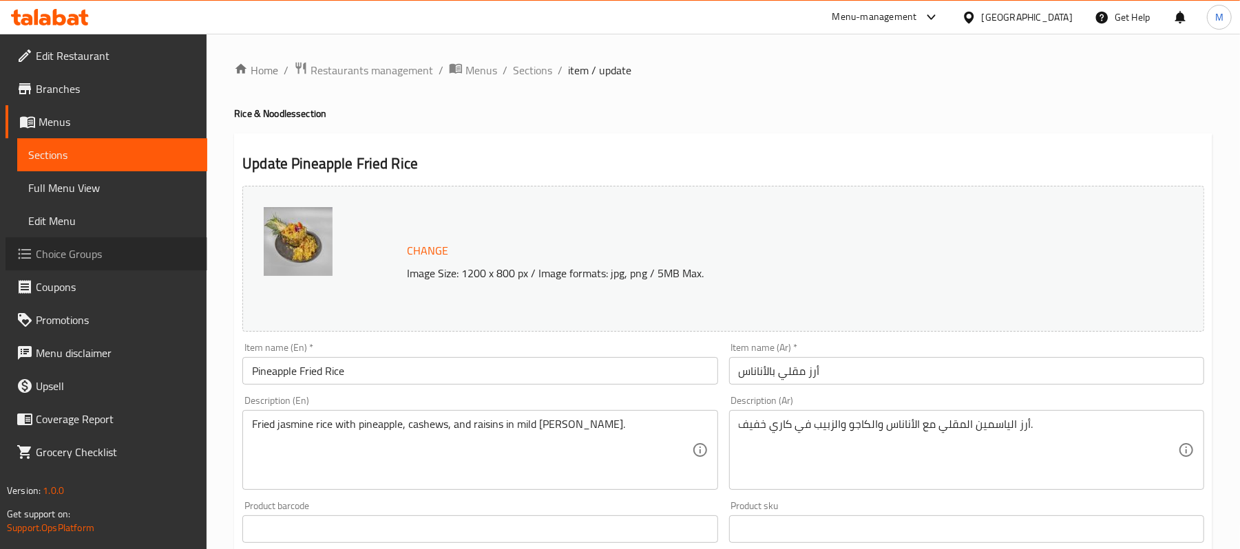
click at [97, 257] on span "Choice Groups" at bounding box center [116, 254] width 160 height 17
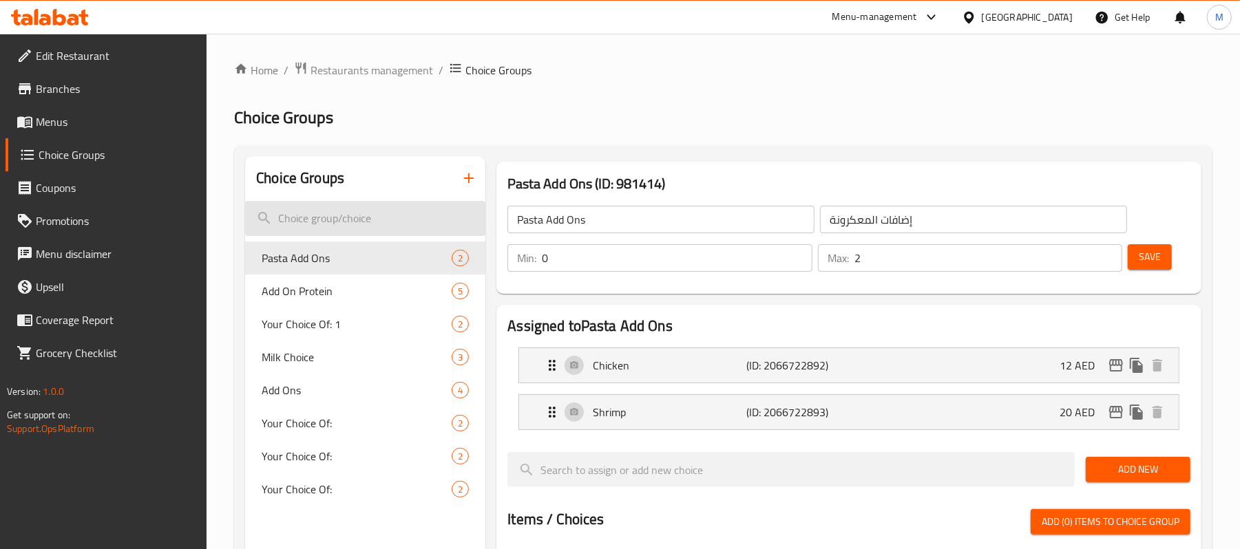
click at [368, 218] on input "search" at bounding box center [365, 218] width 240 height 35
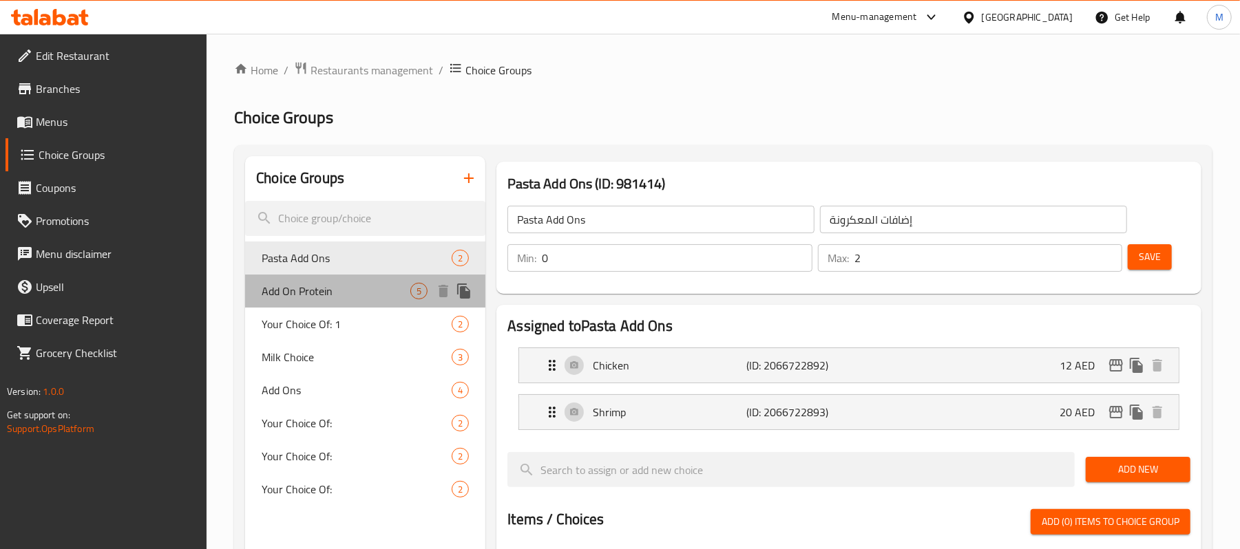
click at [345, 298] on span "Add On Protein" at bounding box center [336, 291] width 149 height 17
type input "Add On Protein"
type input "إضافة بروتين"
type input "1"
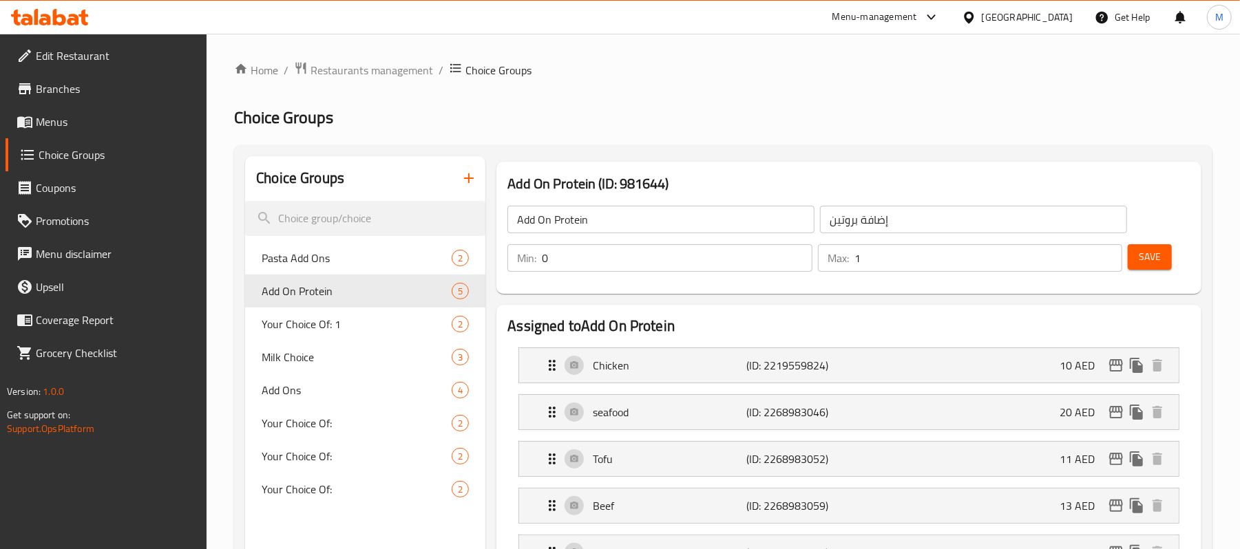
type input "0"
click at [794, 268] on input "0" at bounding box center [677, 258] width 270 height 28
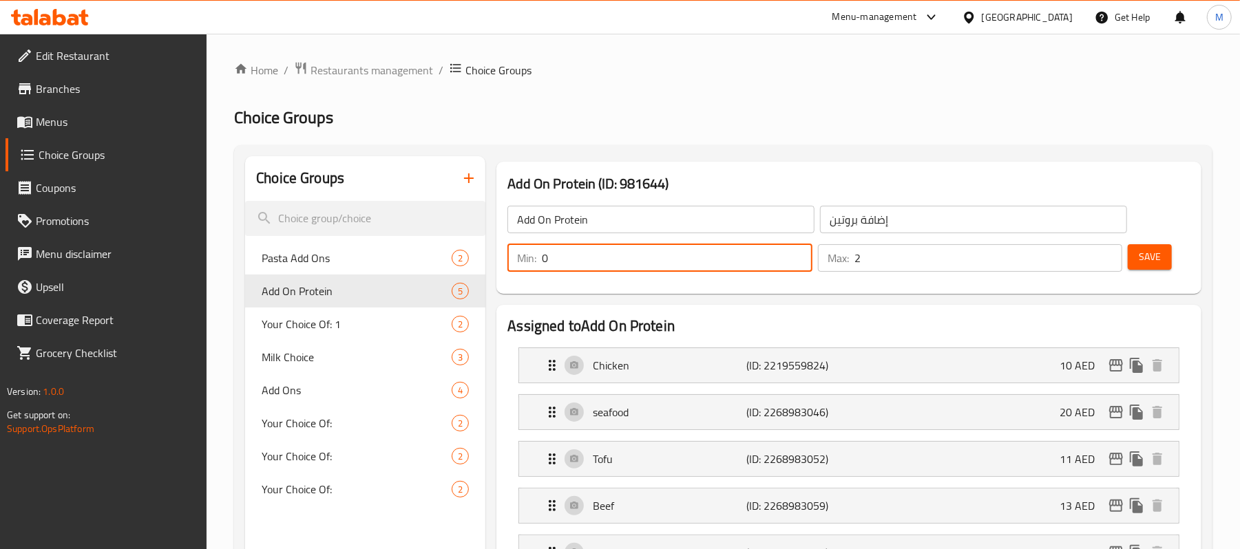
click at [1108, 254] on input "2" at bounding box center [989, 258] width 268 height 28
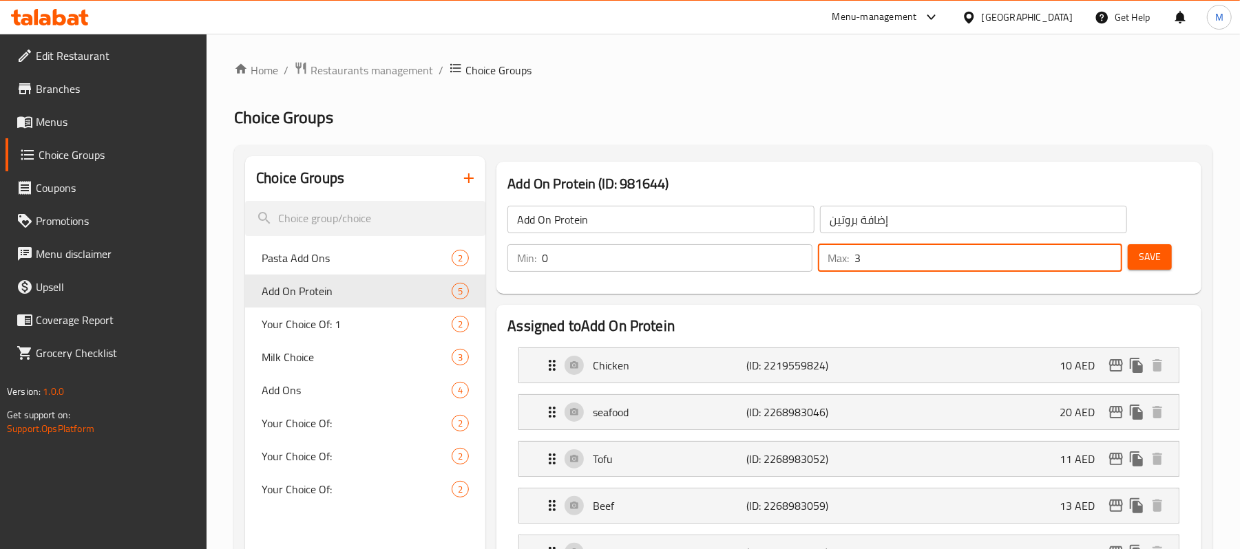
click at [1108, 254] on input "3" at bounding box center [989, 258] width 268 height 28
type input "4"
click at [1108, 254] on input "4" at bounding box center [989, 258] width 268 height 28
click at [1152, 260] on span "Save" at bounding box center [1150, 257] width 22 height 17
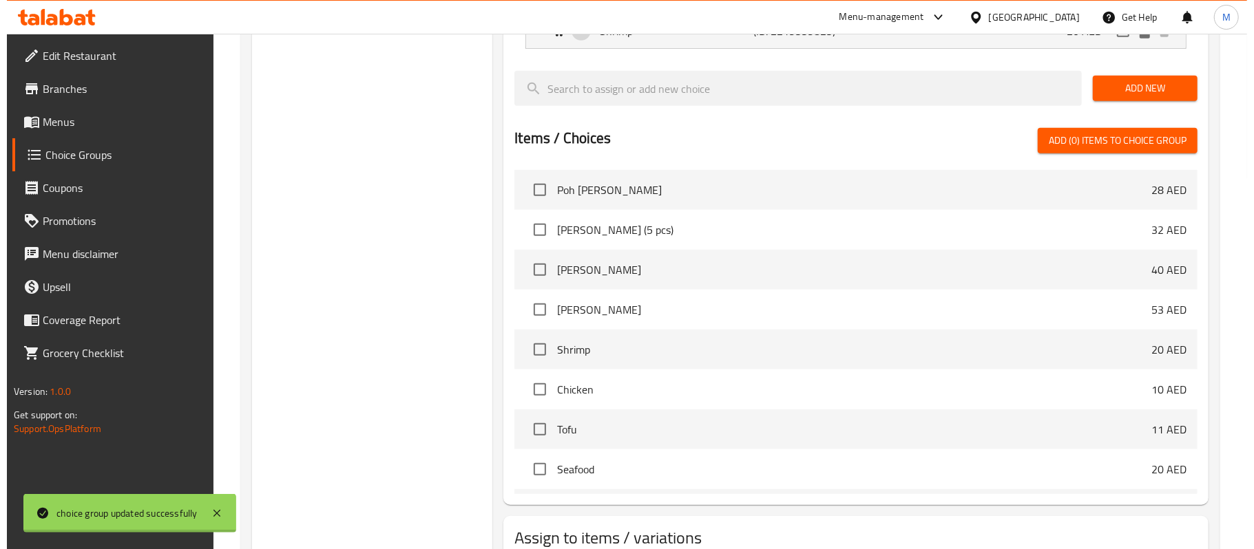
scroll to position [620, 0]
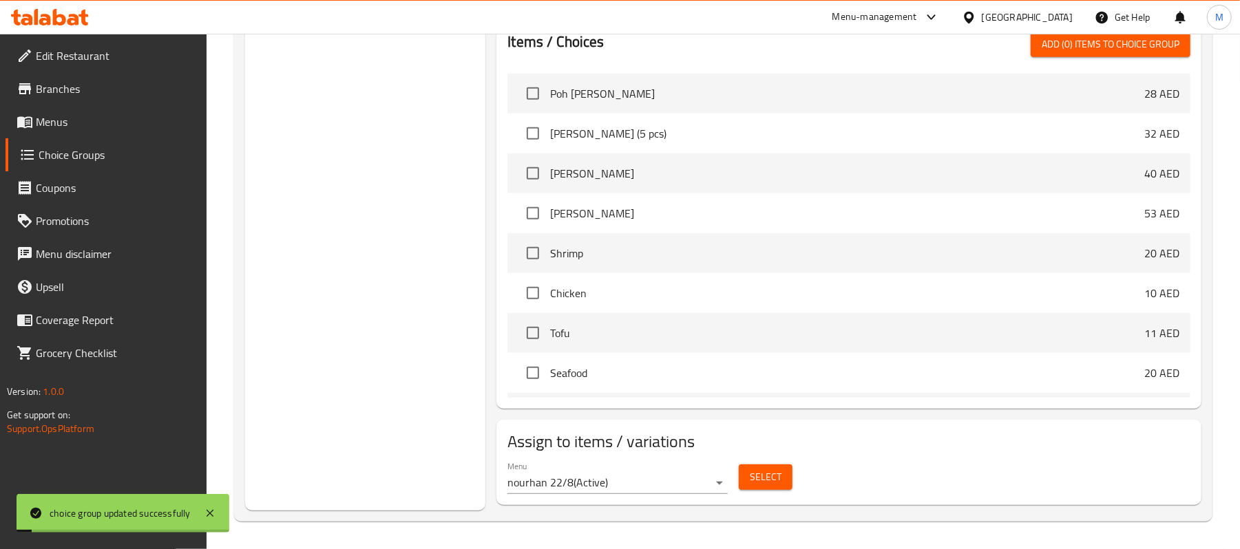
click at [749, 475] on button "Select" at bounding box center [766, 477] width 54 height 25
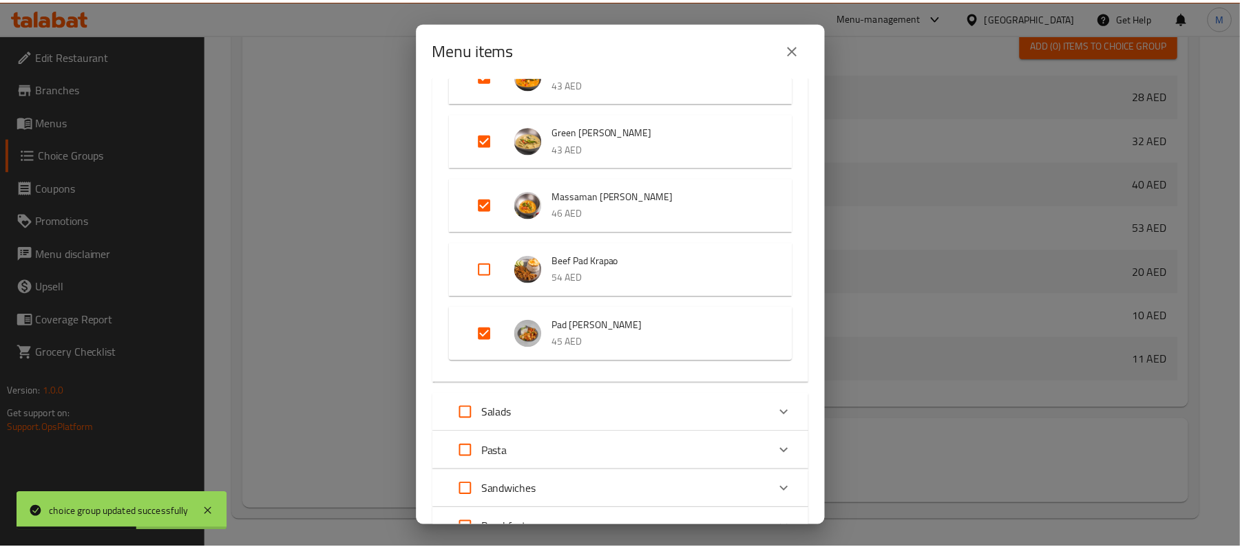
scroll to position [1081, 0]
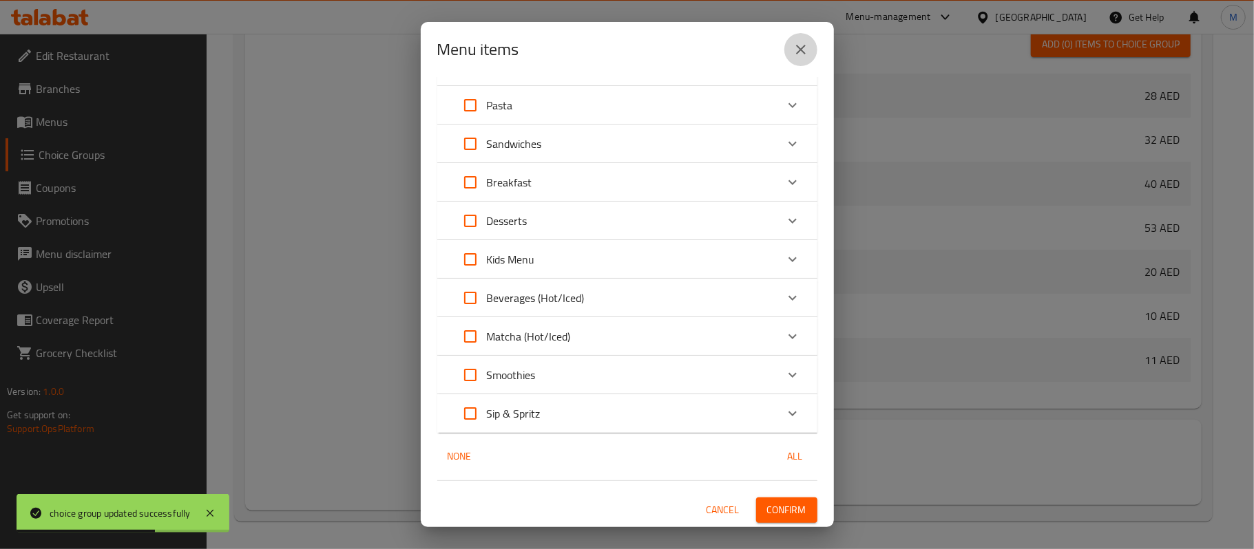
click at [791, 61] on button "close" at bounding box center [800, 49] width 33 height 33
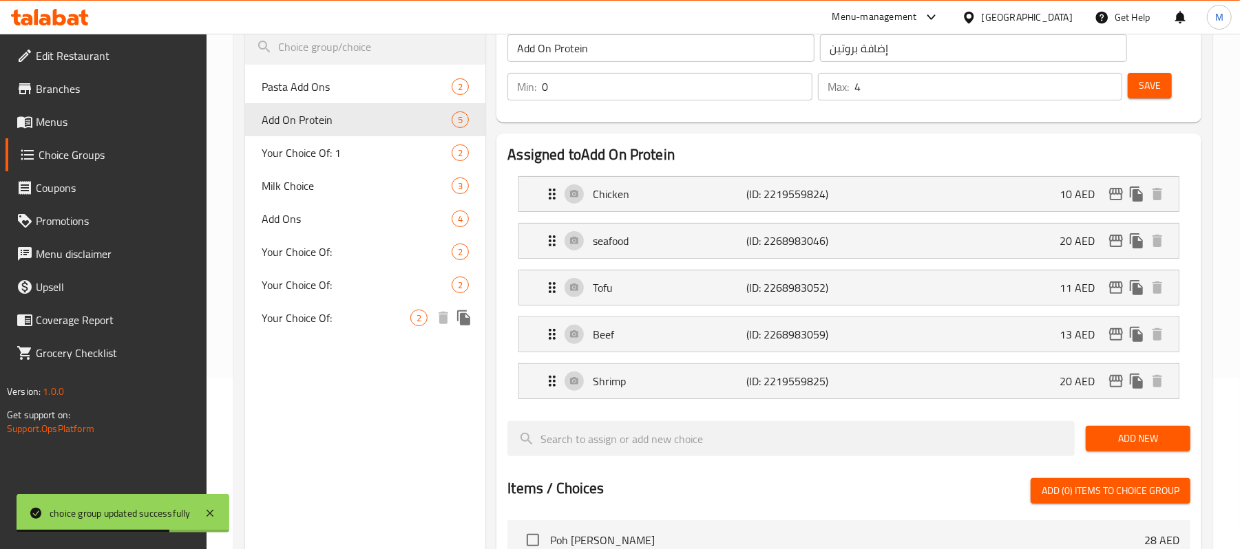
scroll to position [0, 0]
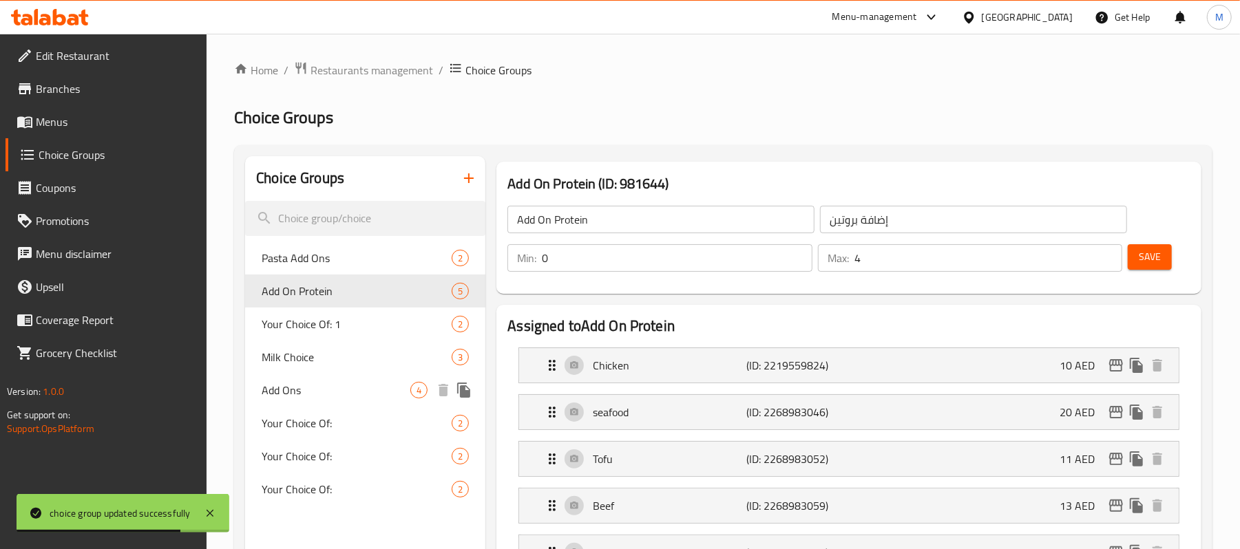
click at [310, 391] on span "Add Ons" at bounding box center [336, 390] width 149 height 17
type input "Add Ons"
type input "إضافات"
type input "1"
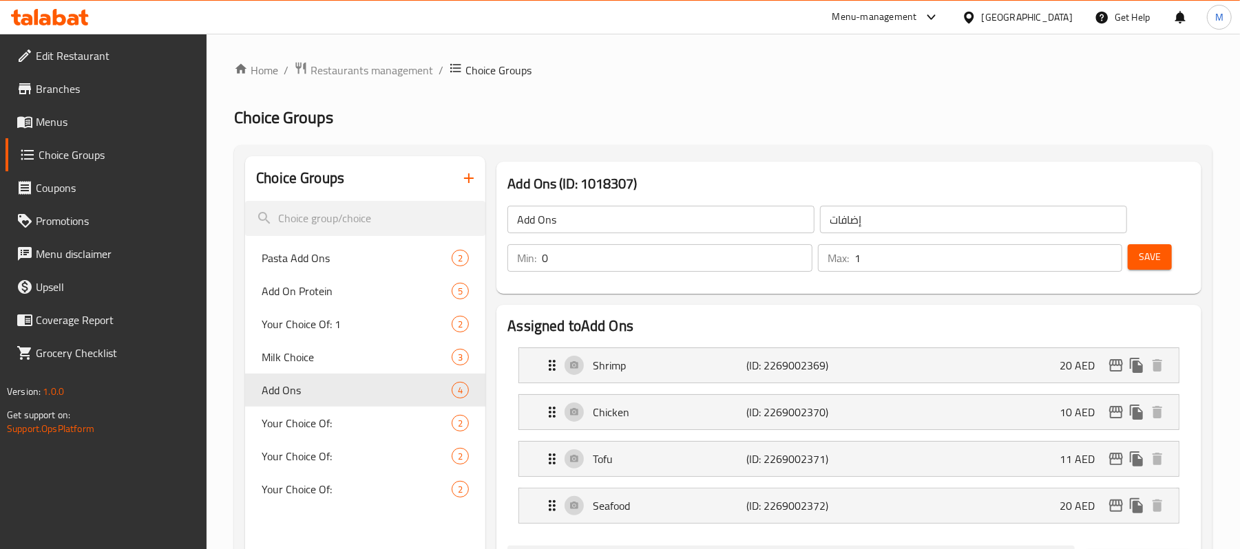
type input "0"
click at [797, 265] on input "0" at bounding box center [677, 258] width 270 height 28
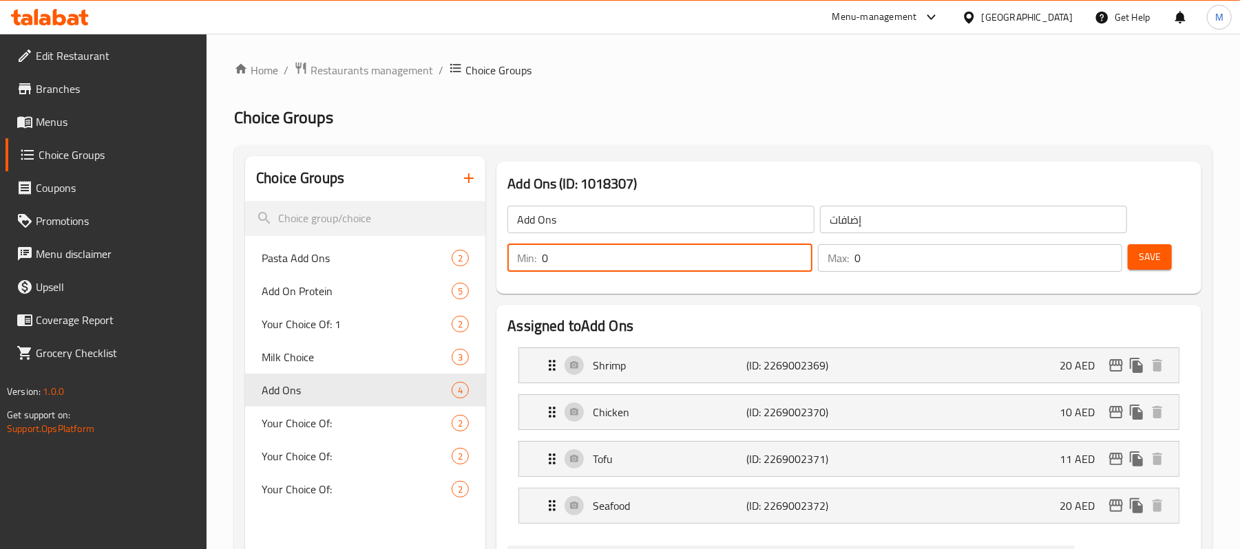
type input "0"
click at [1113, 265] on input "0" at bounding box center [989, 258] width 268 height 28
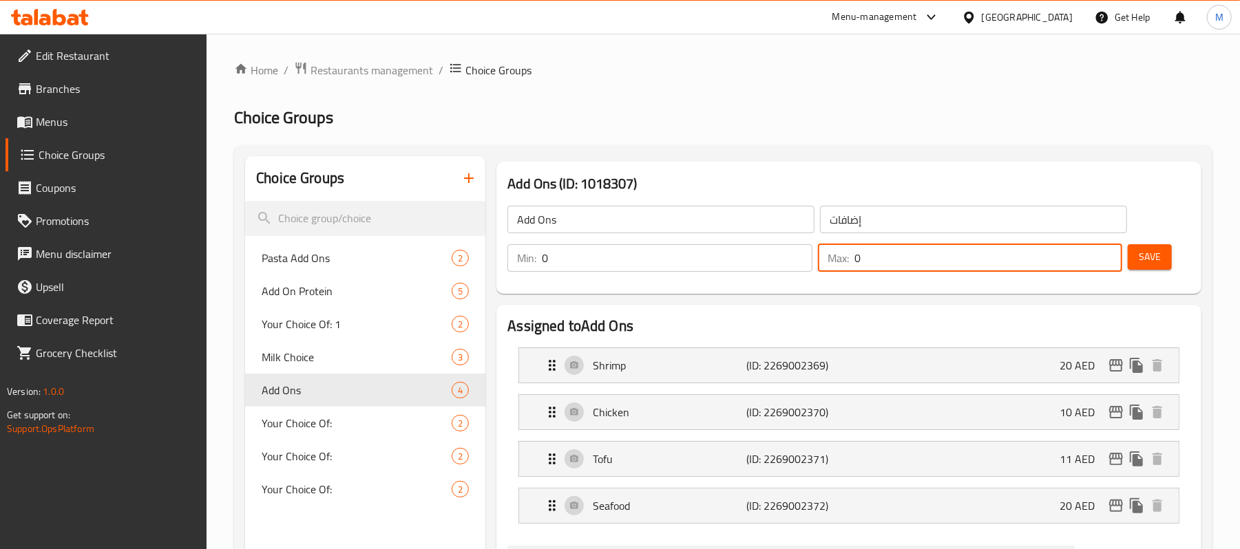
click at [1169, 268] on button "Save" at bounding box center [1150, 256] width 44 height 25
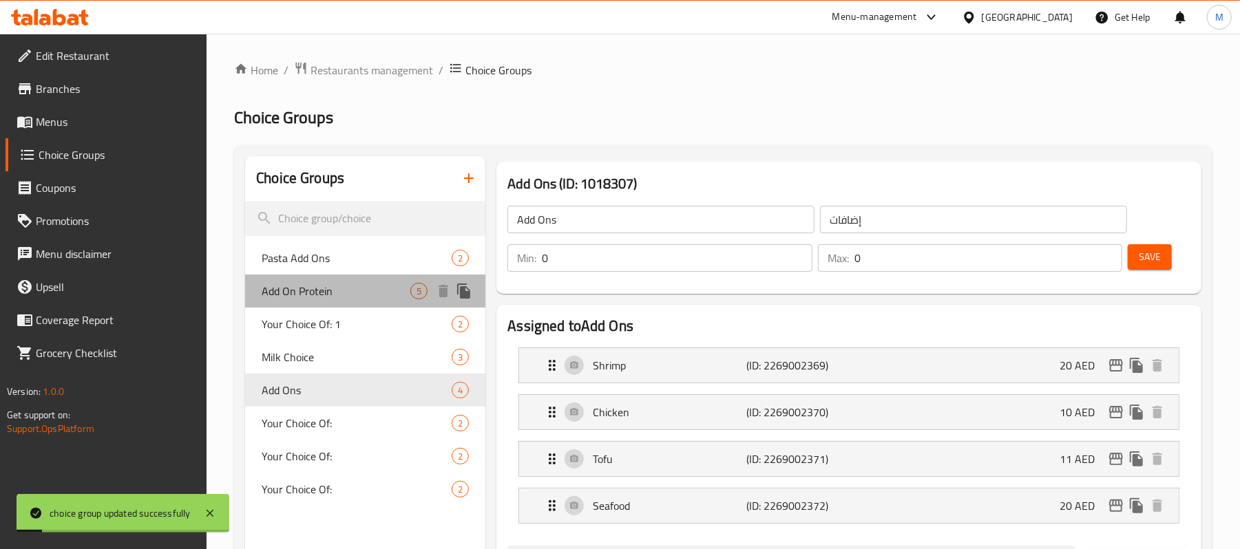
click at [317, 287] on span "Add On Protein" at bounding box center [336, 291] width 149 height 17
type input "Add On Protein"
type input "إضافة بروتين"
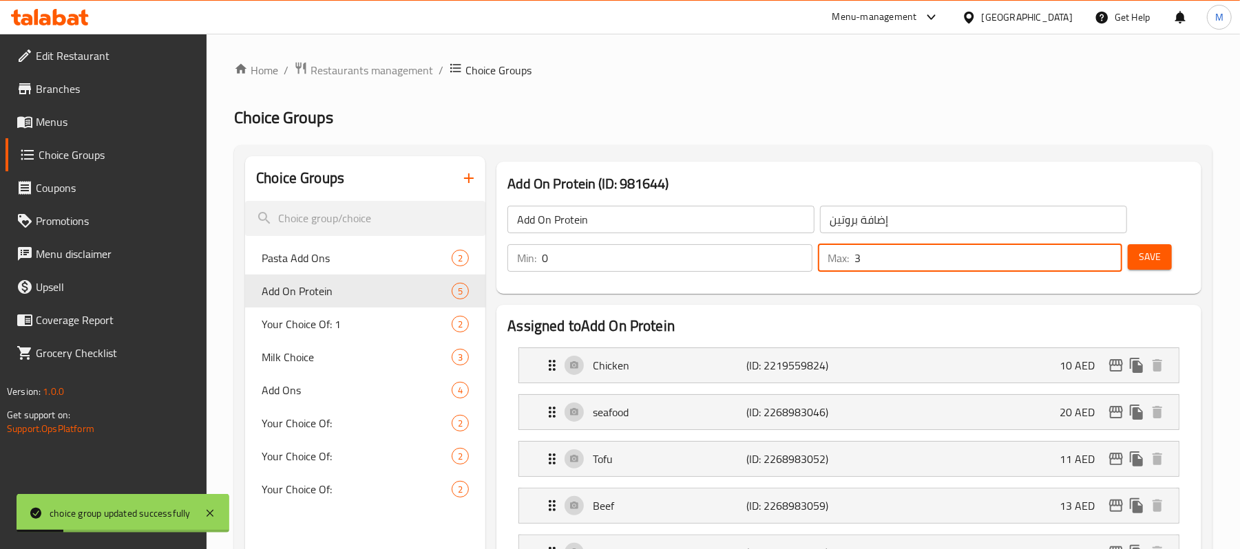
click at [1111, 260] on input "3" at bounding box center [989, 258] width 268 height 28
click at [1111, 260] on input "2" at bounding box center [989, 258] width 268 height 28
click at [1111, 260] on input "1" at bounding box center [989, 258] width 268 height 28
type input "0"
click at [1111, 260] on input "0" at bounding box center [989, 258] width 268 height 28
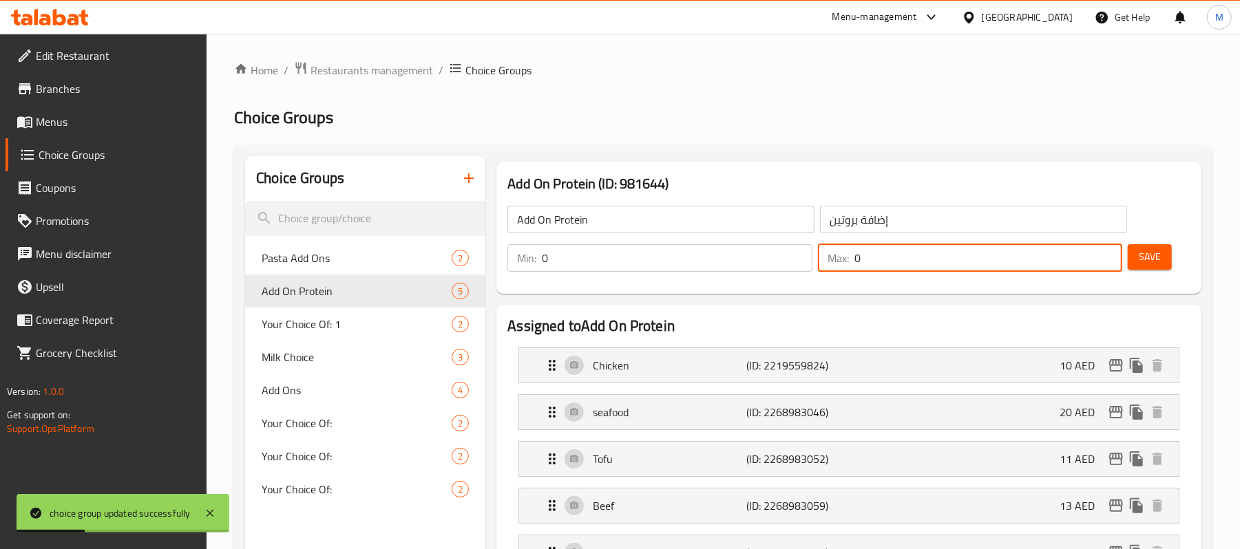
click at [1158, 258] on span "Save" at bounding box center [1150, 257] width 22 height 17
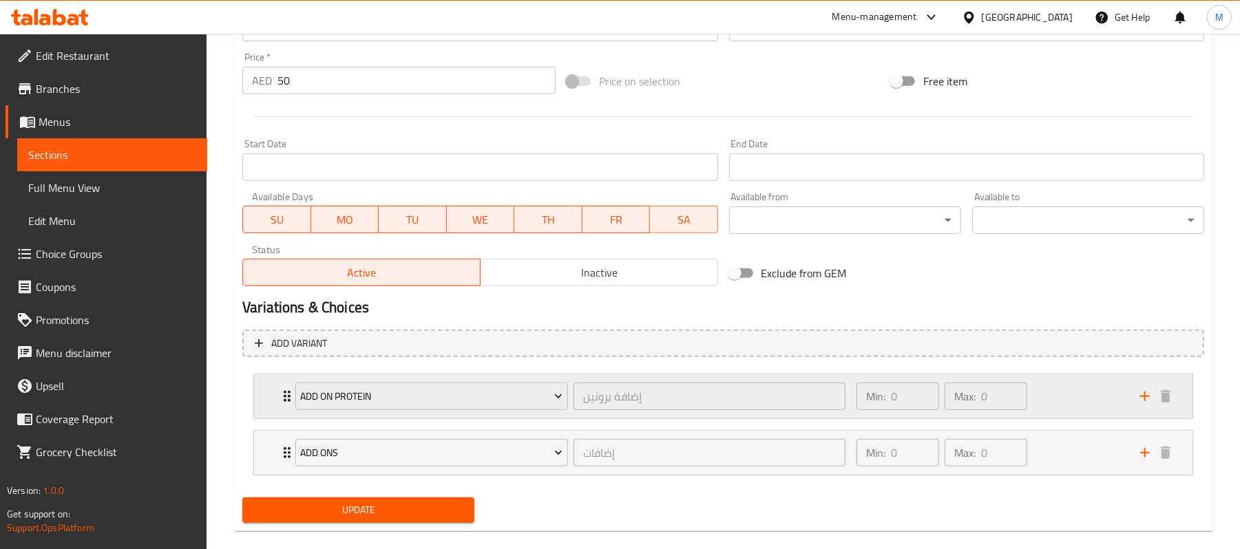
scroll to position [524, 0]
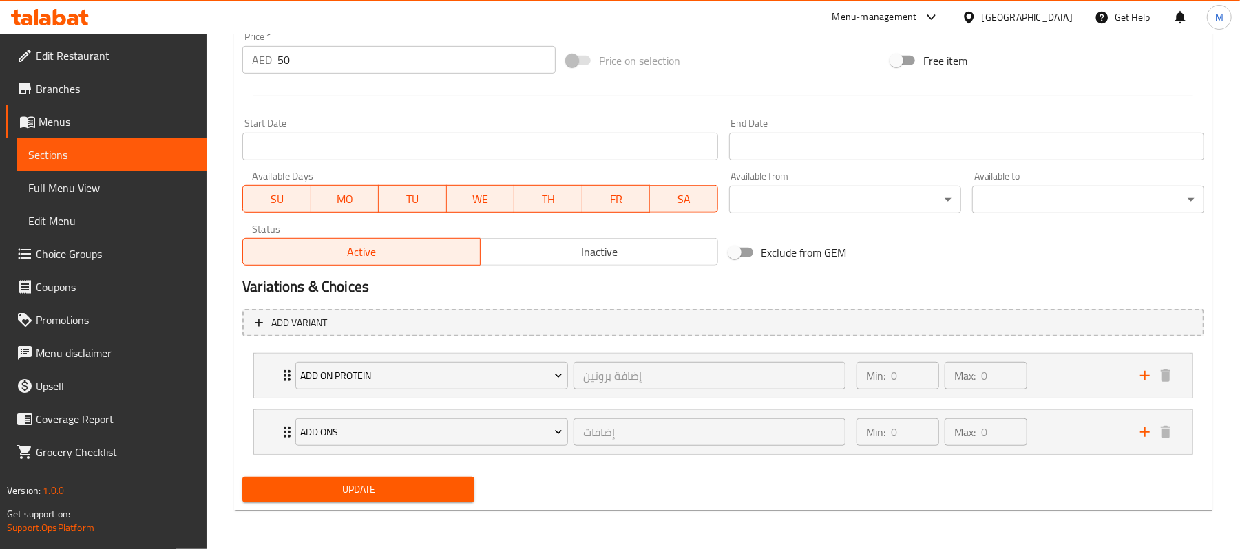
click at [572, 350] on li "Add On Protein إضافة بروتين ​ Min: 0 ​ Max: 0 ​ Chicken (ID: 2219559824) 10 AED…" at bounding box center [723, 376] width 962 height 56
click at [577, 412] on div "Add Ons إضافات ​" at bounding box center [570, 432] width 567 height 44
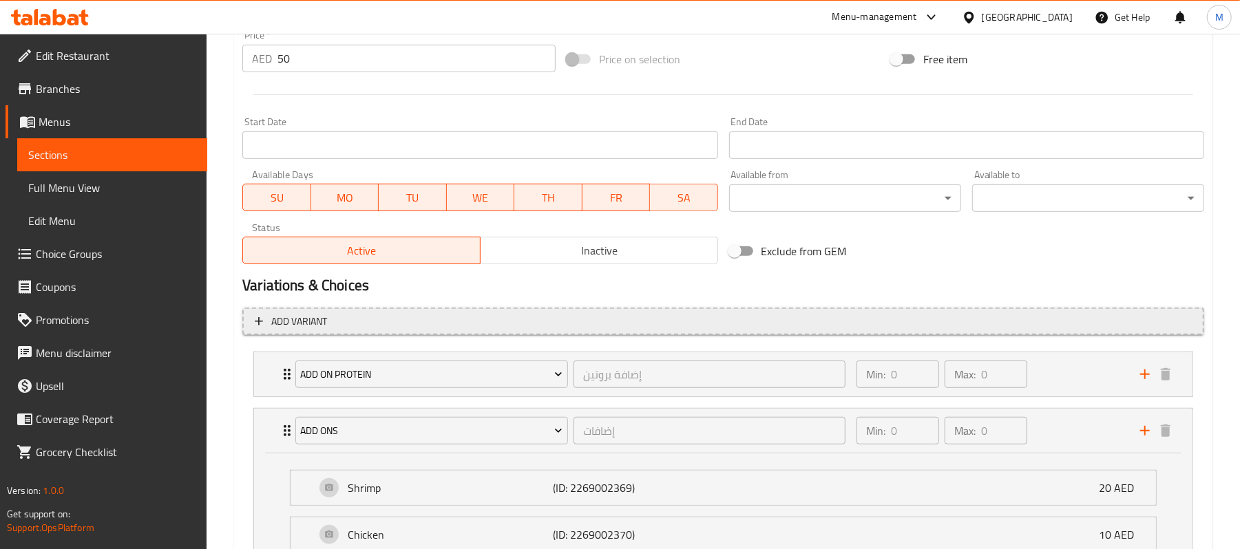
drag, startPoint x: 567, startPoint y: 356, endPoint x: 591, endPoint y: 334, distance: 32.2
click at [568, 356] on div "Add On Protein إضافة بروتين ​" at bounding box center [570, 375] width 567 height 44
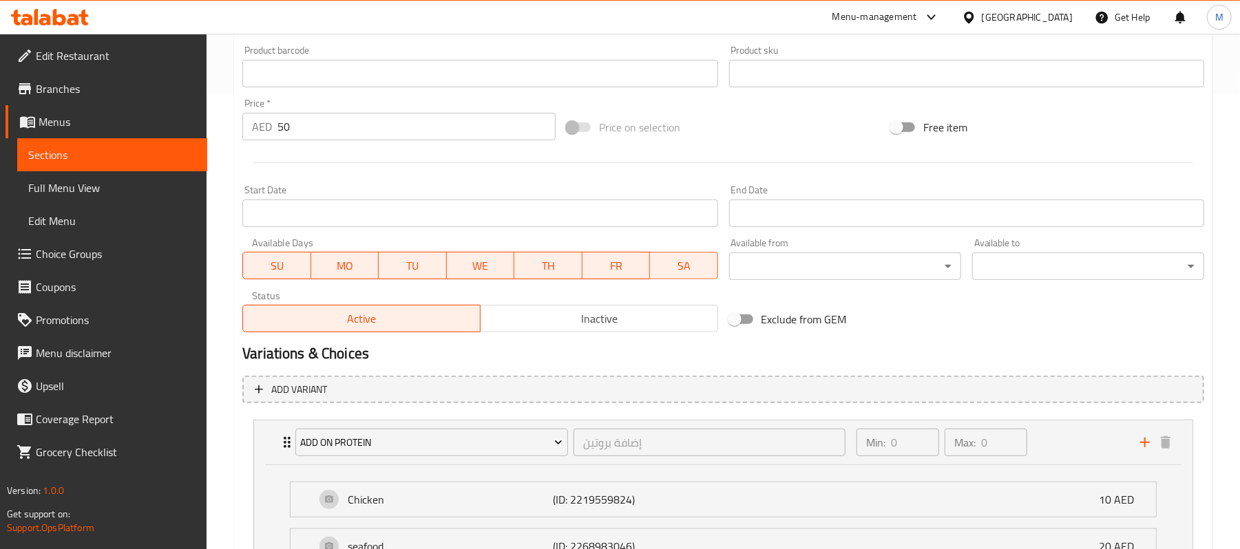
scroll to position [455, 0]
click at [1056, 17] on div "[GEOGRAPHIC_DATA]" at bounding box center [1027, 17] width 91 height 15
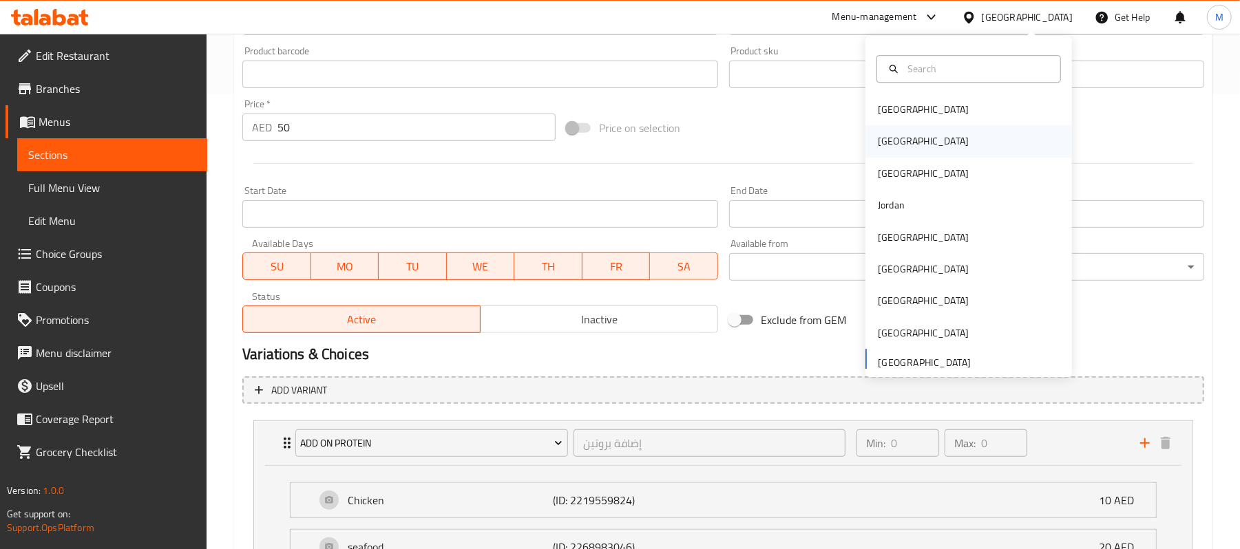
click at [878, 136] on div "[GEOGRAPHIC_DATA]" at bounding box center [923, 141] width 91 height 15
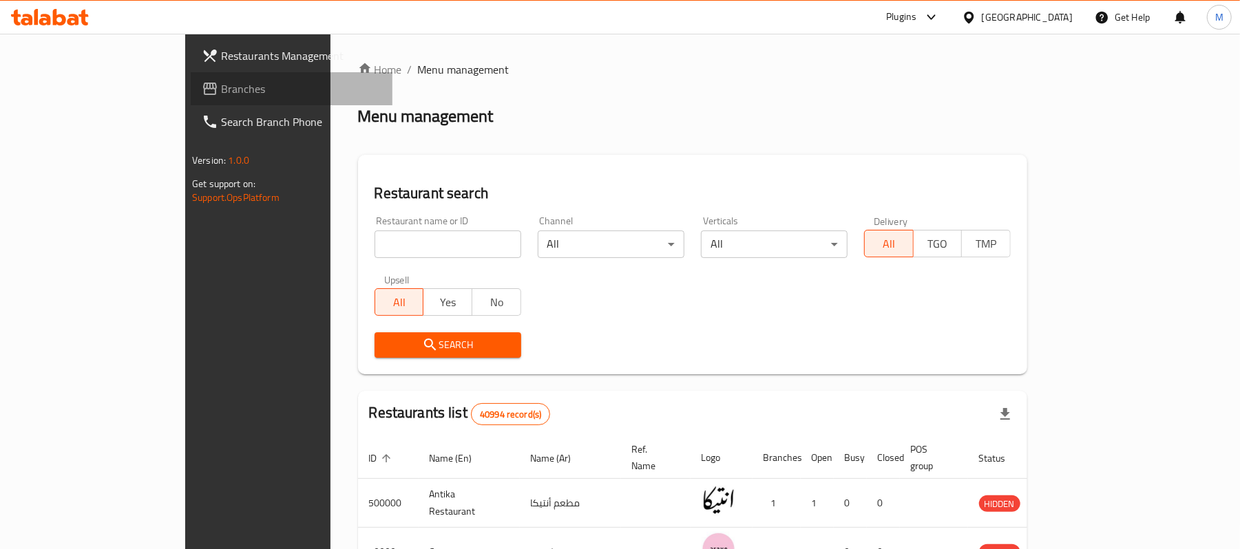
click at [221, 91] on span "Branches" at bounding box center [301, 89] width 160 height 17
